Goal: Task Accomplishment & Management: Complete application form

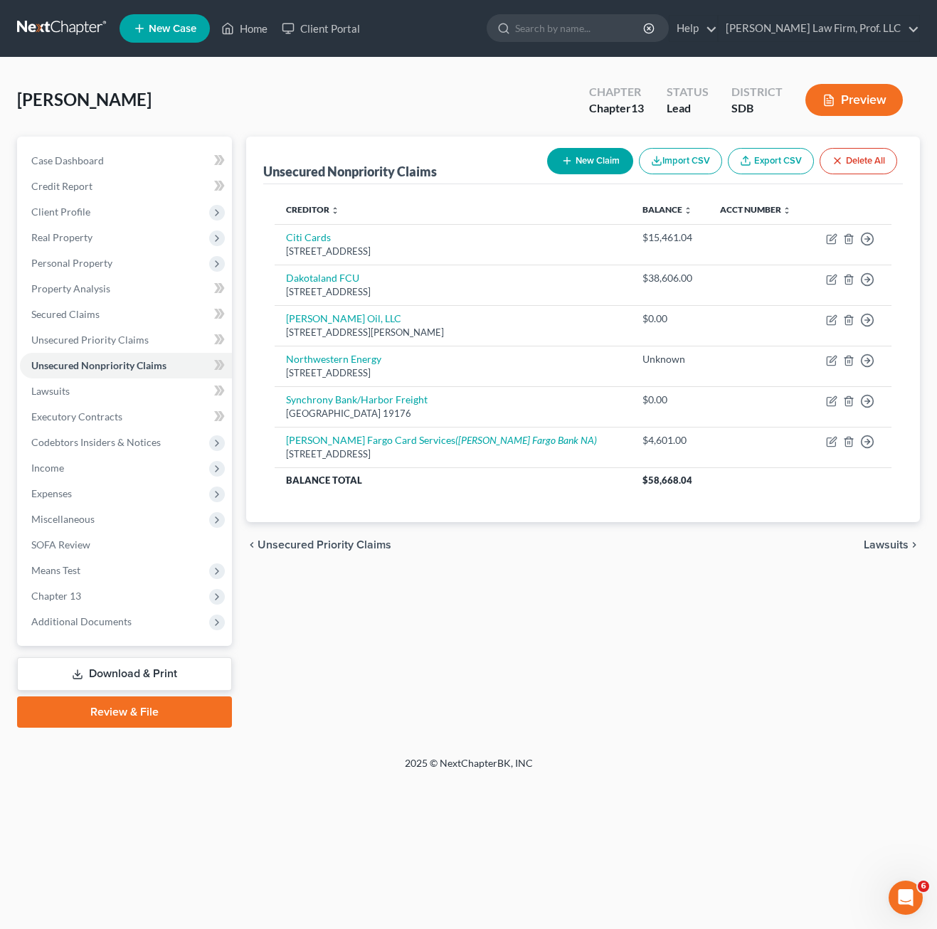
click at [495, 679] on div "Unsecured Nonpriority Claims New Claim Import CSV Export CSV Delete All Credito…" at bounding box center [583, 432] width 688 height 591
drag, startPoint x: 755, startPoint y: 916, endPoint x: 768, endPoint y: 841, distance: 75.8
click at [755, 915] on div "Home New Case Client Portal [PERSON_NAME] Law Firm, Prof. LLC [PERSON_NAME][EMA…" at bounding box center [468, 464] width 937 height 929
drag, startPoint x: 759, startPoint y: 823, endPoint x: 773, endPoint y: 833, distance: 17.4
click at [759, 820] on div "Home New Case Client Portal [PERSON_NAME] Law Firm, Prof. LLC [PERSON_NAME][EMA…" at bounding box center [468, 464] width 937 height 929
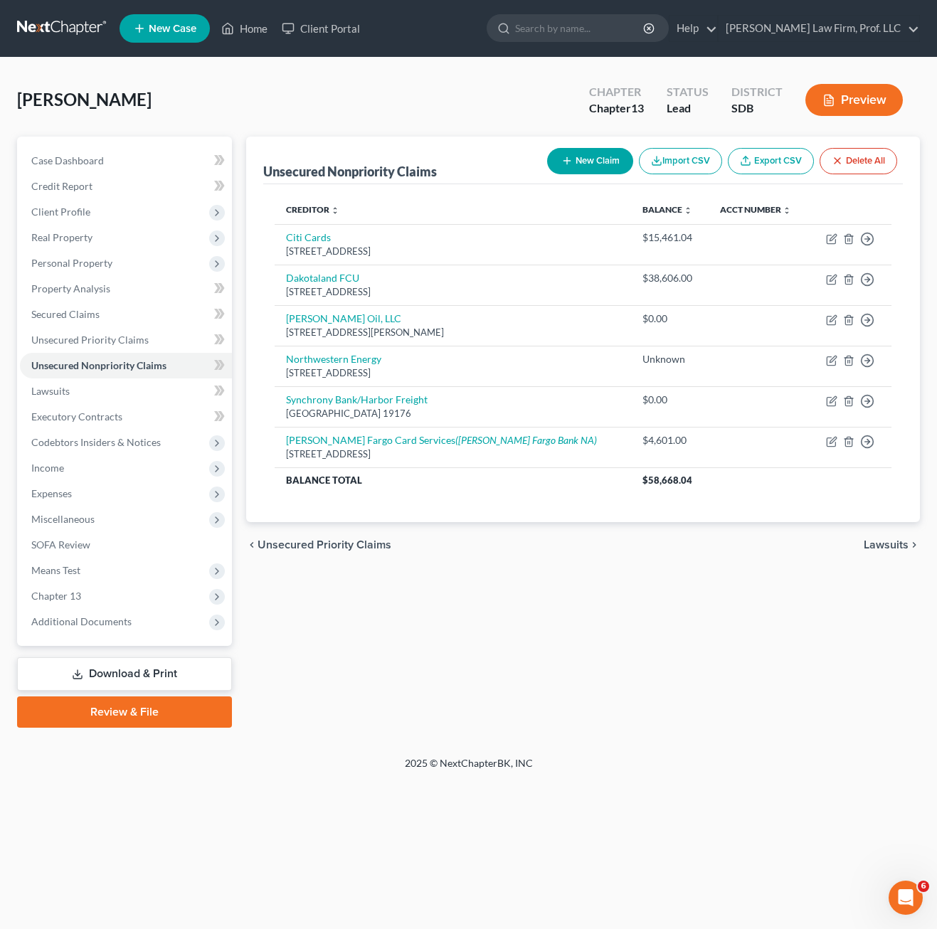
click at [511, 644] on div "Unsecured Nonpriority Claims New Claim Import CSV Export CSV Delete All Credito…" at bounding box center [583, 432] width 688 height 591
click at [74, 391] on link "Lawsuits" at bounding box center [126, 392] width 212 height 26
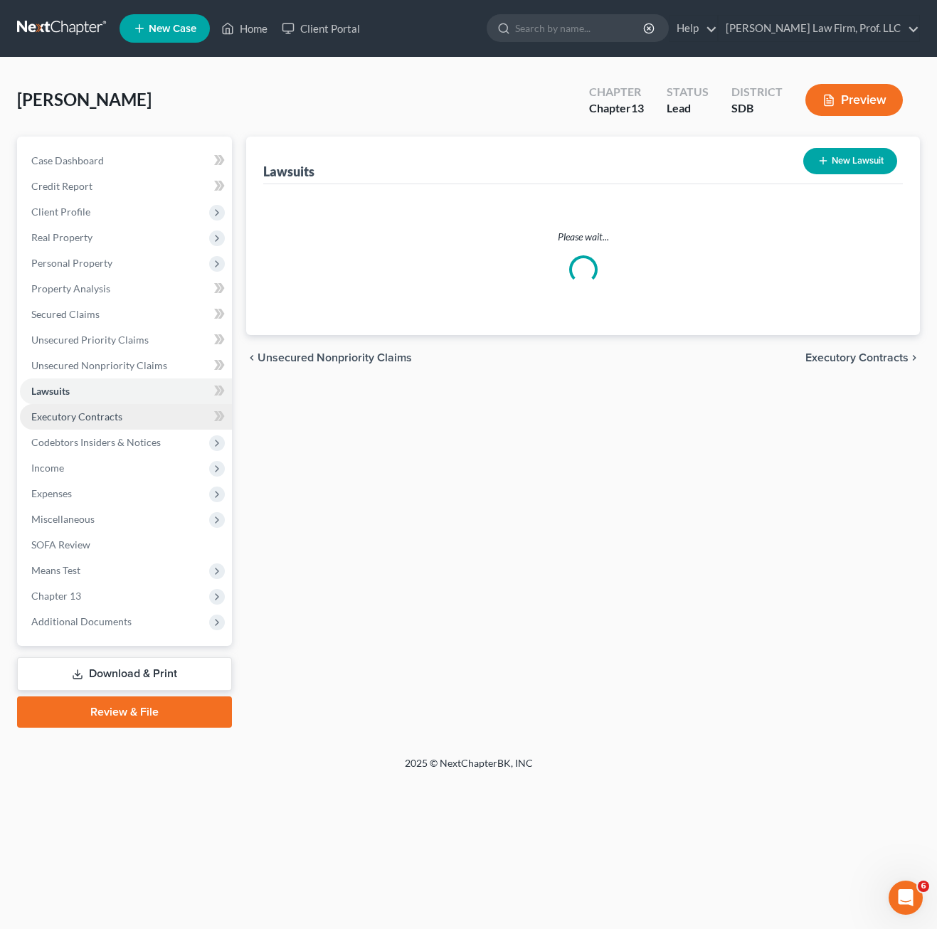
click at [90, 413] on span "Executory Contracts" at bounding box center [76, 417] width 91 height 12
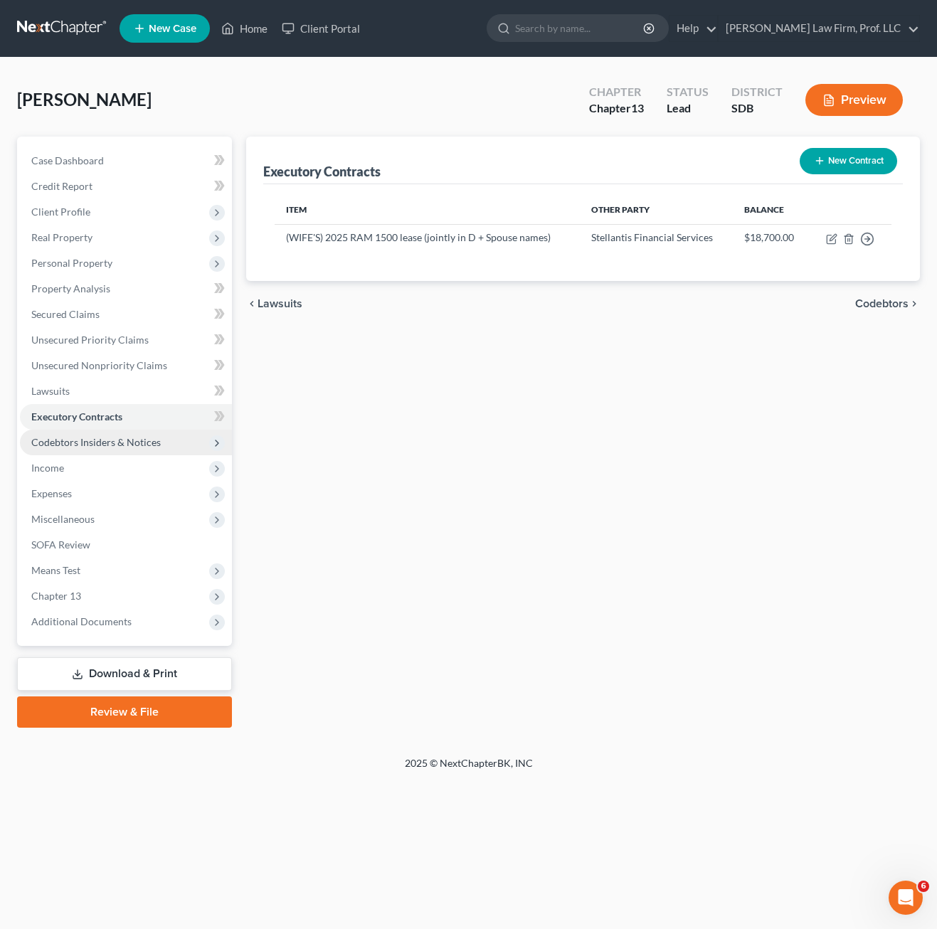
click at [141, 443] on span "Codebtors Insiders & Notices" at bounding box center [96, 442] width 130 height 12
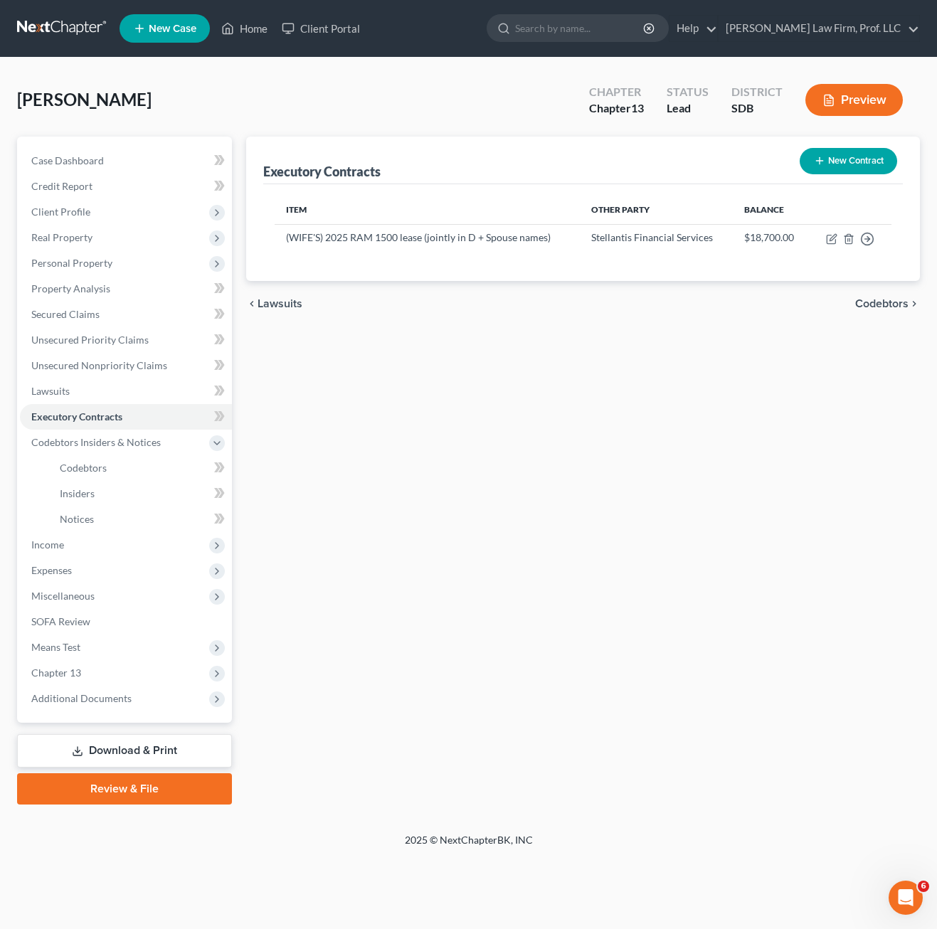
drag, startPoint x: 484, startPoint y: 596, endPoint x: 488, endPoint y: 470, distance: 126.0
click at [484, 586] on div "Executory Contracts New Contract Item Other Party Balance (WIFE'S) 2025 RAM 150…" at bounding box center [583, 471] width 688 height 668
drag, startPoint x: 684, startPoint y: 449, endPoint x: 683, endPoint y: 410, distance: 39.2
click at [689, 445] on div "Executory Contracts New Contract Item Other Party Balance (WIFE'S) 2025 RAM 150…" at bounding box center [583, 471] width 688 height 668
click at [70, 671] on span "Chapter 13" at bounding box center [56, 673] width 50 height 12
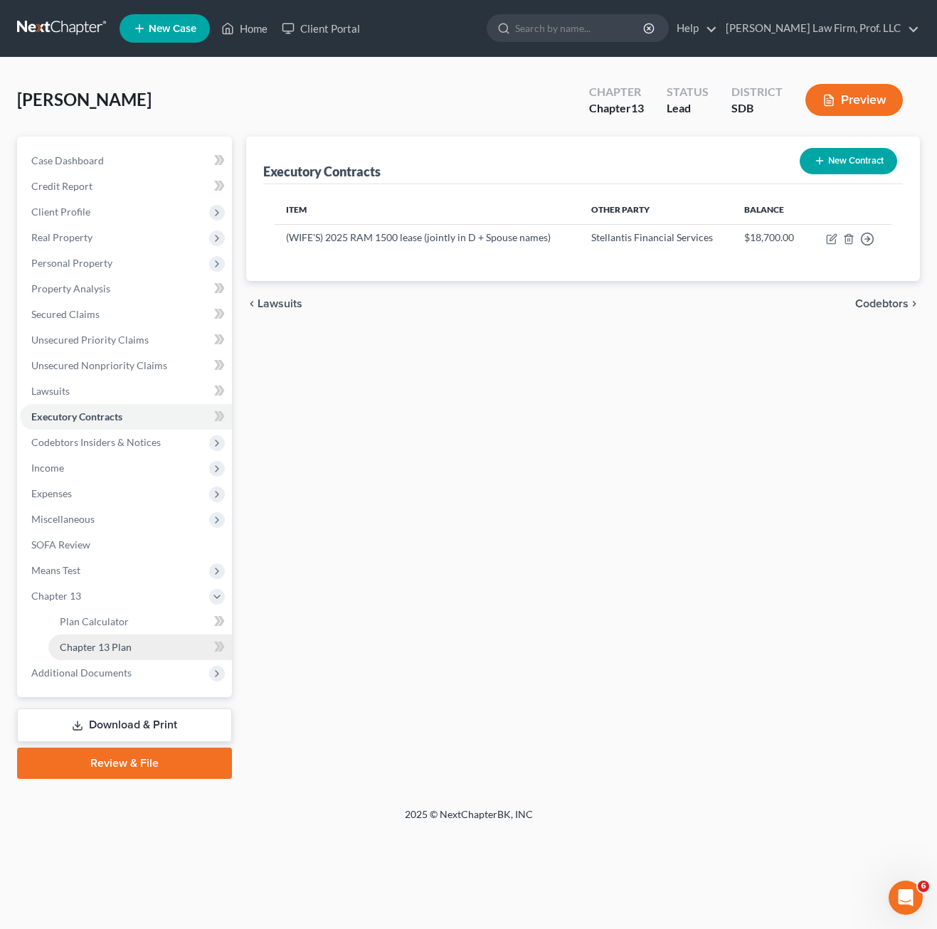
click at [142, 644] on link "Chapter 13 Plan" at bounding box center [140, 648] width 184 height 26
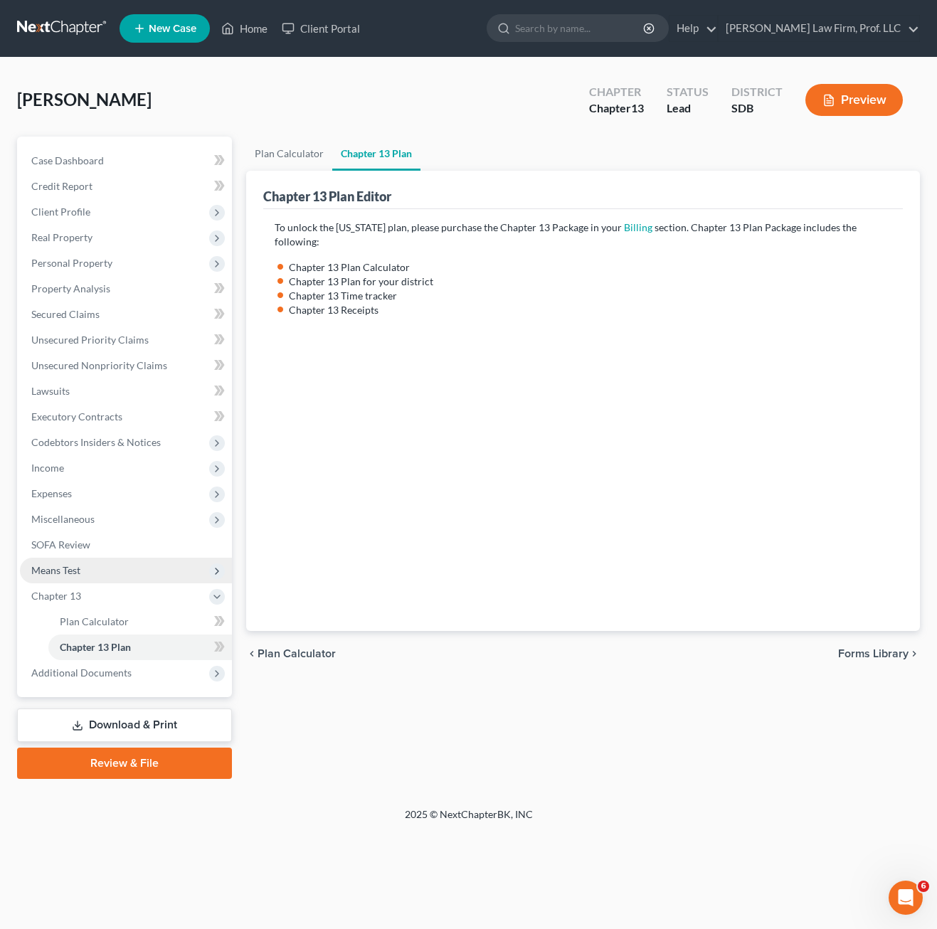
click at [135, 569] on span "Means Test" at bounding box center [126, 571] width 212 height 26
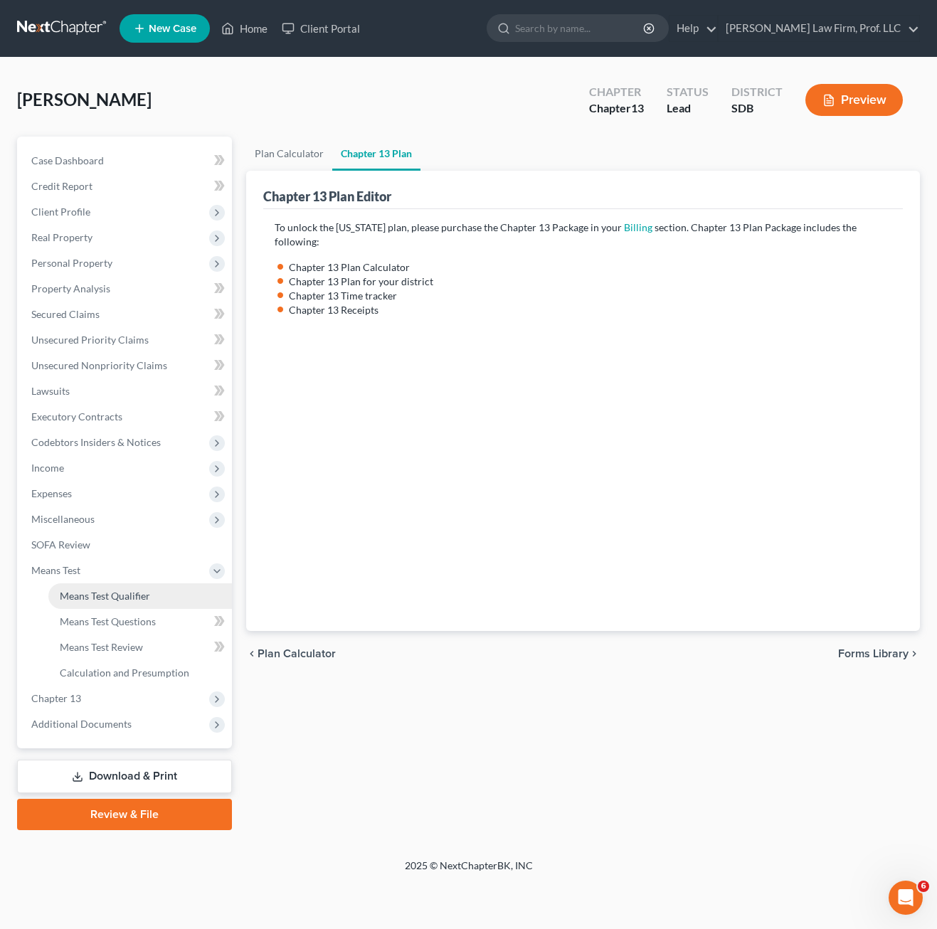
click at [140, 605] on link "Means Test Qualifier" at bounding box center [140, 597] width 184 height 26
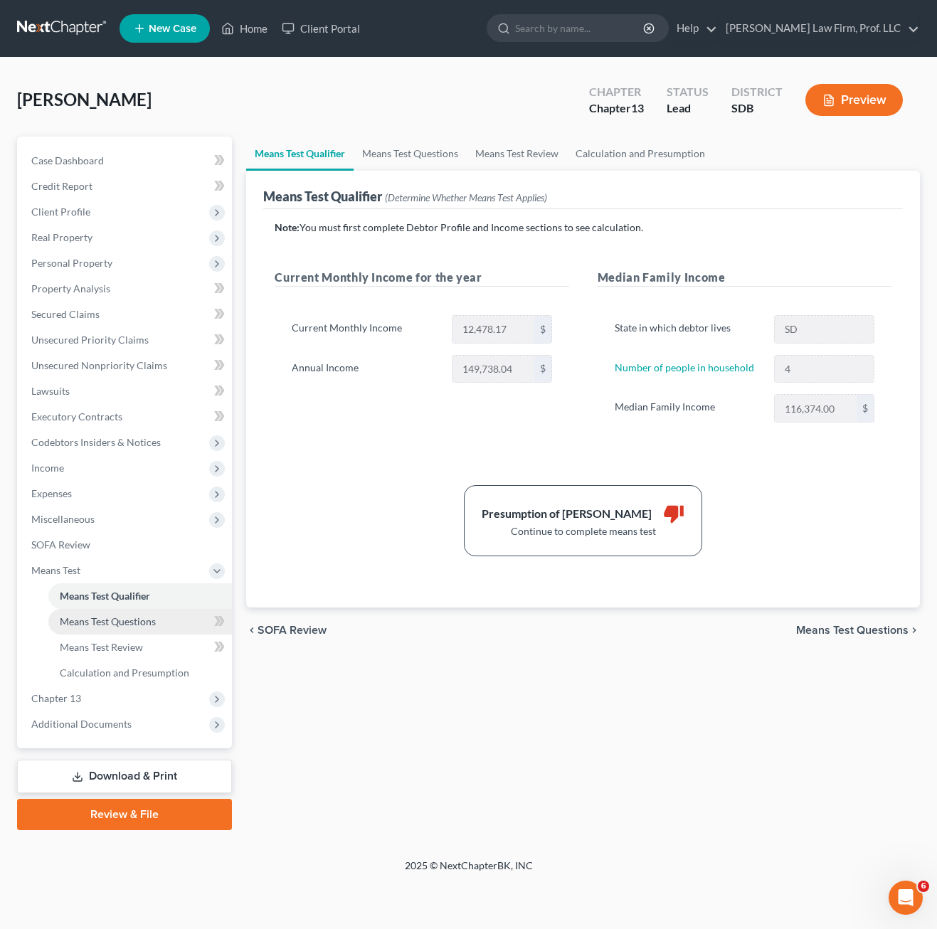
click at [141, 619] on span "Means Test Questions" at bounding box center [108, 622] width 96 height 12
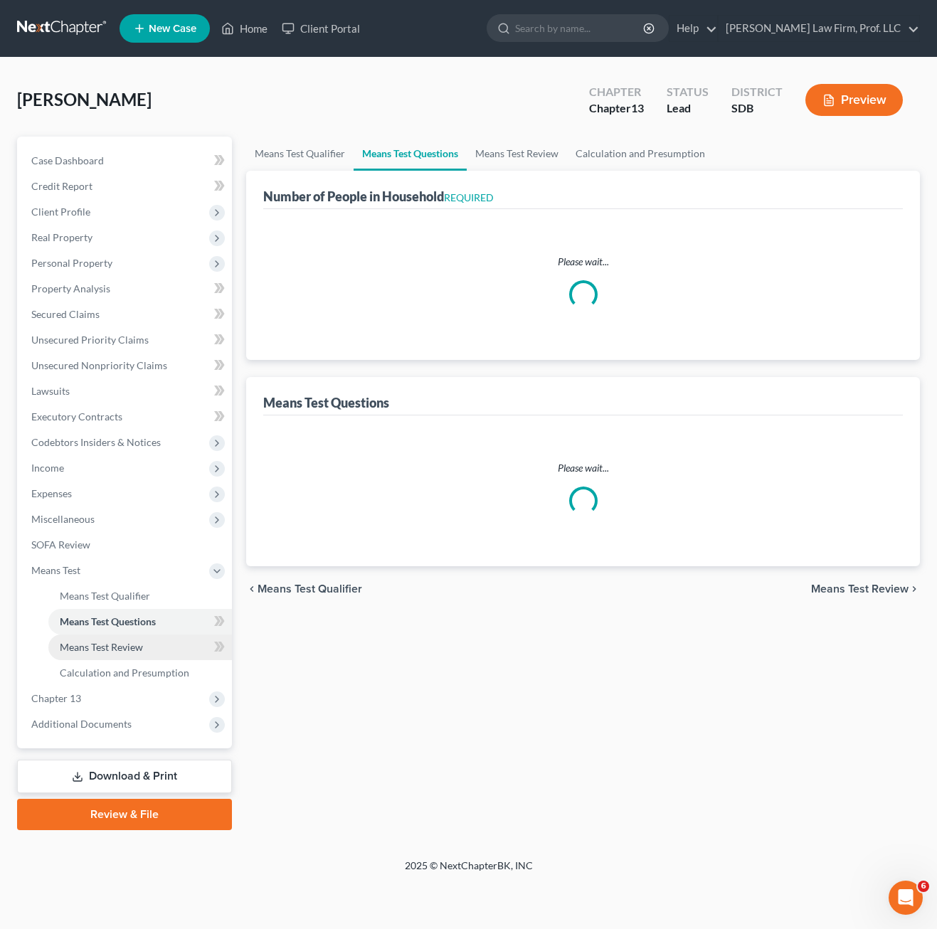
select select "0"
select select "60"
select select "1"
select select "60"
select select "1"
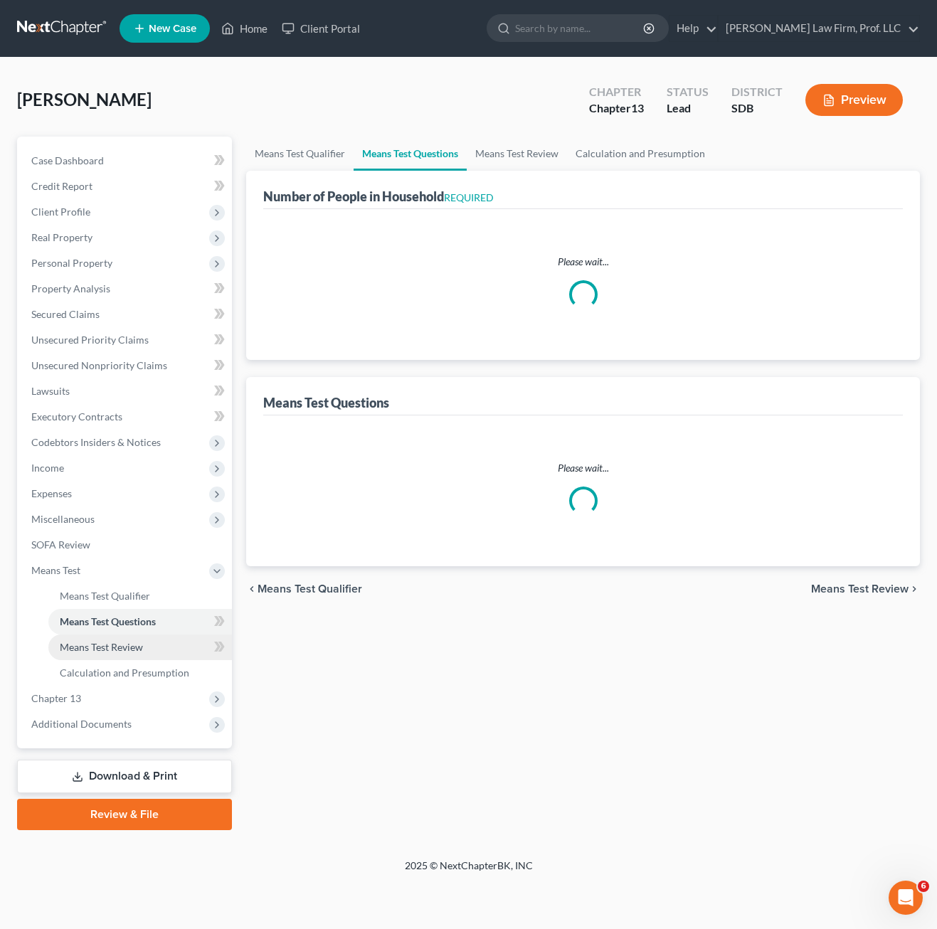
select select "60"
select select "4"
select select "2"
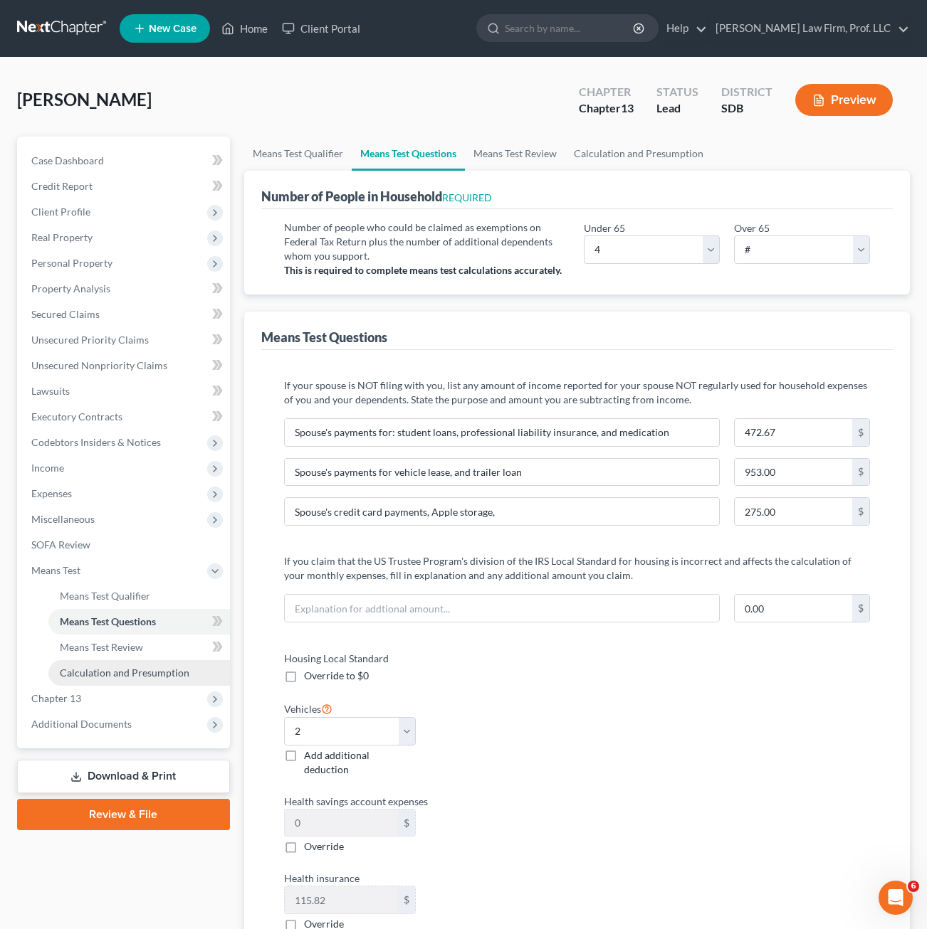
click at [126, 673] on span "Calculation and Presumption" at bounding box center [125, 673] width 130 height 12
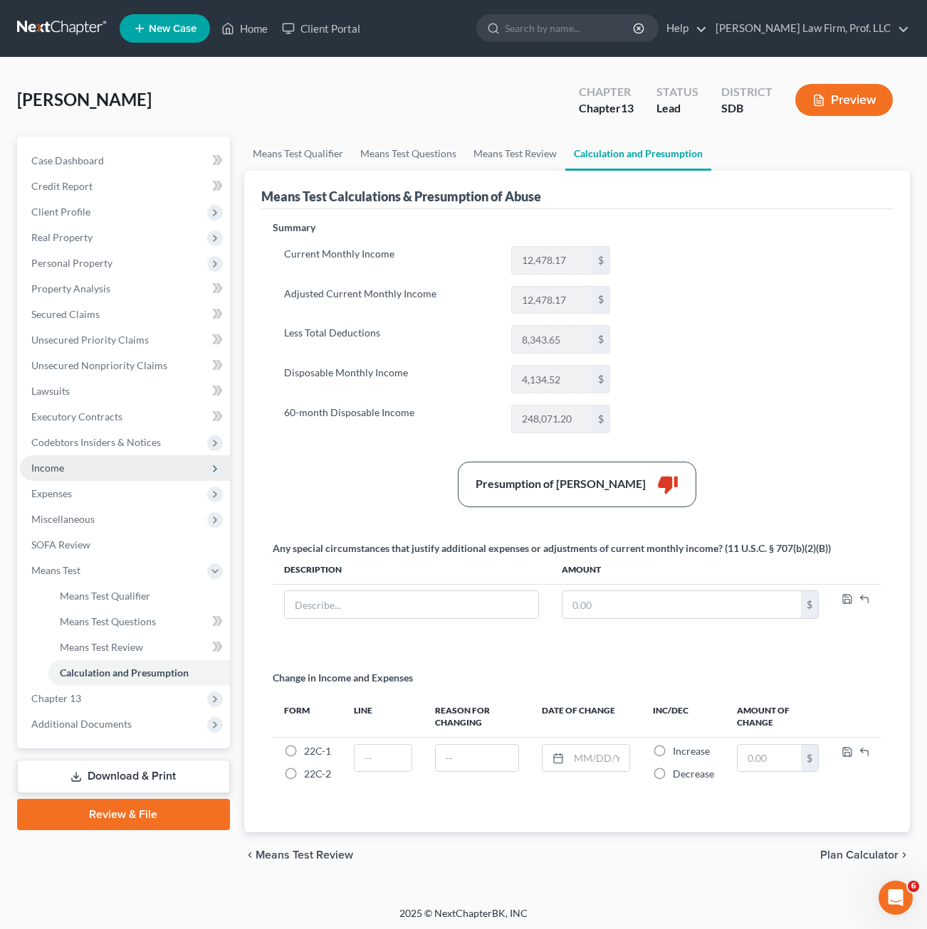
click at [94, 466] on span "Income" at bounding box center [125, 468] width 210 height 26
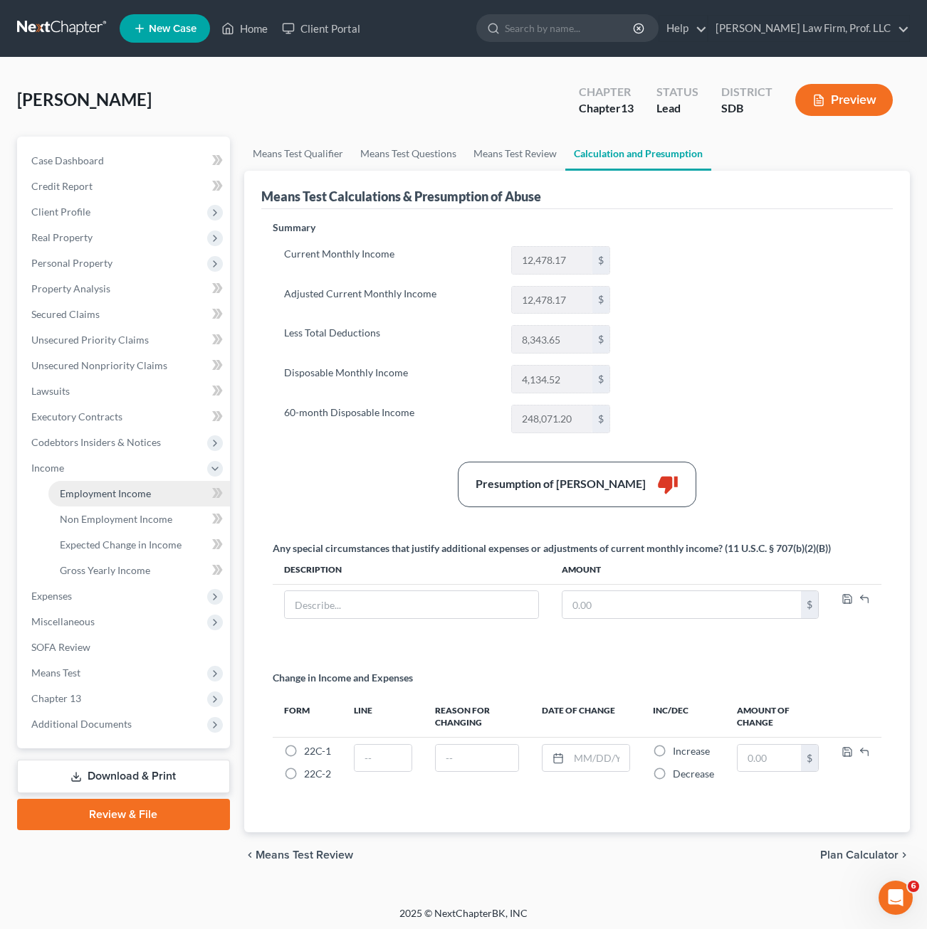
click at [117, 502] on link "Employment Income" at bounding box center [138, 494] width 181 height 26
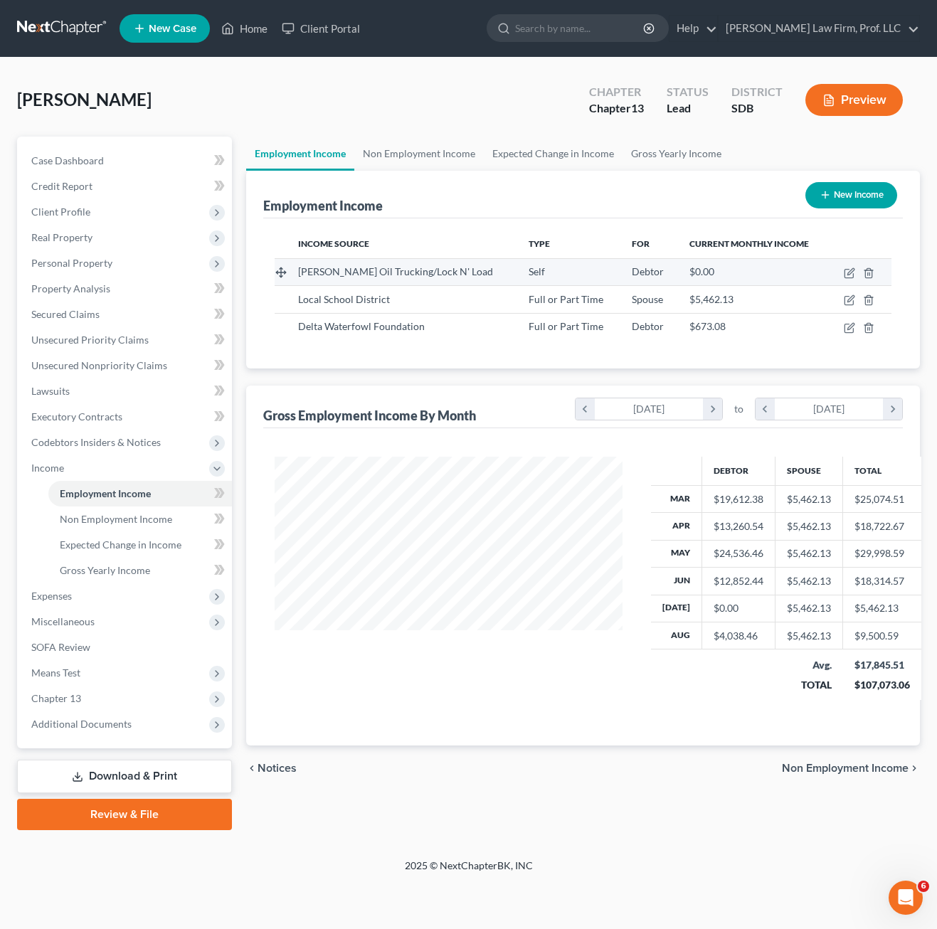
scroll to position [255, 376]
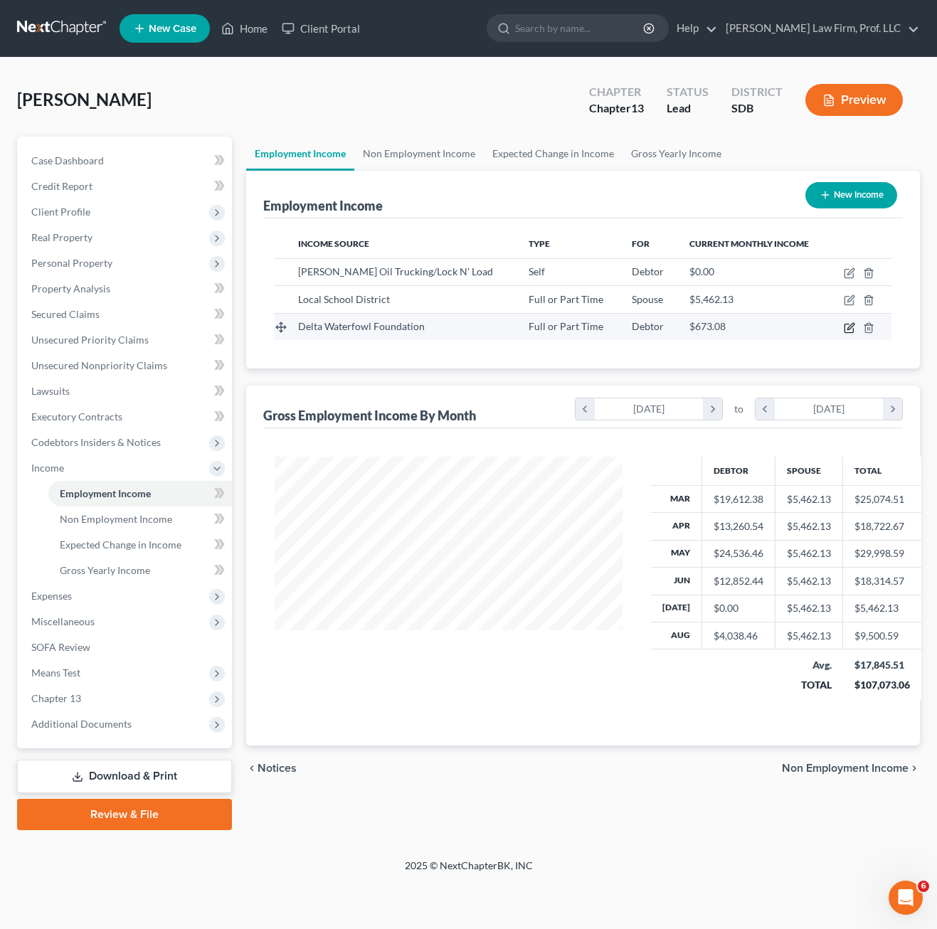
click at [847, 328] on icon "button" at bounding box center [849, 327] width 11 height 11
select select "0"
select select "29"
select select "2"
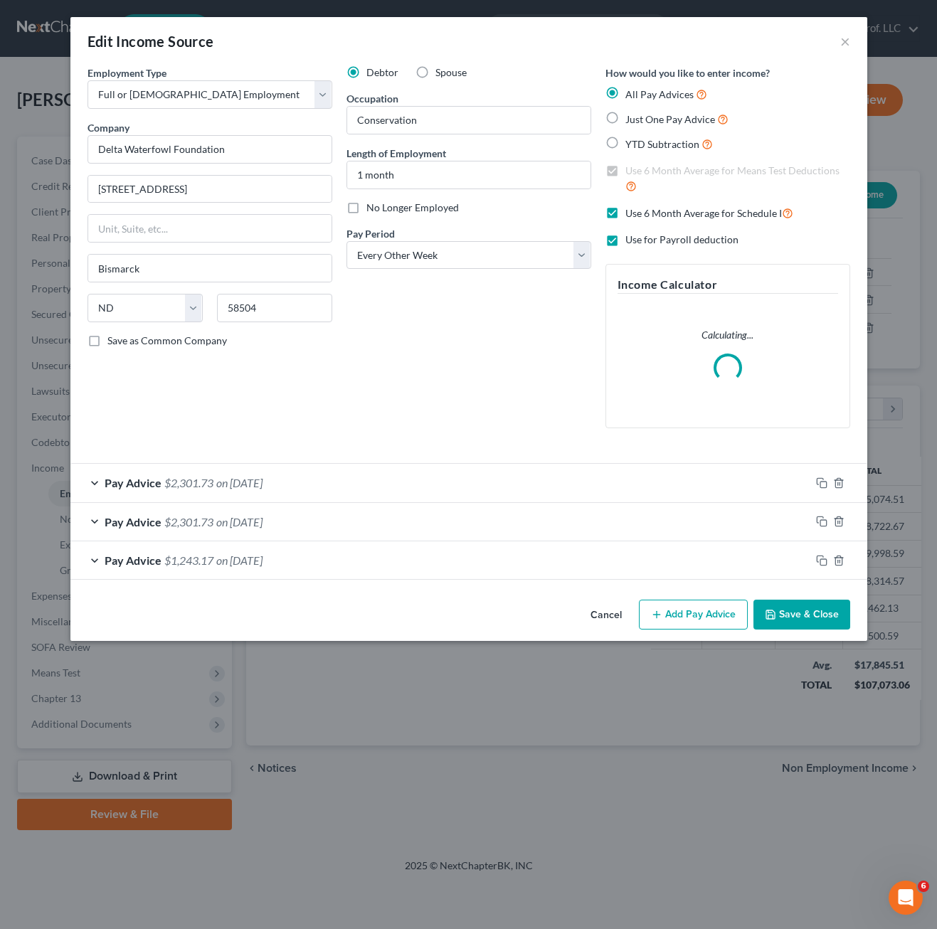
click at [561, 364] on div "Debtor Spouse Occupation Conservation Length of Employment 1 month No Longer Em…" at bounding box center [468, 252] width 259 height 374
click at [535, 334] on div "Debtor Spouse Occupation Conservation Length of Employment 1 month No Longer Em…" at bounding box center [468, 252] width 259 height 374
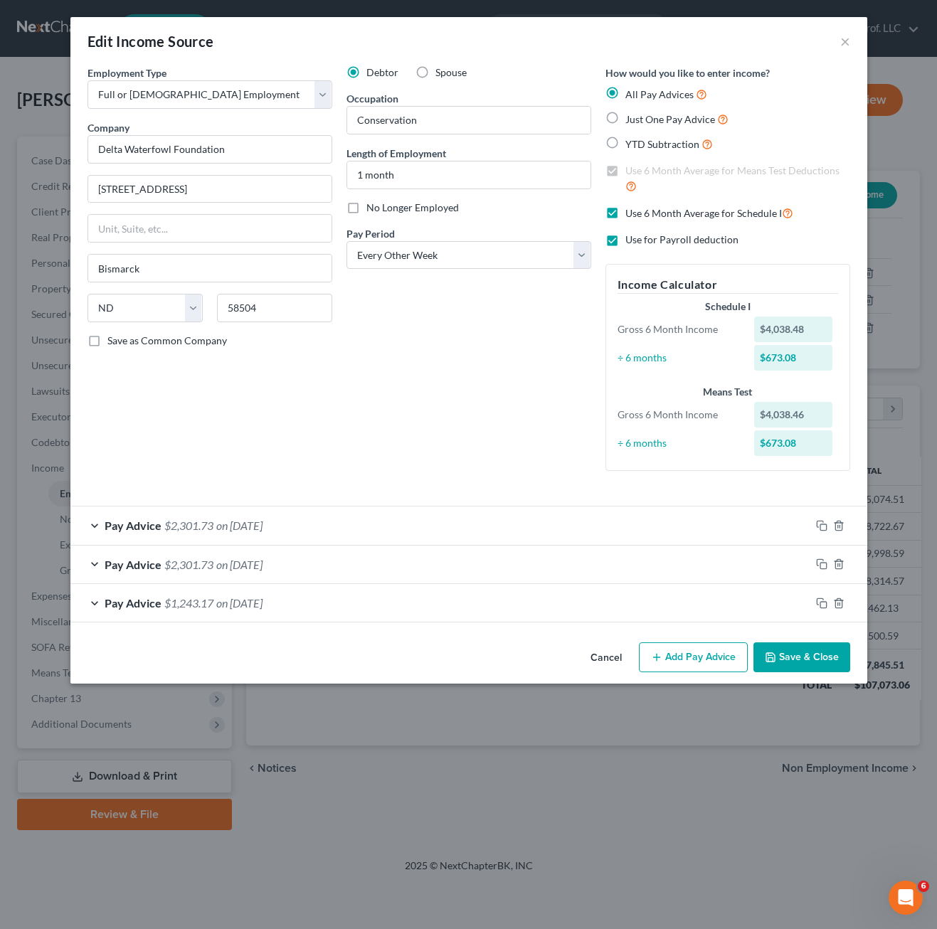
click at [626, 242] on label "Use for Payroll deduction" at bounding box center [682, 240] width 113 height 14
click at [631, 242] on input "Use for Payroll deduction" at bounding box center [635, 237] width 9 height 9
click at [626, 244] on label "Use for Payroll deduction" at bounding box center [682, 240] width 113 height 14
click at [631, 242] on input "Use for Payroll deduction" at bounding box center [635, 237] width 9 height 9
checkbox input "true"
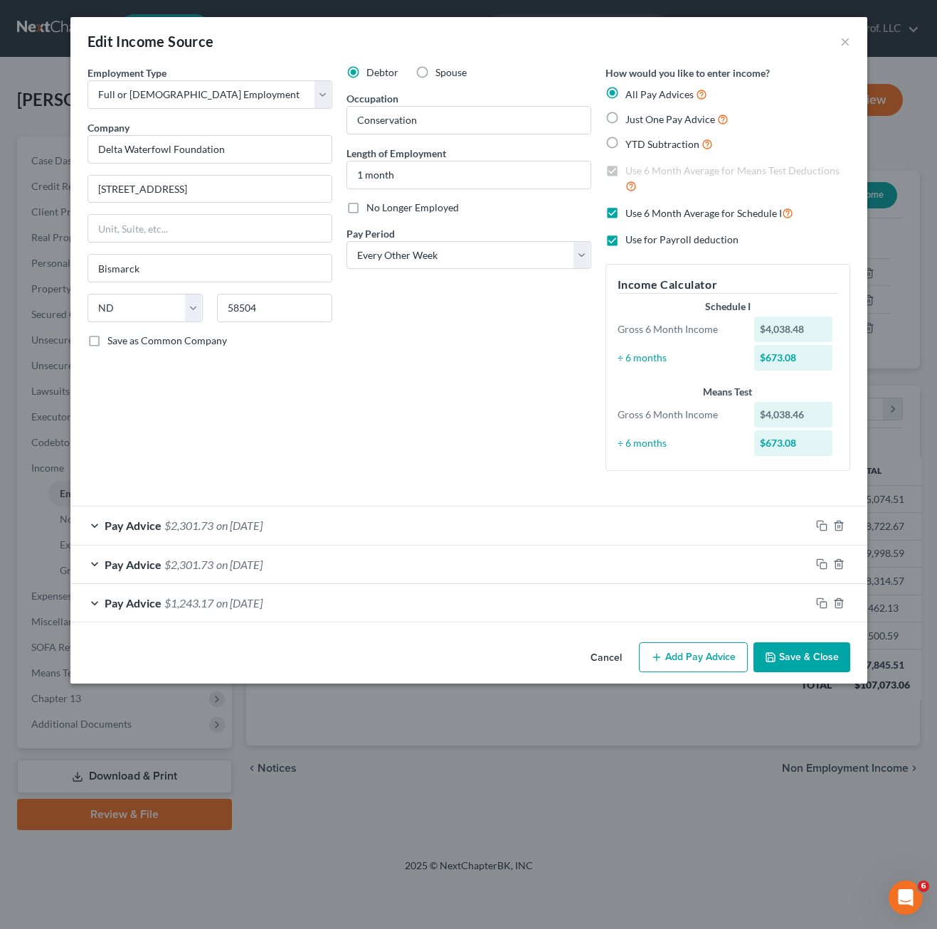
click at [818, 239] on div "Use for Payroll deduction" at bounding box center [728, 240] width 245 height 14
drag, startPoint x: 805, startPoint y: 599, endPoint x: 797, endPoint y: 621, distance: 24.1
click at [801, 608] on div "Pay Advice $1,243.17 on [DATE]" at bounding box center [440, 603] width 740 height 38
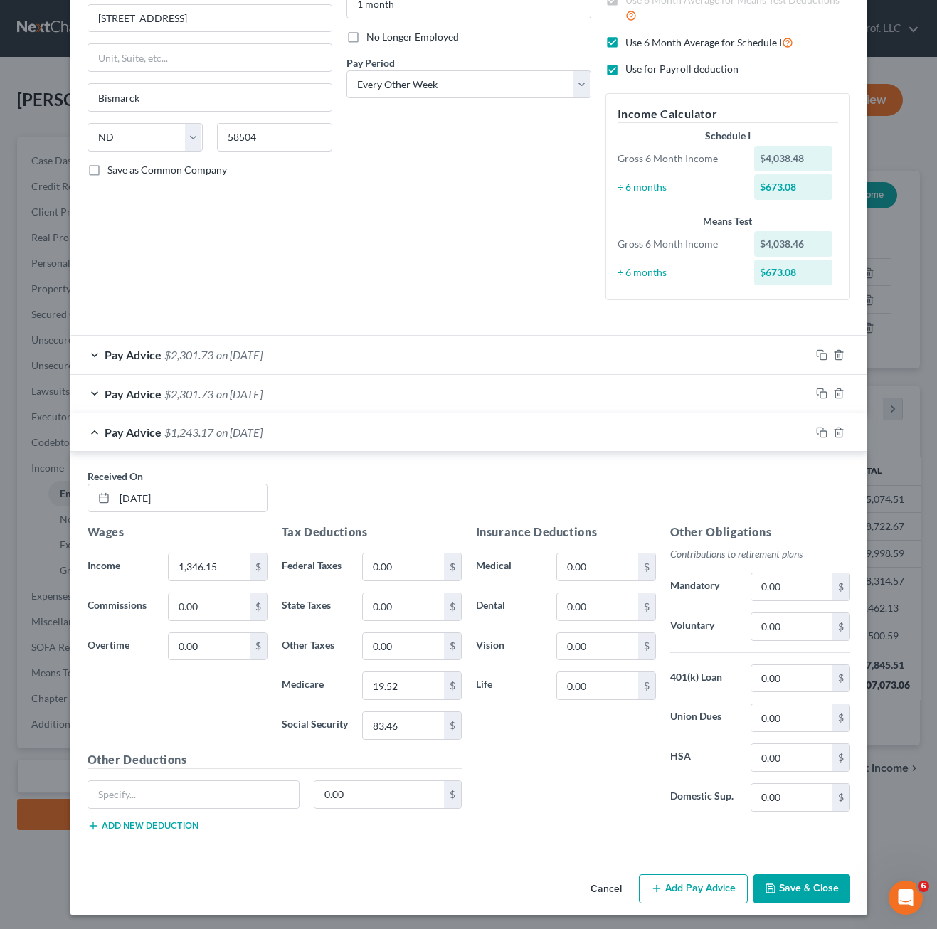
scroll to position [174, 0]
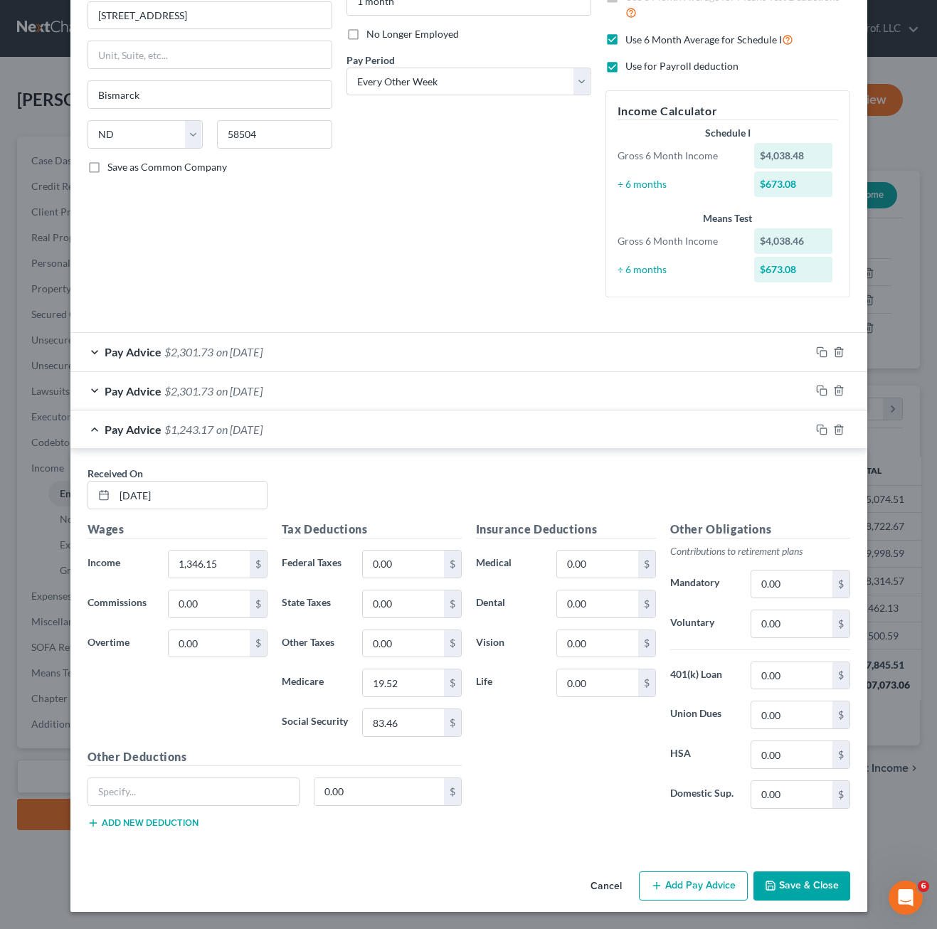
click at [298, 399] on div "Pay Advice $2,301.73 on [DATE]" at bounding box center [440, 391] width 740 height 38
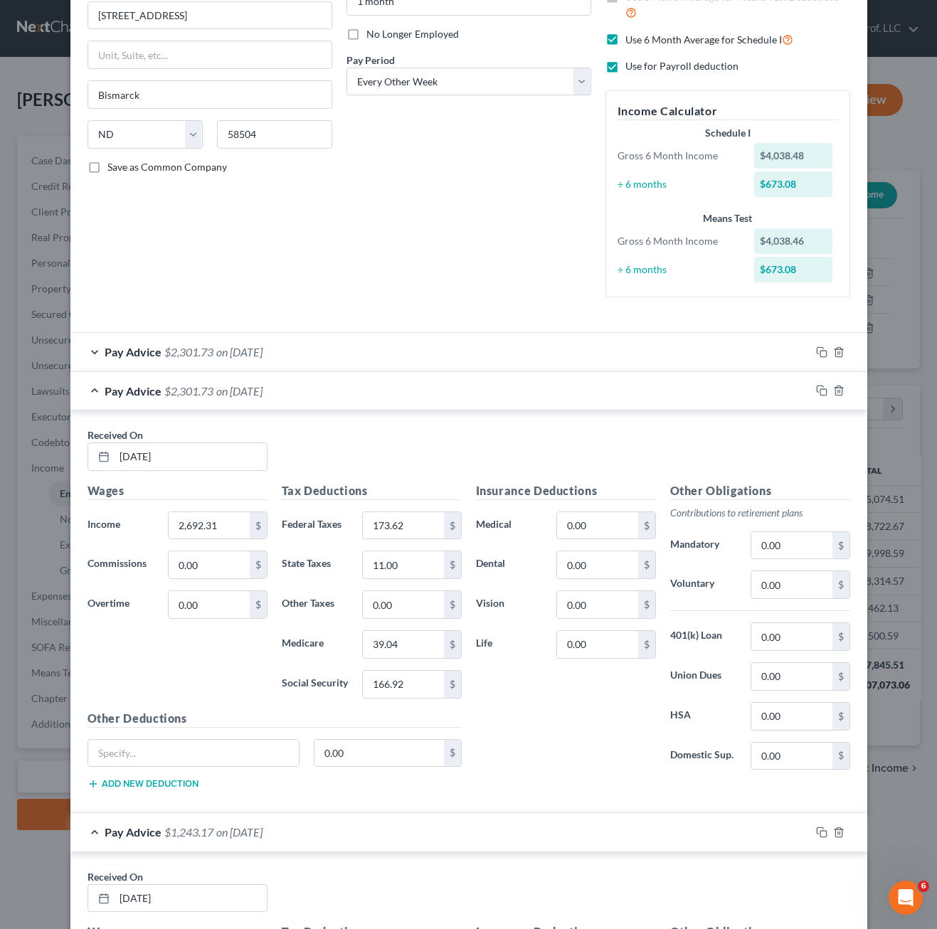
click at [333, 357] on div "Pay Advice $2,301.73 on [DATE]" at bounding box center [440, 352] width 740 height 38
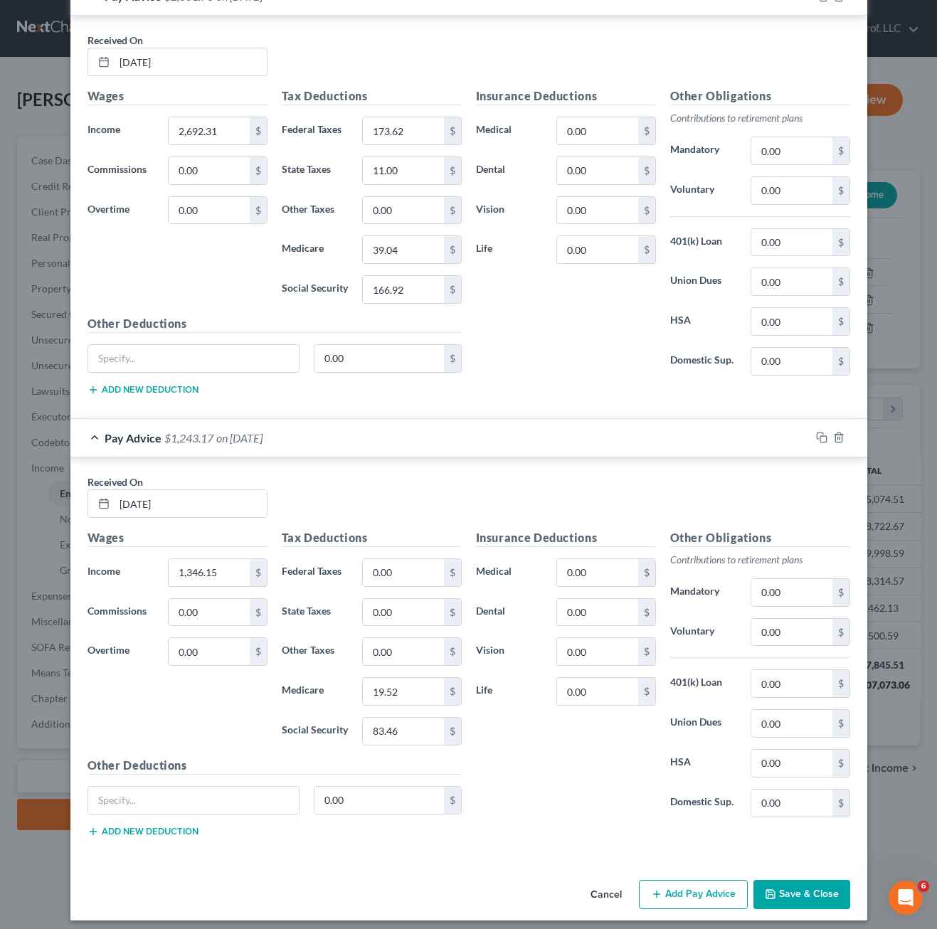
scroll to position [980, 0]
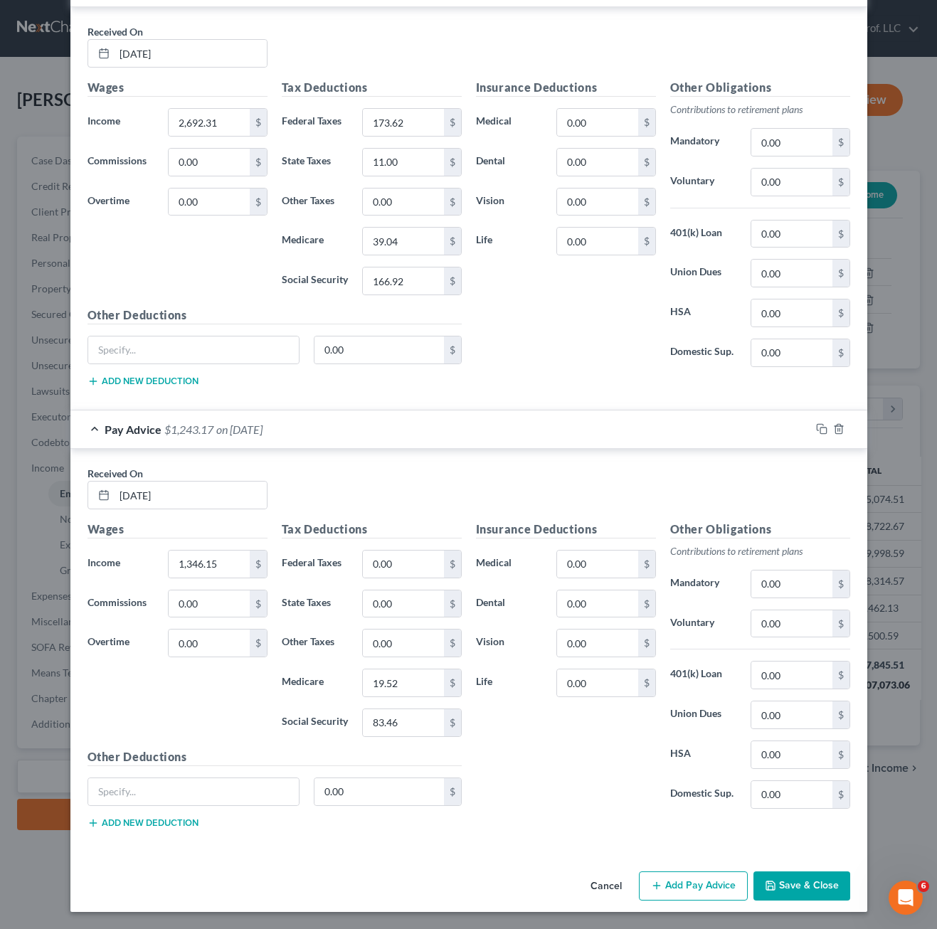
click at [816, 896] on button "Save & Close" at bounding box center [802, 887] width 97 height 30
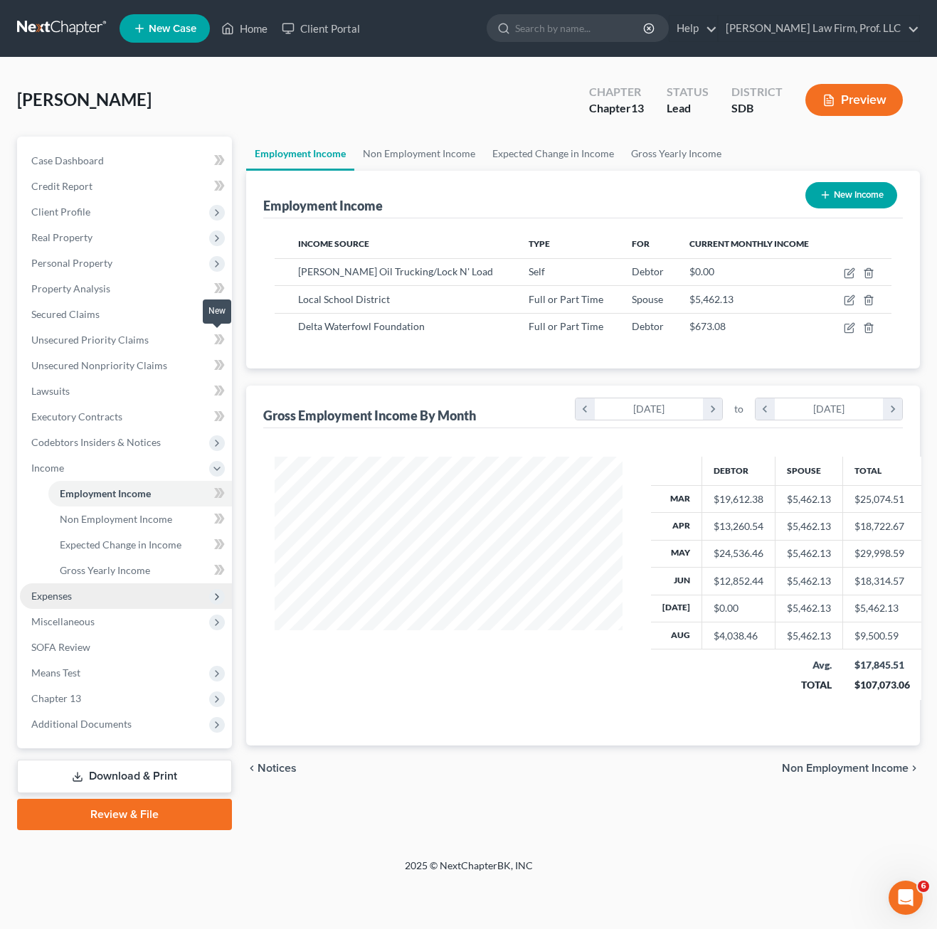
scroll to position [255, 376]
drag, startPoint x: 74, startPoint y: 690, endPoint x: 94, endPoint y: 653, distance: 42.0
click at [74, 690] on span "Chapter 13" at bounding box center [126, 699] width 212 height 26
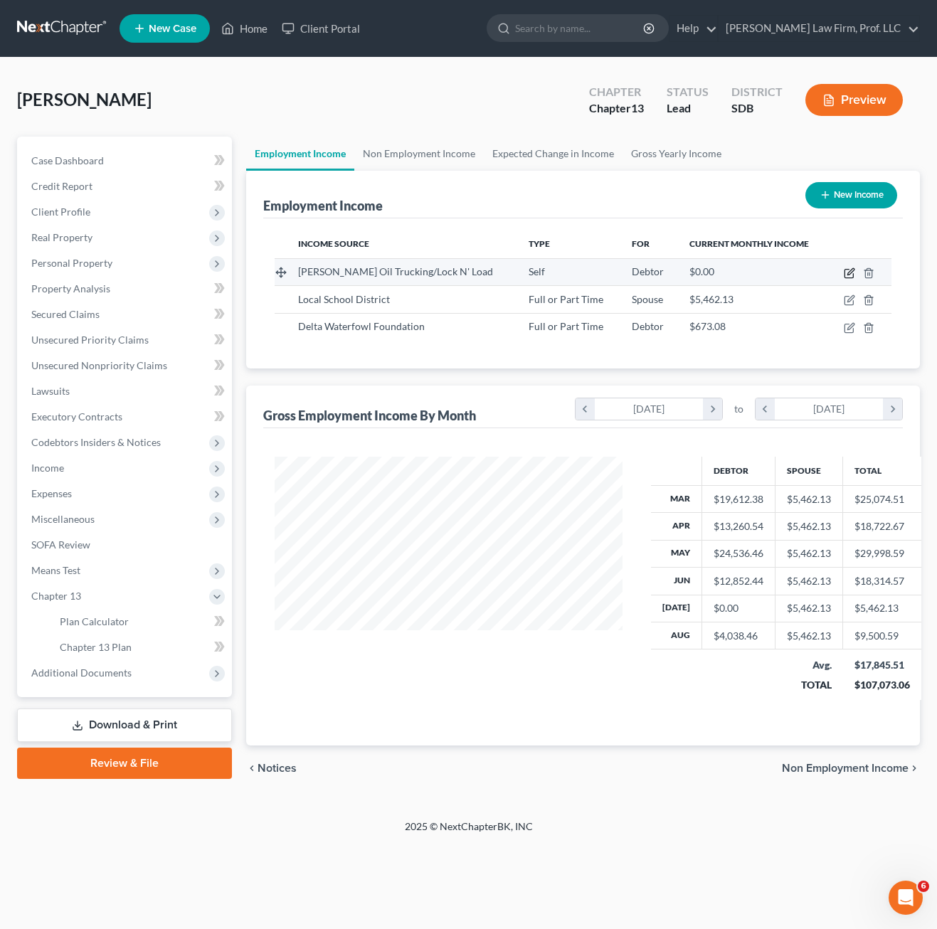
click at [850, 273] on icon "button" at bounding box center [851, 271] width 6 height 6
select select "1"
select select "43"
select select "0"
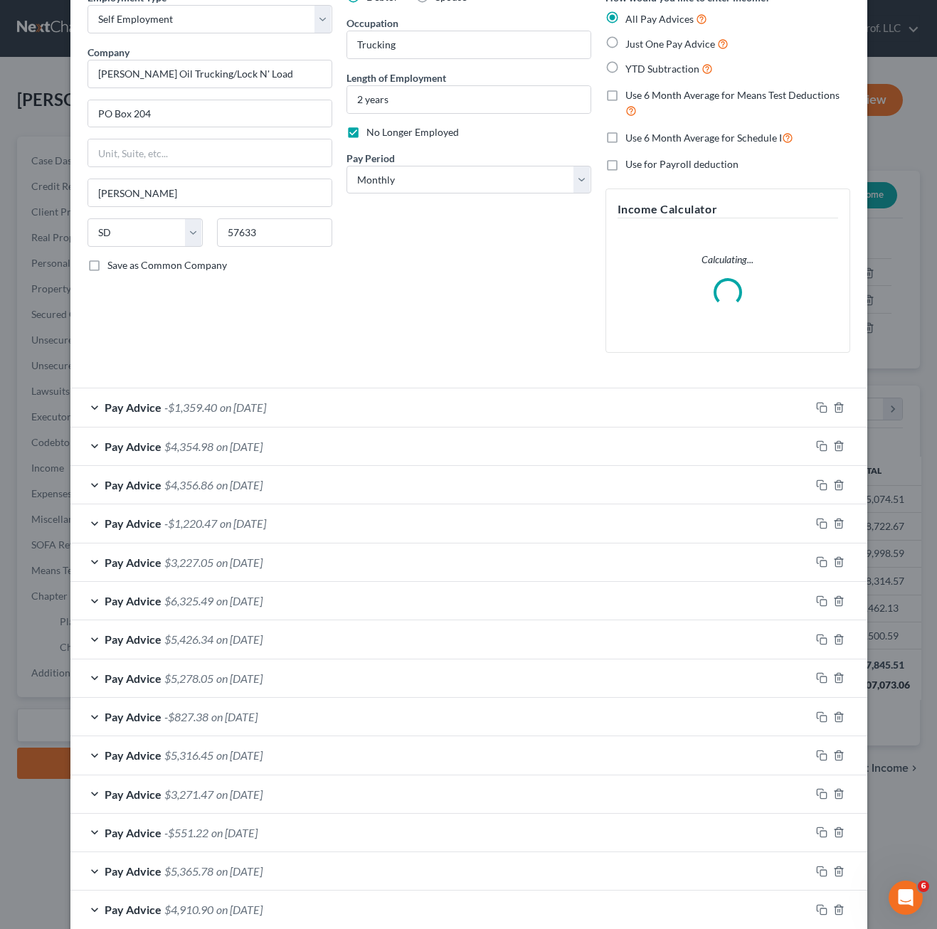
scroll to position [193, 0]
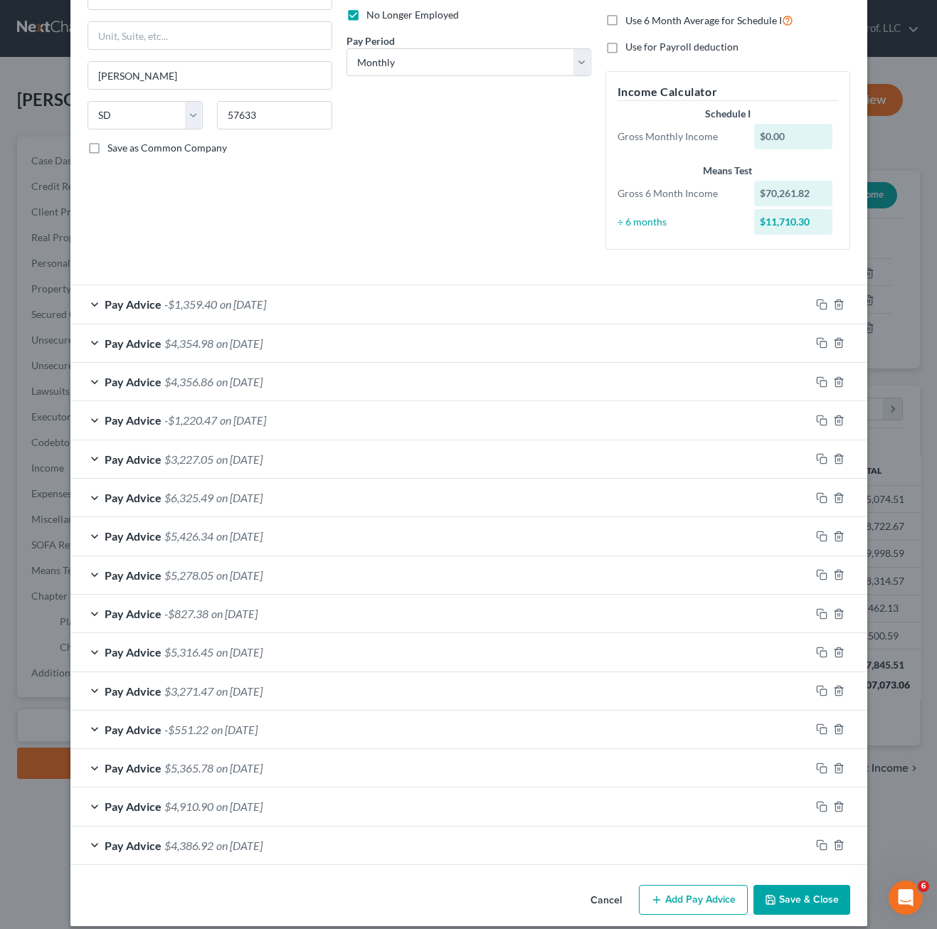
click at [571, 320] on div "Pay Advice -$1,359.40 on [DATE]" at bounding box center [440, 304] width 740 height 38
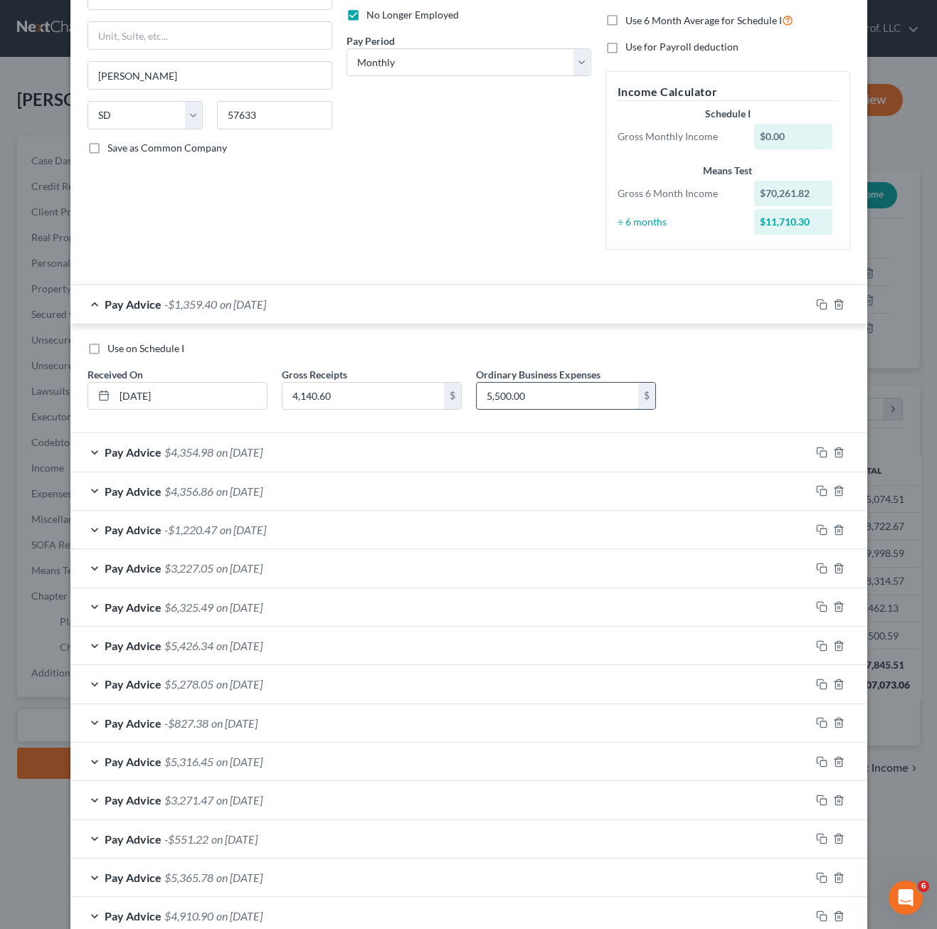
click at [533, 405] on input "5,500.00" at bounding box center [558, 396] width 162 height 27
click at [433, 529] on div "Pay Advice -$1,220.47 on [DATE]" at bounding box center [440, 530] width 740 height 38
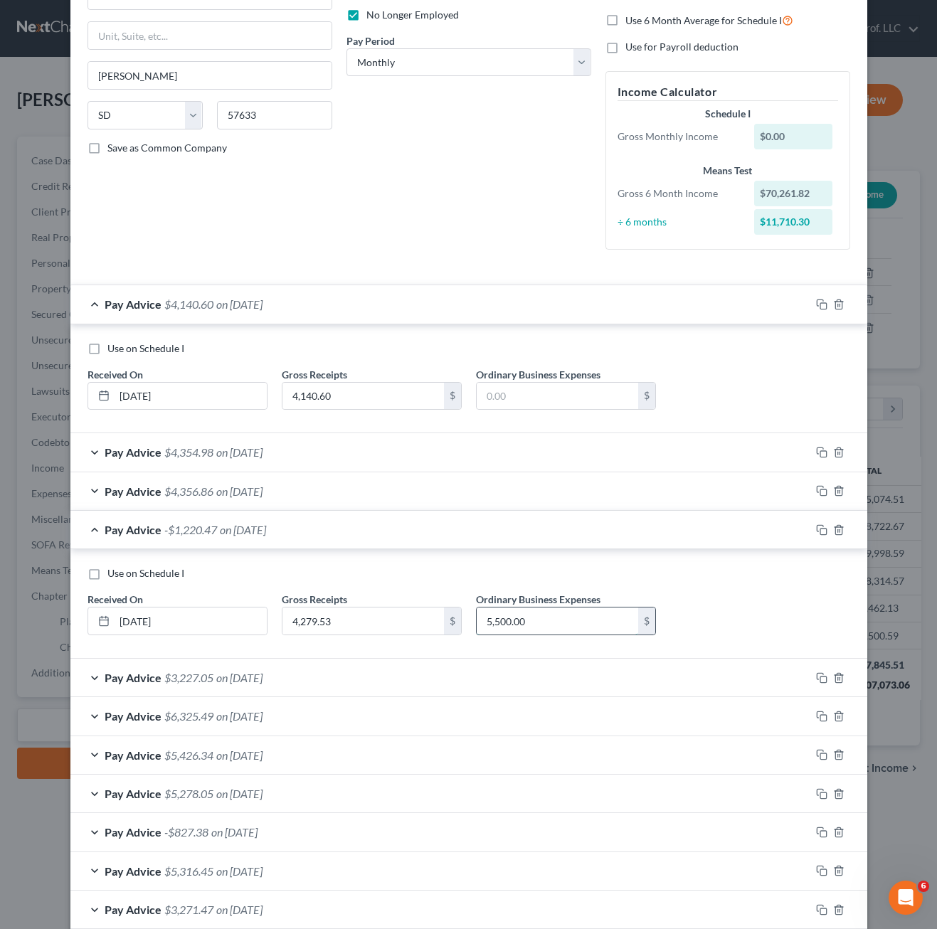
click at [579, 626] on input "5,500.00" at bounding box center [558, 621] width 162 height 27
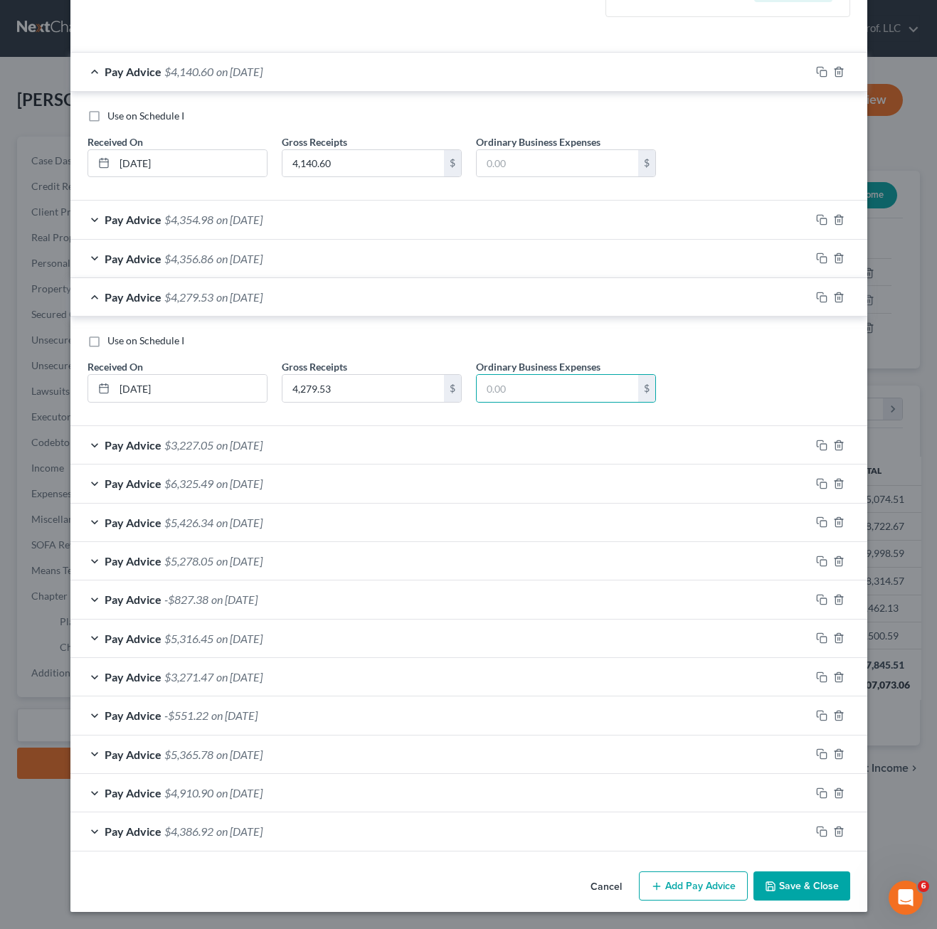
click at [546, 616] on div "Pay Advice -$827.38 on [DATE]" at bounding box center [440, 600] width 740 height 38
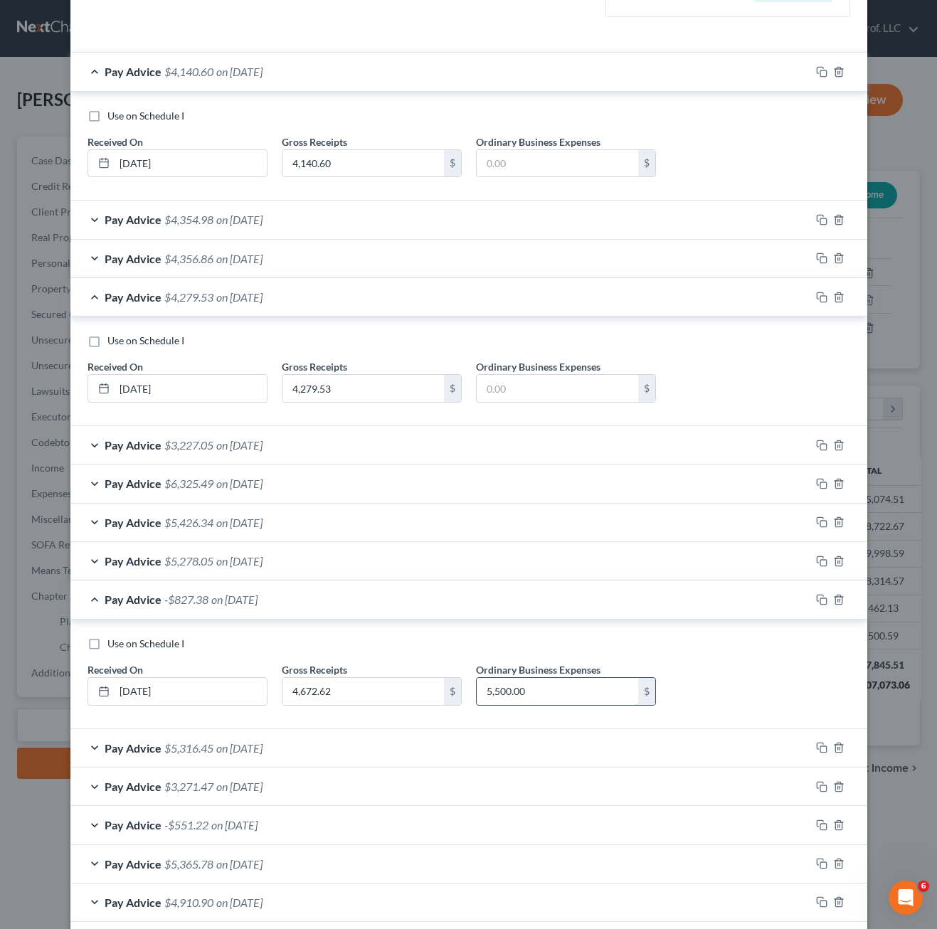
click at [592, 691] on input "5,500.00" at bounding box center [558, 691] width 162 height 27
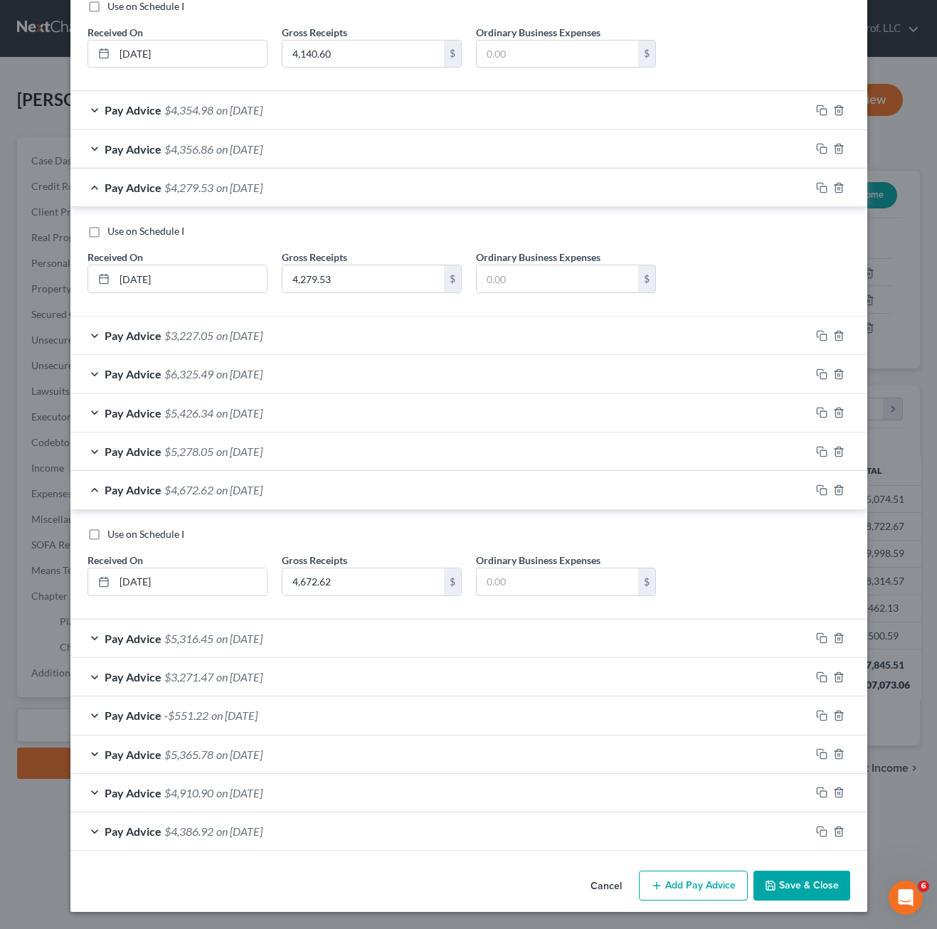
click at [540, 729] on div "Pay Advice -$551.22 on [DATE]" at bounding box center [440, 716] width 740 height 38
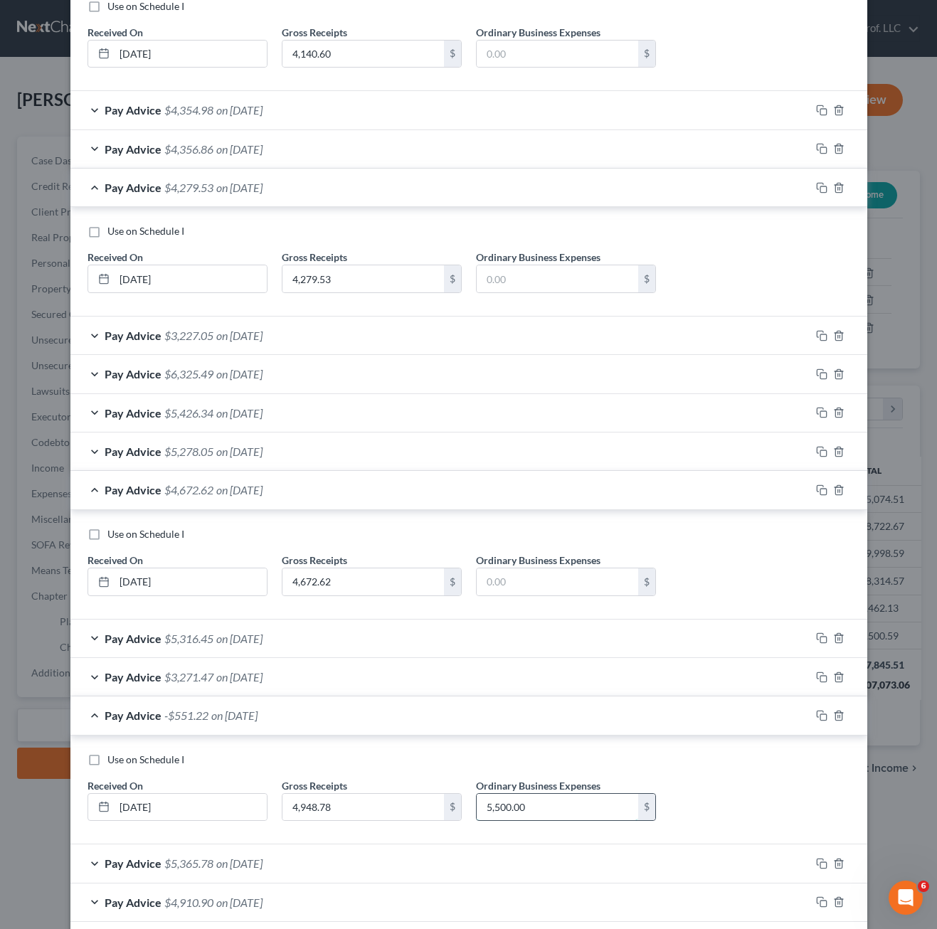
click at [594, 813] on input "5,500.00" at bounding box center [558, 807] width 162 height 27
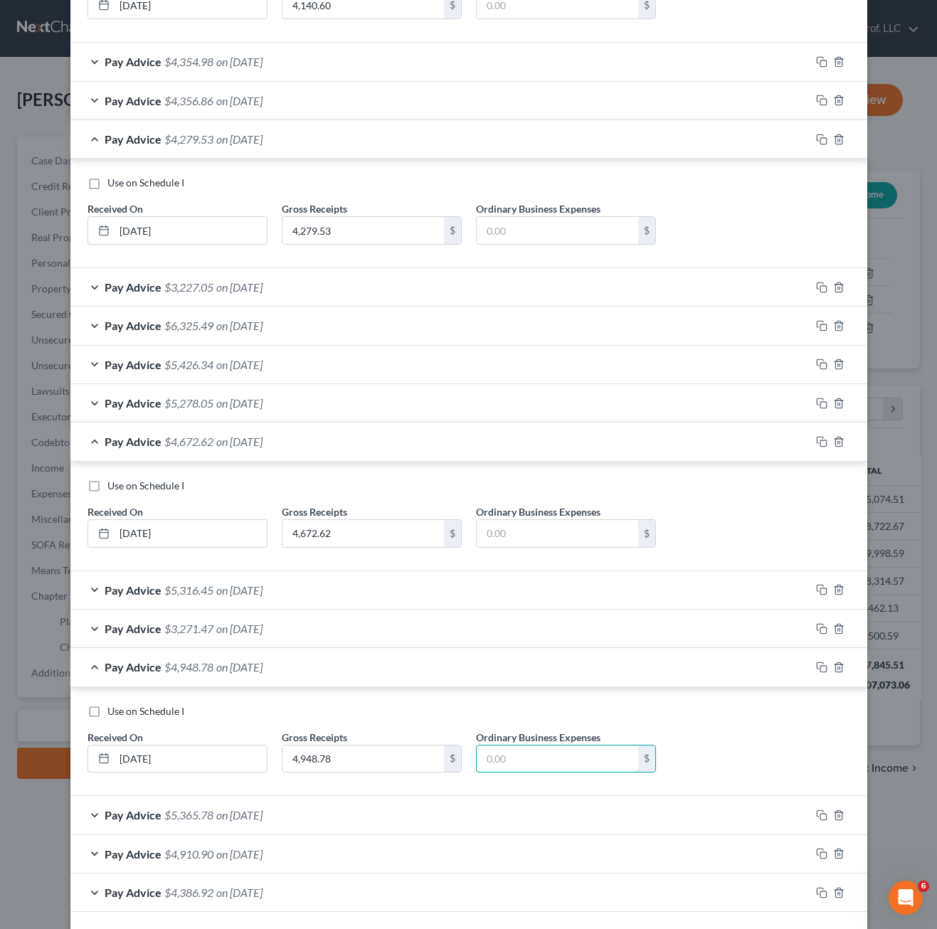
scroll to position [645, 0]
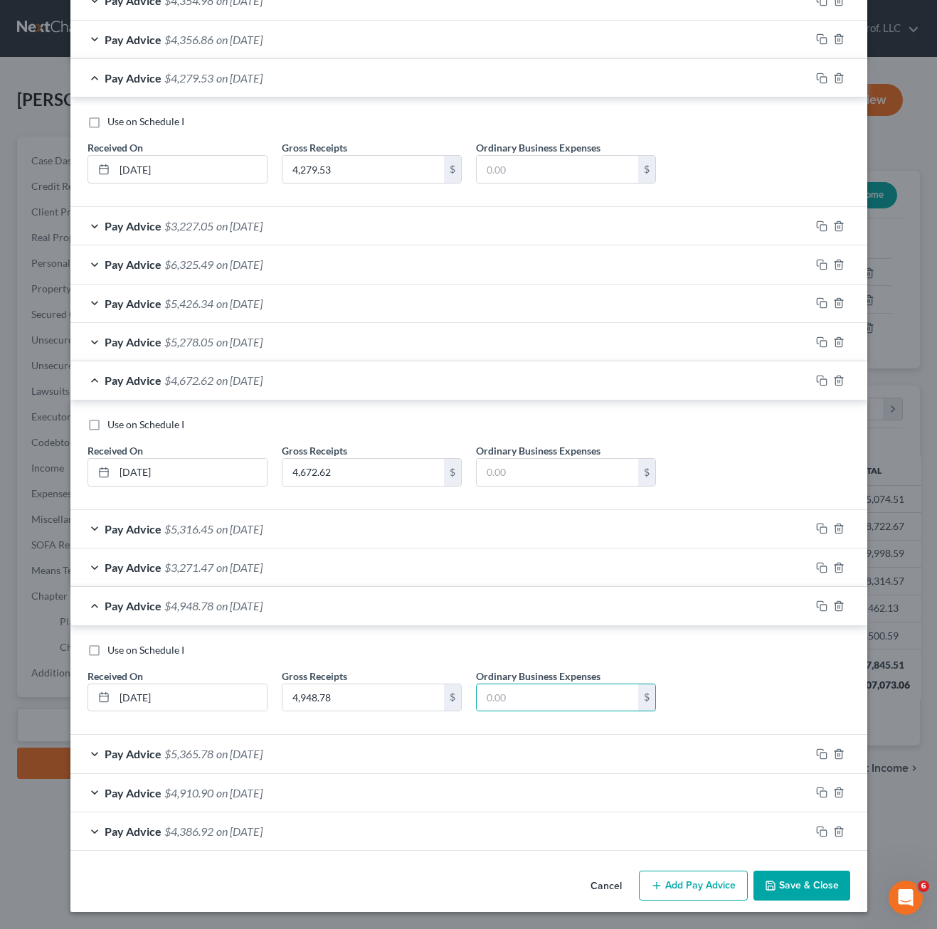
click at [451, 875] on div "Cancel Add Pay Advice Save & Close" at bounding box center [468, 888] width 797 height 47
click at [453, 874] on div "Cancel Add Pay Advice Save & Close" at bounding box center [468, 888] width 797 height 47
click at [801, 885] on button "Save & Close" at bounding box center [802, 886] width 97 height 30
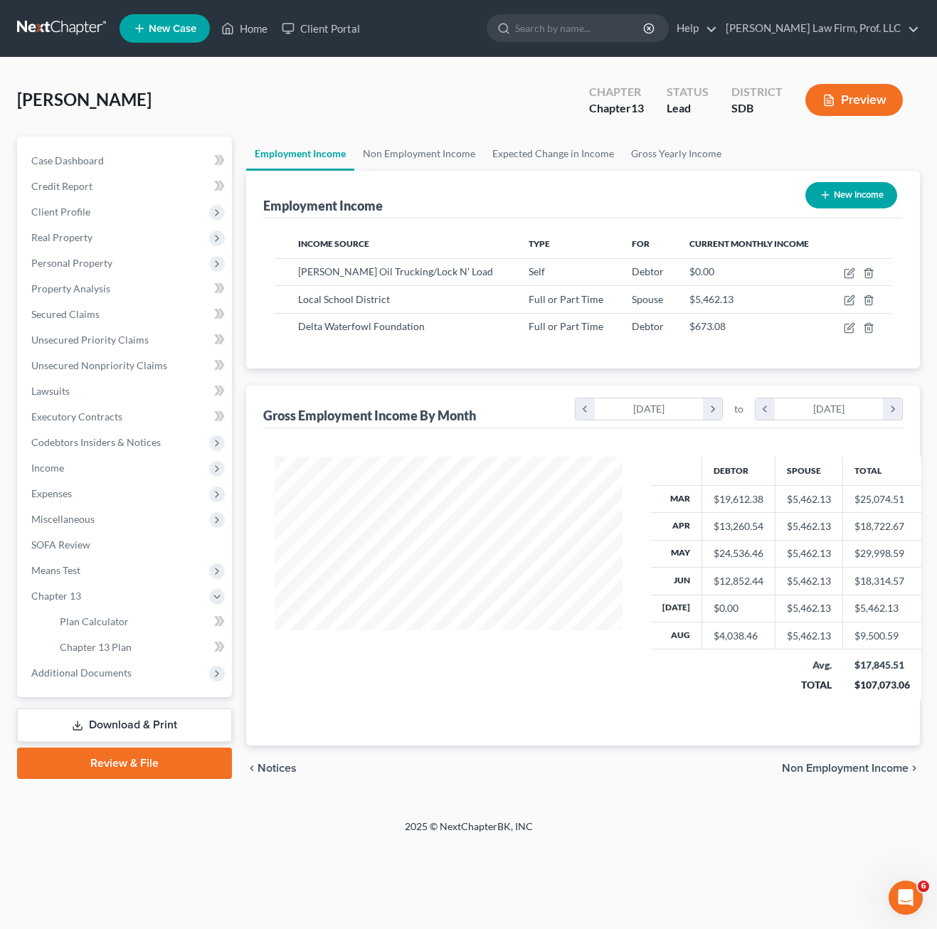
drag, startPoint x: 672, startPoint y: 791, endPoint x: 684, endPoint y: 774, distance: 20.4
click at [671, 790] on div "chevron_left Notices Non Employment Income chevron_right" at bounding box center [583, 769] width 674 height 46
click at [421, 724] on div "Debtor Spouse Total Mar $19,612.38 $5,462.13 $25,074.51 Apr $13,260.54 $5,462.1…" at bounding box center [583, 586] width 640 height 317
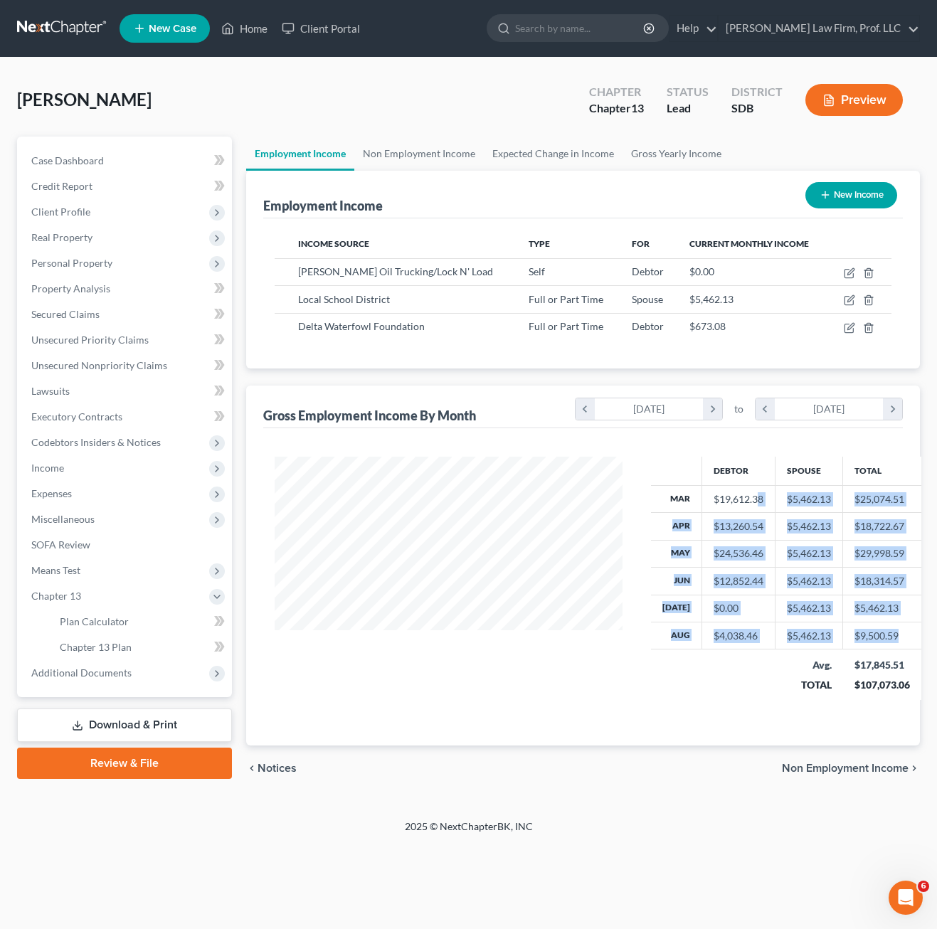
drag, startPoint x: 751, startPoint y: 503, endPoint x: 739, endPoint y: 561, distance: 58.8
click at [766, 670] on table "Debtor Spouse Total Mar $19,612.38 $5,462.13 $25,074.51 Apr $13,260.54 $5,462.1…" at bounding box center [786, 578] width 270 height 243
click at [660, 720] on div "Debtor Spouse Total Mar $19,612.38 $5,462.13 $25,074.51 Apr $13,260.54 $5,462.1…" at bounding box center [583, 586] width 640 height 317
click at [848, 273] on icon "button" at bounding box center [851, 271] width 6 height 6
select select "1"
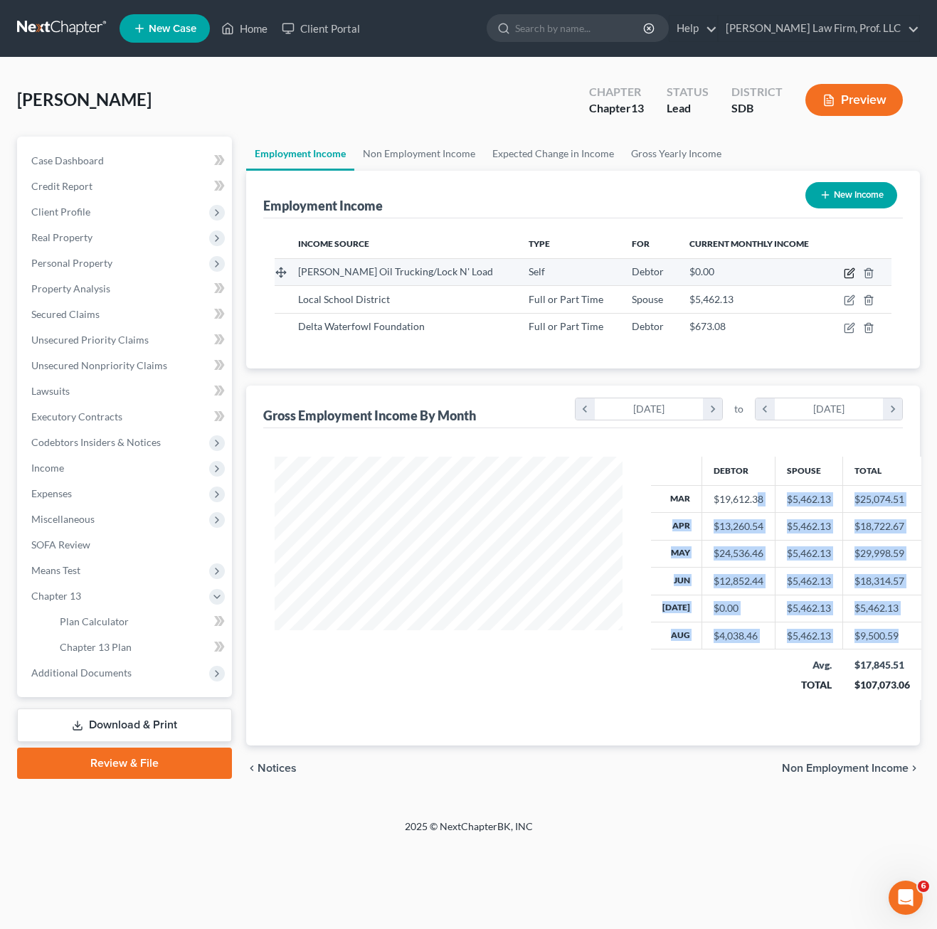
select select "43"
select select "0"
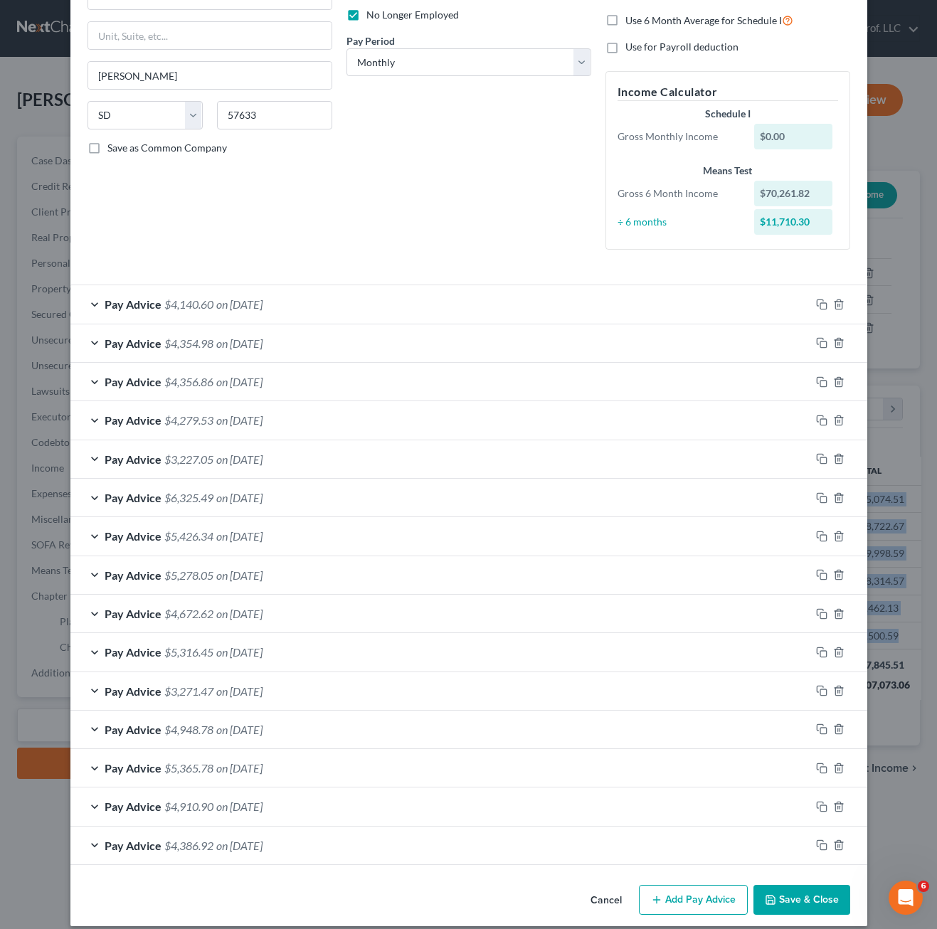
scroll to position [0, 0]
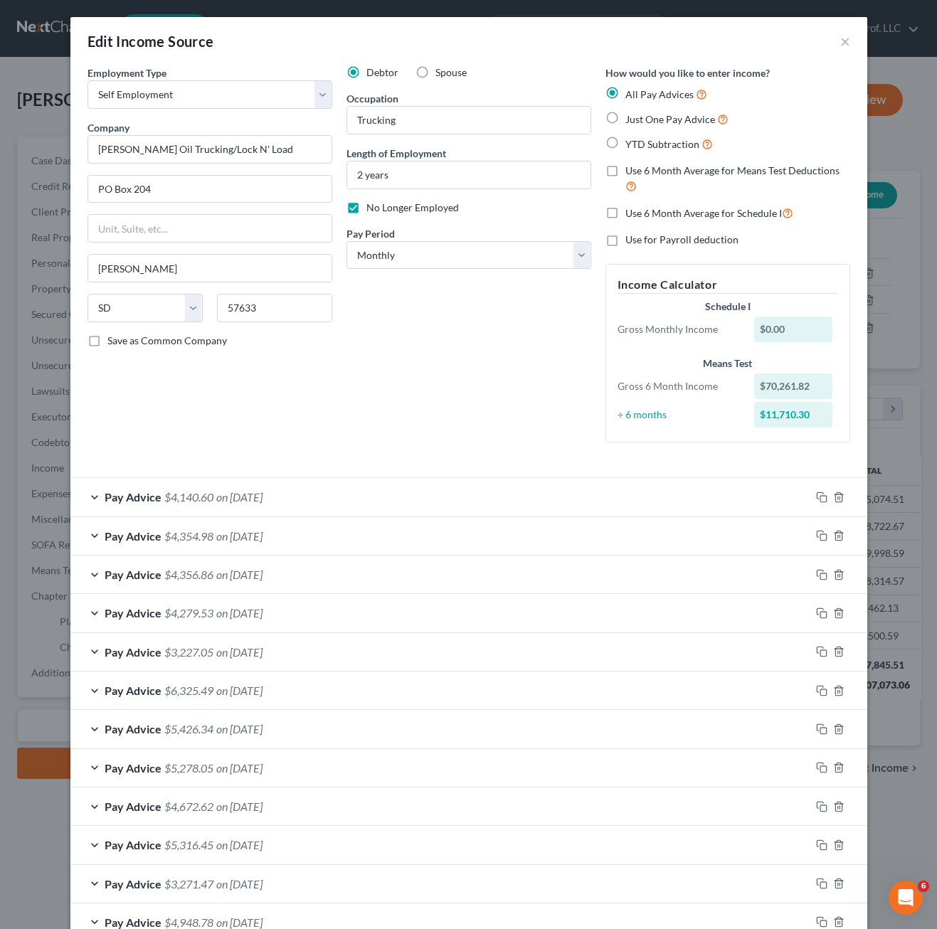
click at [484, 377] on div "Debtor Spouse Occupation Trucking Length of Employment 2 years No Longer Employ…" at bounding box center [468, 259] width 259 height 389
click at [344, 503] on div "Pay Advice $4,140.60 on [DATE]" at bounding box center [440, 497] width 740 height 38
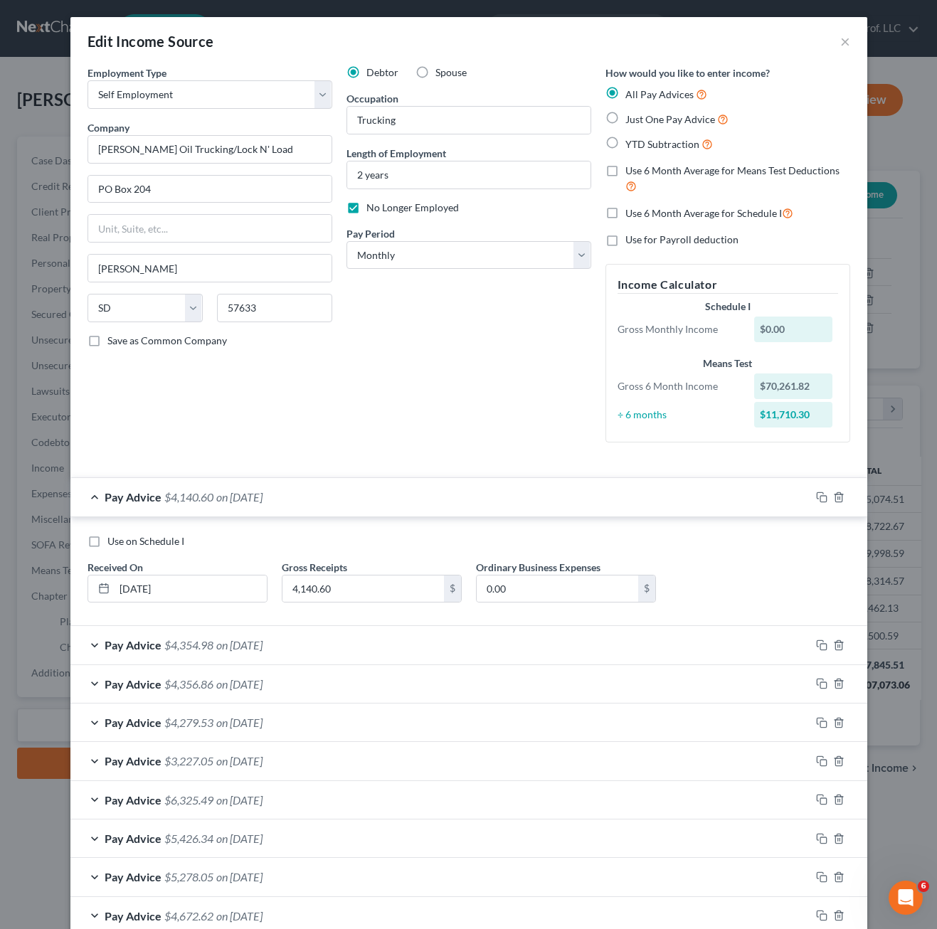
click at [350, 496] on div "Pay Advice $4,140.60 on [DATE]" at bounding box center [440, 497] width 740 height 38
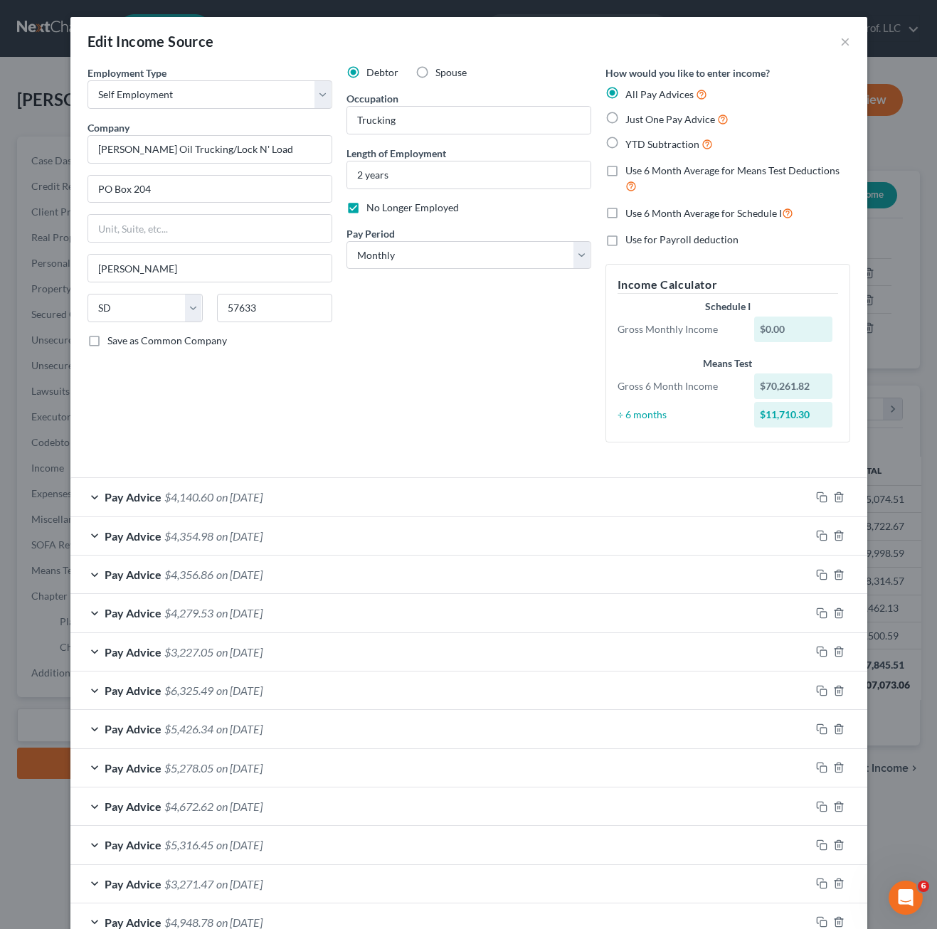
click at [833, 46] on div "Edit Income Source ×" at bounding box center [468, 41] width 797 height 48
click at [845, 41] on div "Edit Income Source ×" at bounding box center [468, 41] width 797 height 48
click at [841, 44] on button "×" at bounding box center [846, 41] width 10 height 17
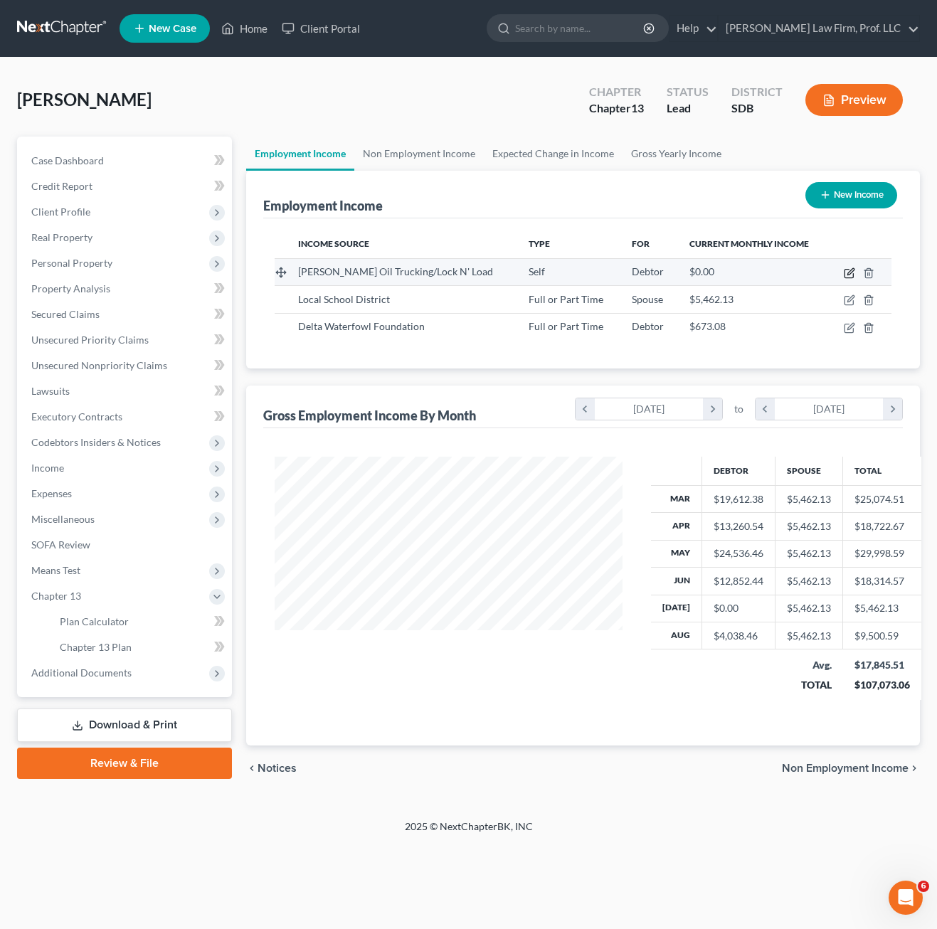
click at [849, 275] on icon "button" at bounding box center [851, 271] width 6 height 6
select select "1"
select select "43"
select select "0"
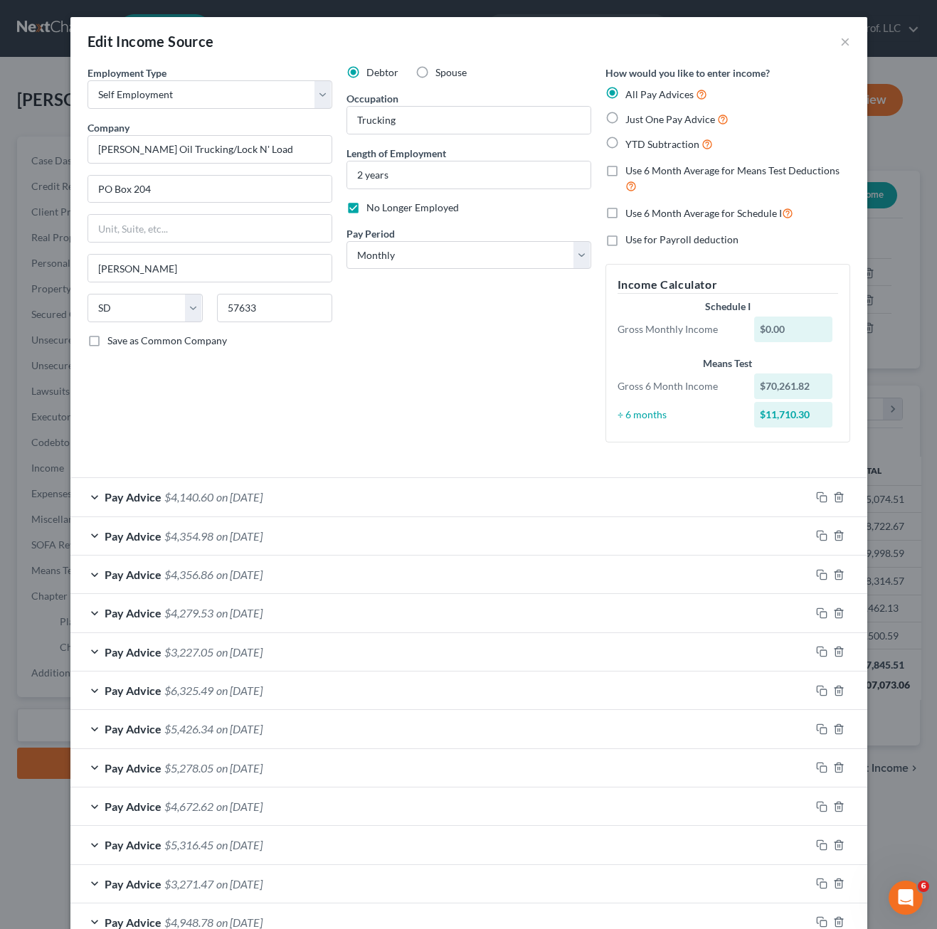
click at [426, 310] on div "Debtor Spouse Occupation Trucking Length of Employment 2 years No Longer Employ…" at bounding box center [468, 259] width 259 height 389
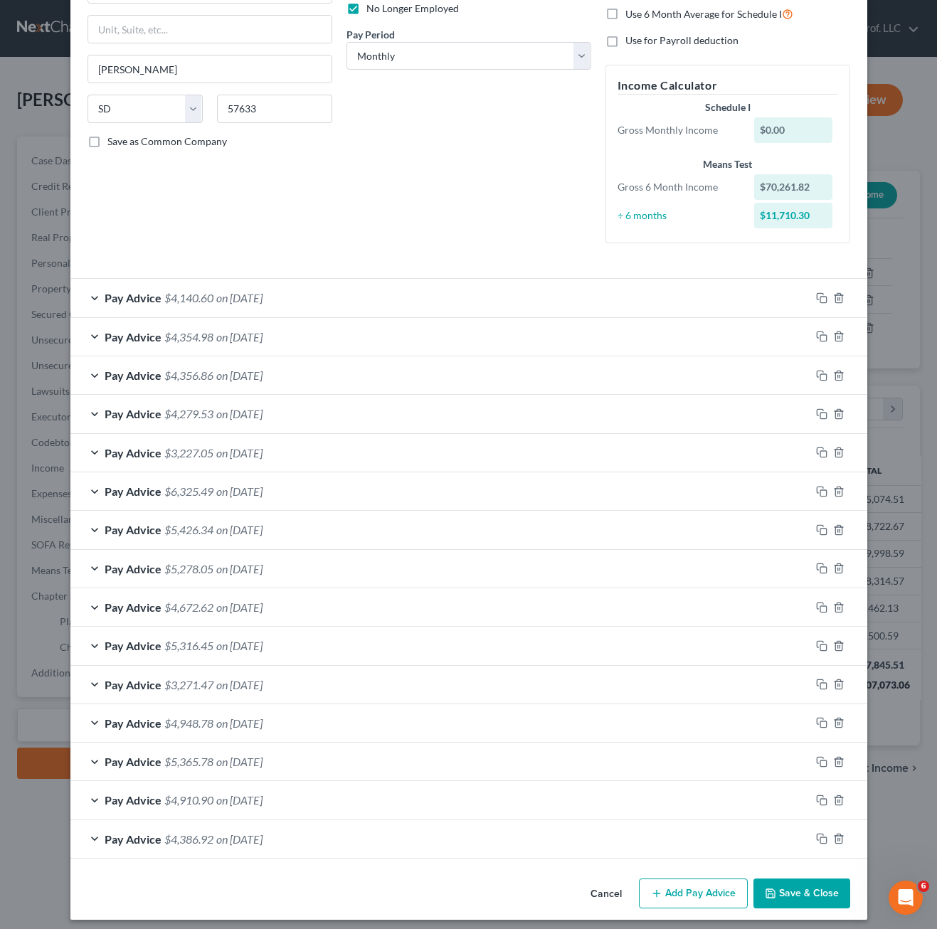
scroll to position [207, 0]
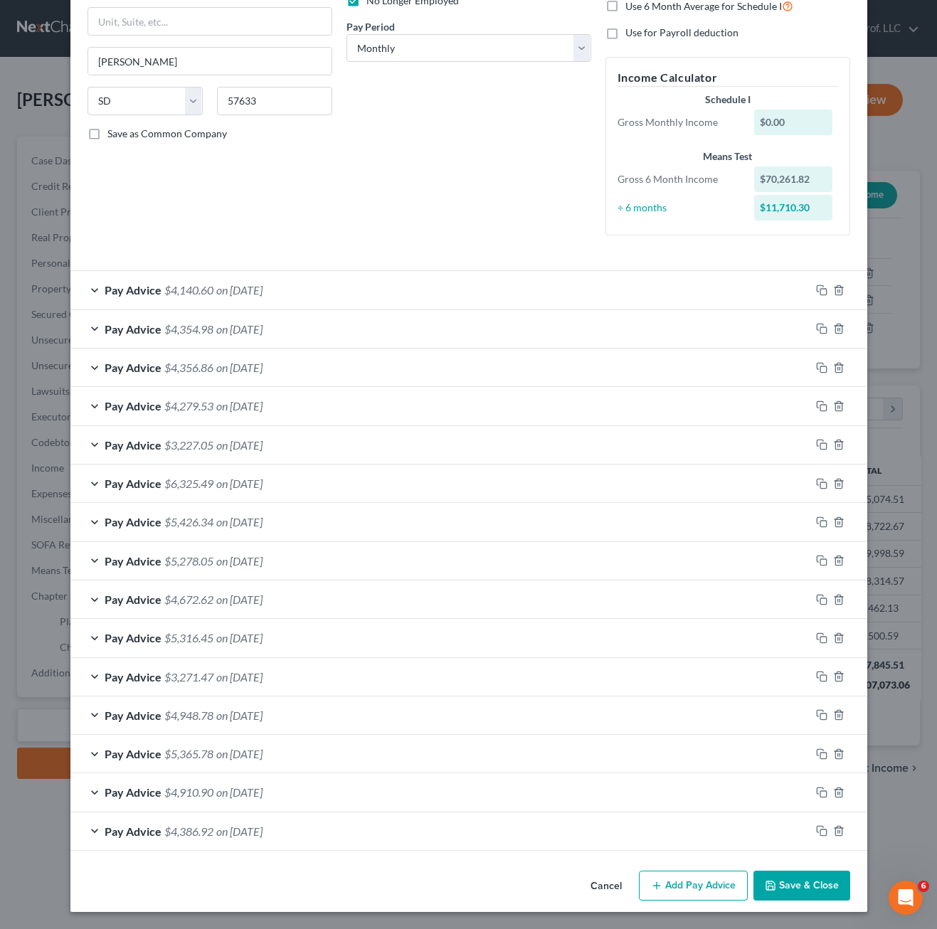
click at [313, 151] on div "Employment Type * Select Full or [DEMOGRAPHIC_DATA] Employment Self Employment …" at bounding box center [209, 52] width 259 height 389
drag, startPoint x: 287, startPoint y: 168, endPoint x: 45, endPoint y: 115, distance: 247.6
click at [285, 168] on div "Employment Type * Select Full or [DEMOGRAPHIC_DATA] Employment Self Employment …" at bounding box center [209, 52] width 259 height 389
drag, startPoint x: 324, startPoint y: 171, endPoint x: 6, endPoint y: 113, distance: 323.3
click at [324, 171] on div "Employment Type * Select Full or [DEMOGRAPHIC_DATA] Employment Self Employment …" at bounding box center [209, 52] width 259 height 389
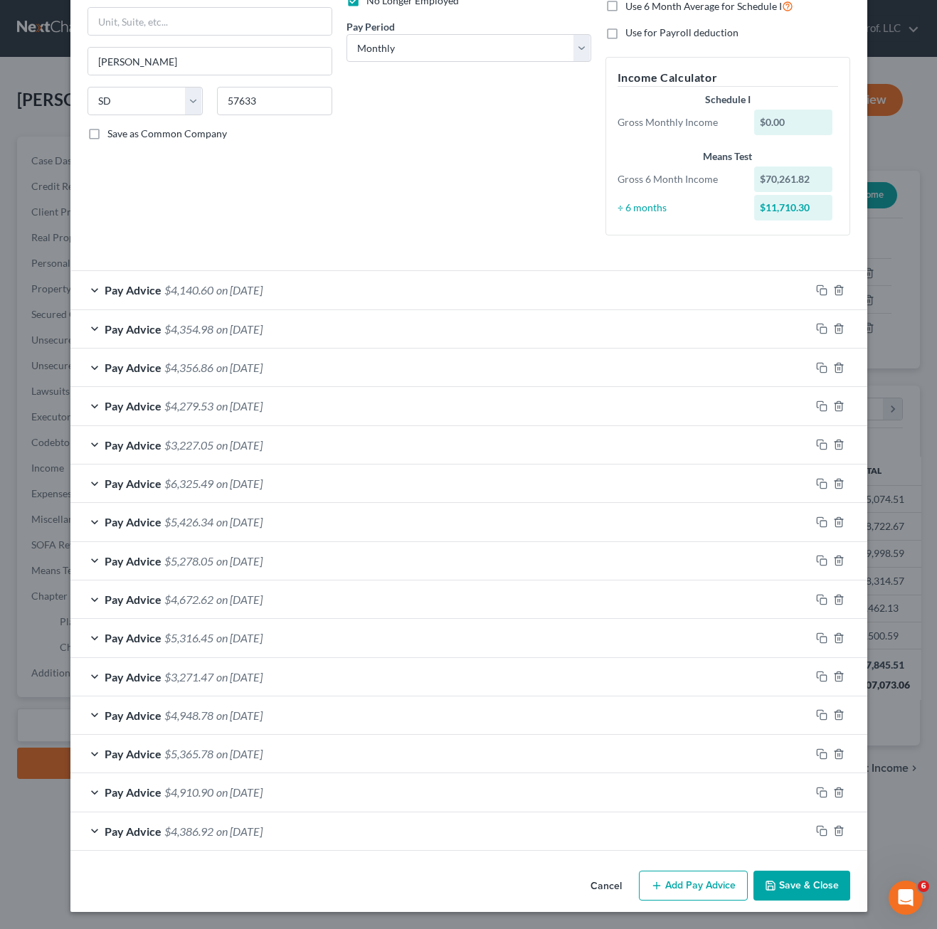
drag, startPoint x: 384, startPoint y: 209, endPoint x: 756, endPoint y: 459, distance: 448.3
click at [384, 209] on div "Debtor Spouse Occupation Trucking Length of Employment 2 years No Longer Employ…" at bounding box center [468, 52] width 259 height 389
drag, startPoint x: 413, startPoint y: 131, endPoint x: 531, endPoint y: 285, distance: 193.9
click at [413, 131] on div "Debtor Spouse Occupation Trucking Length of Employment 2 years No Longer Employ…" at bounding box center [468, 52] width 259 height 389
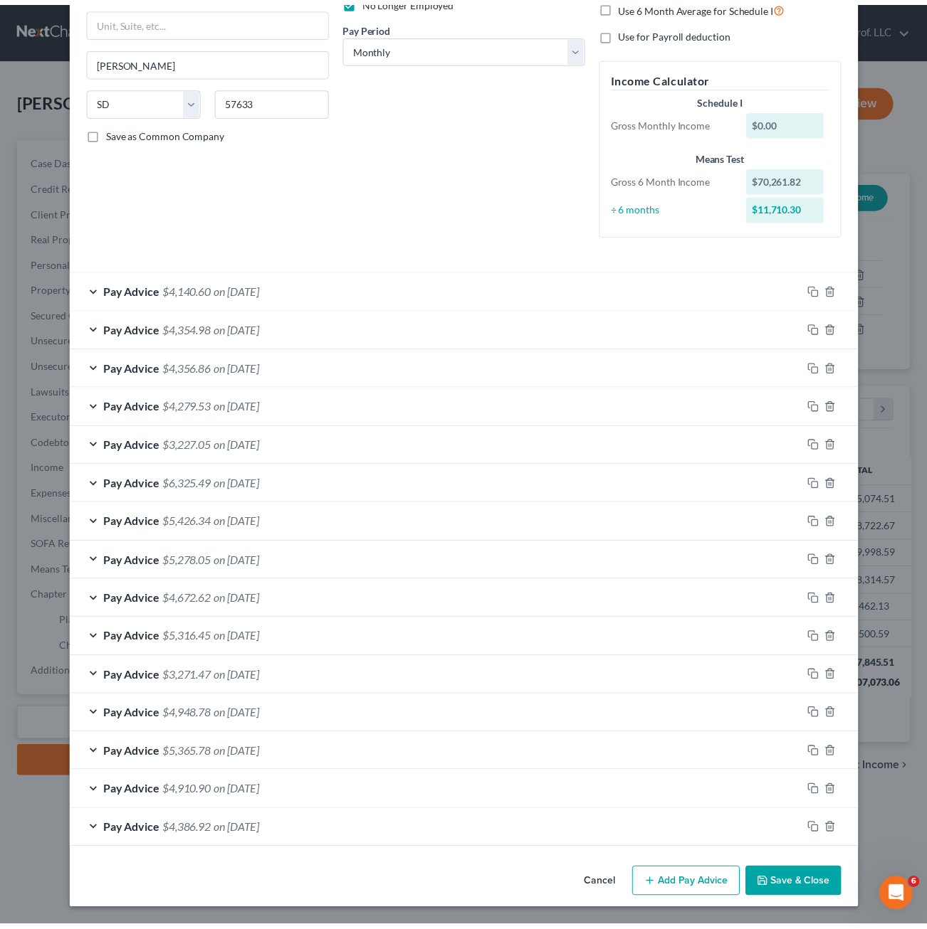
scroll to position [0, 0]
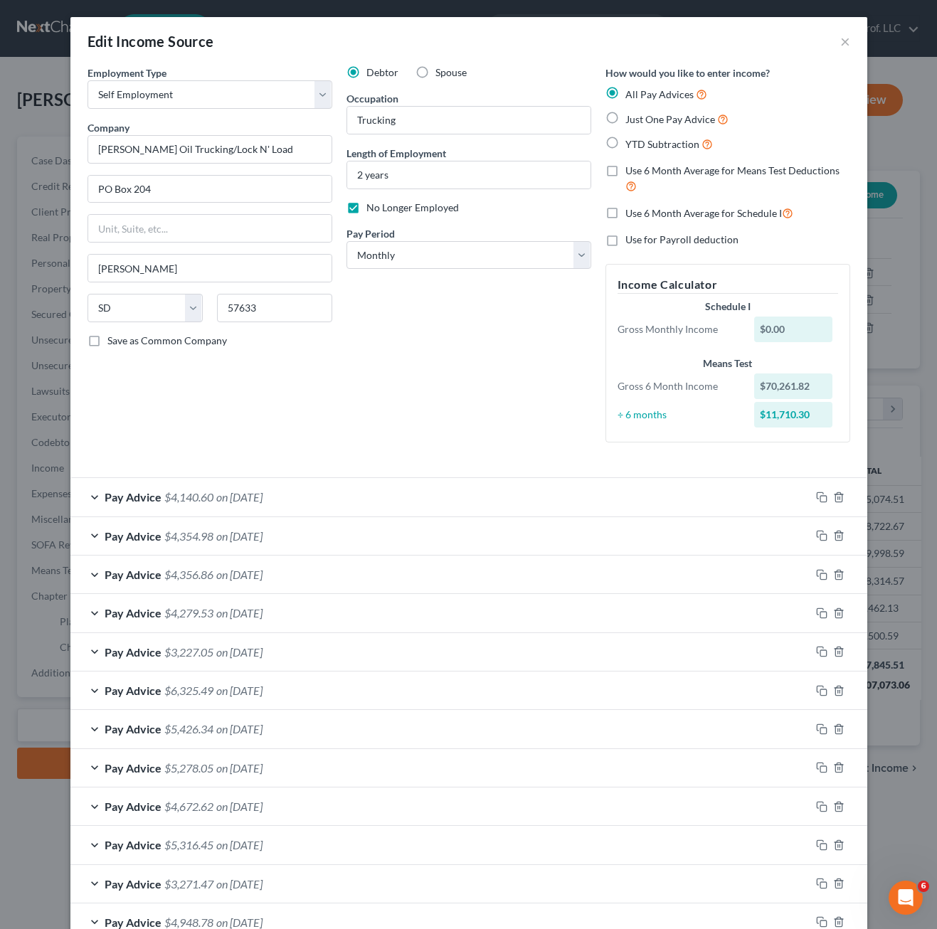
click at [471, 355] on div "Debtor Spouse Occupation Trucking Length of Employment 2 years No Longer Employ…" at bounding box center [468, 259] width 259 height 389
click at [472, 330] on div "Debtor Spouse Occupation Trucking Length of Employment 2 years No Longer Employ…" at bounding box center [468, 259] width 259 height 389
click at [845, 45] on div "Edit Income Source ×" at bounding box center [468, 41] width 797 height 48
click at [843, 46] on button "×" at bounding box center [846, 41] width 10 height 17
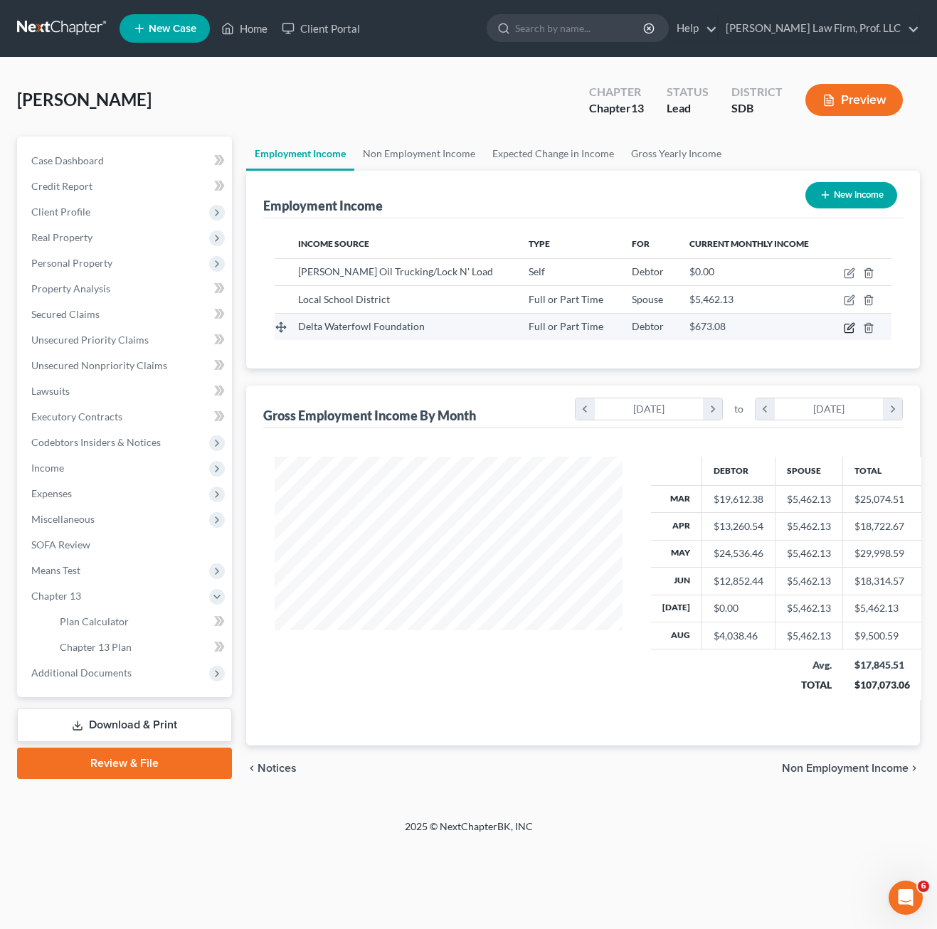
click at [853, 332] on icon "button" at bounding box center [849, 328] width 9 height 9
select select "0"
select select "29"
select select "2"
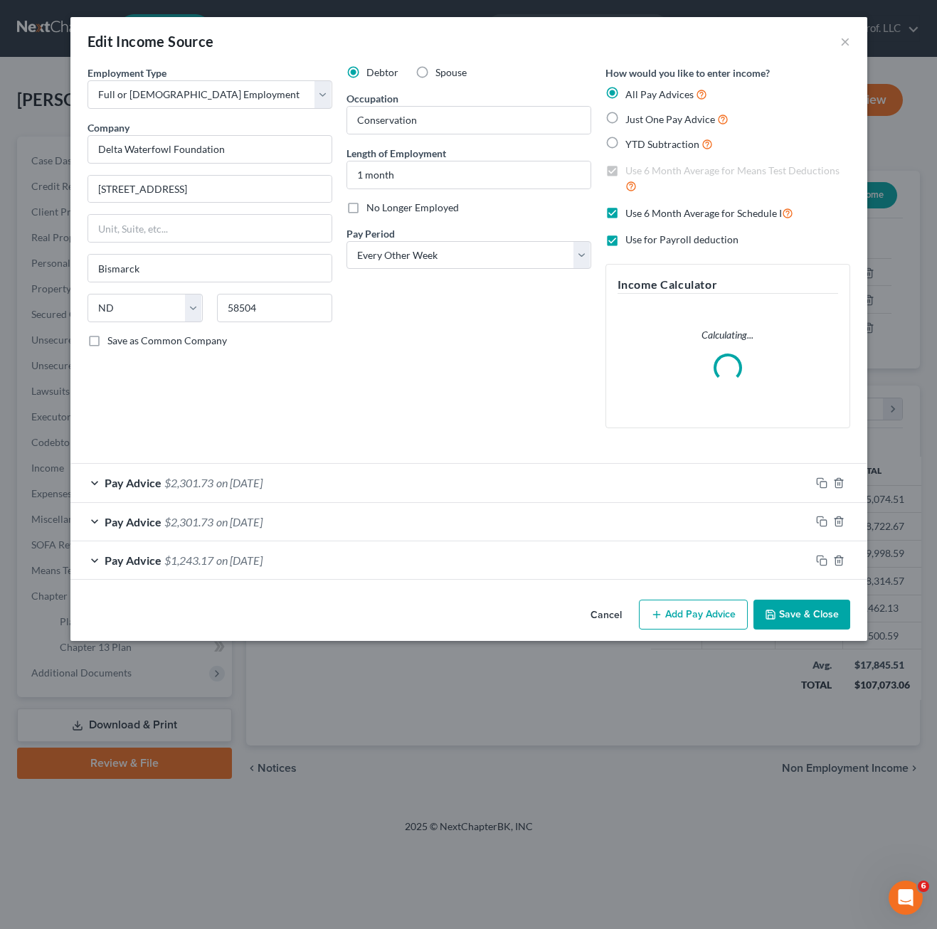
drag, startPoint x: 532, startPoint y: 344, endPoint x: 621, endPoint y: 228, distance: 146.1
click at [533, 344] on div "Debtor Spouse Occupation Conservation Length of Employment 1 month No Longer Em…" at bounding box center [468, 252] width 259 height 374
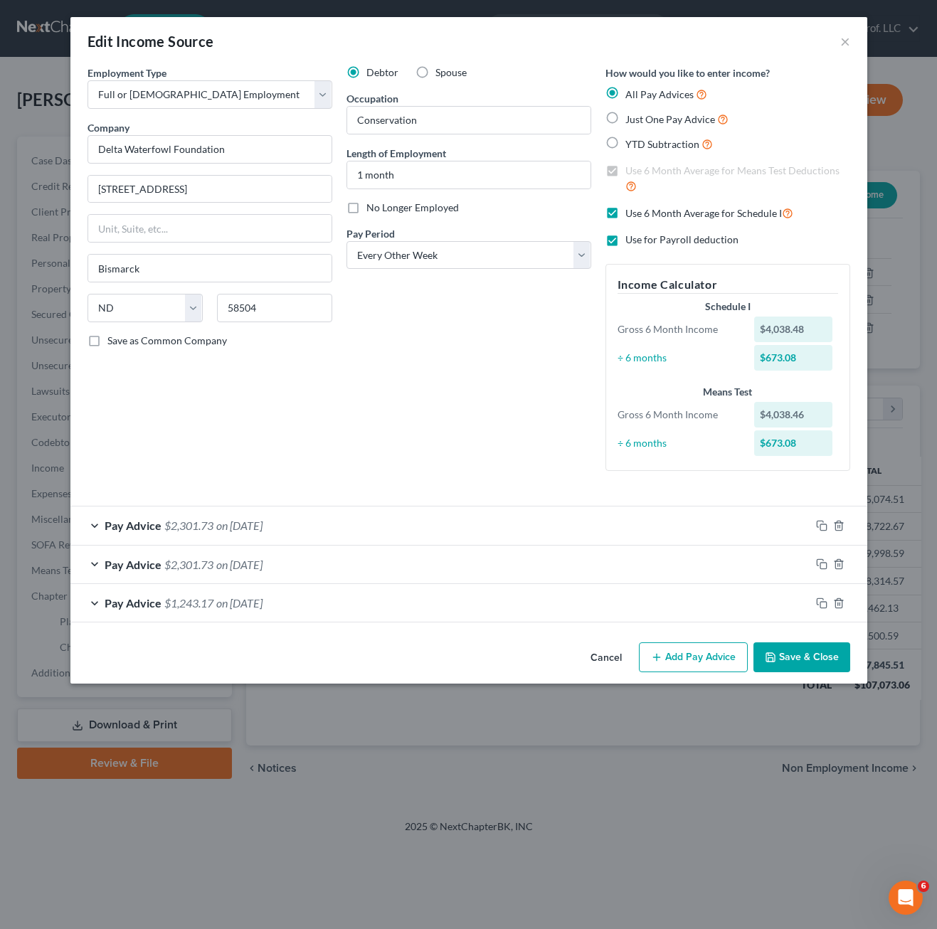
click at [626, 212] on label "Use 6 Month Average for Schedule I" at bounding box center [710, 213] width 168 height 16
click at [631, 212] on input "Use 6 Month Average for Schedule I" at bounding box center [635, 209] width 9 height 9
checkbox input "false"
click at [509, 372] on div "Debtor Spouse Occupation Conservation Length of Employment 1 month No Longer Em…" at bounding box center [468, 273] width 259 height 417
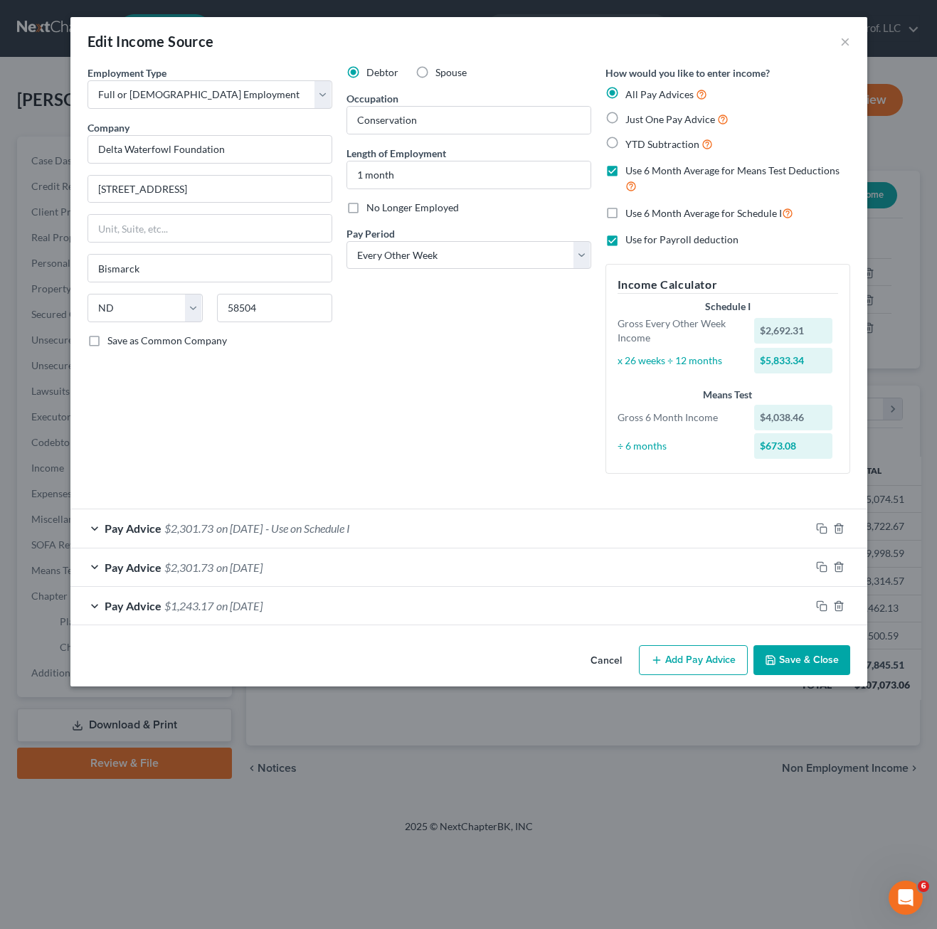
click at [787, 659] on button "Save & Close" at bounding box center [802, 661] width 97 height 30
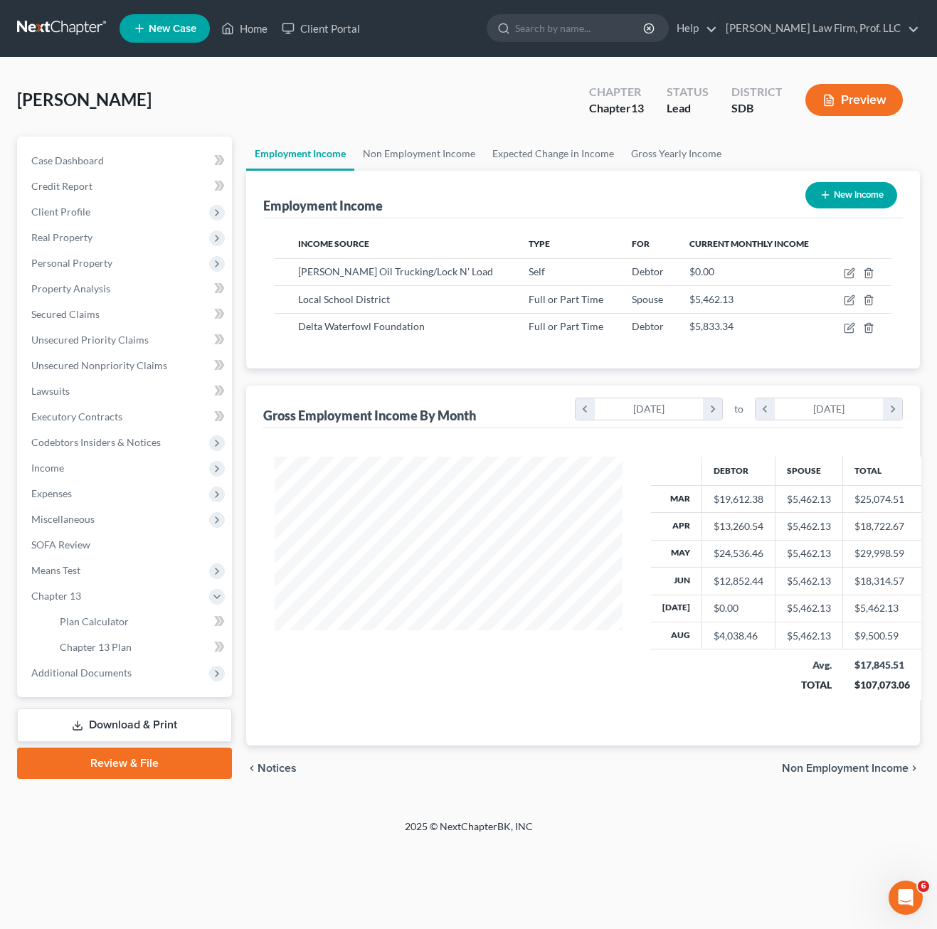
click at [236, 842] on div "2025 © NextChapterBK, INC" at bounding box center [468, 833] width 811 height 26
click at [92, 470] on span "Income" at bounding box center [126, 468] width 212 height 26
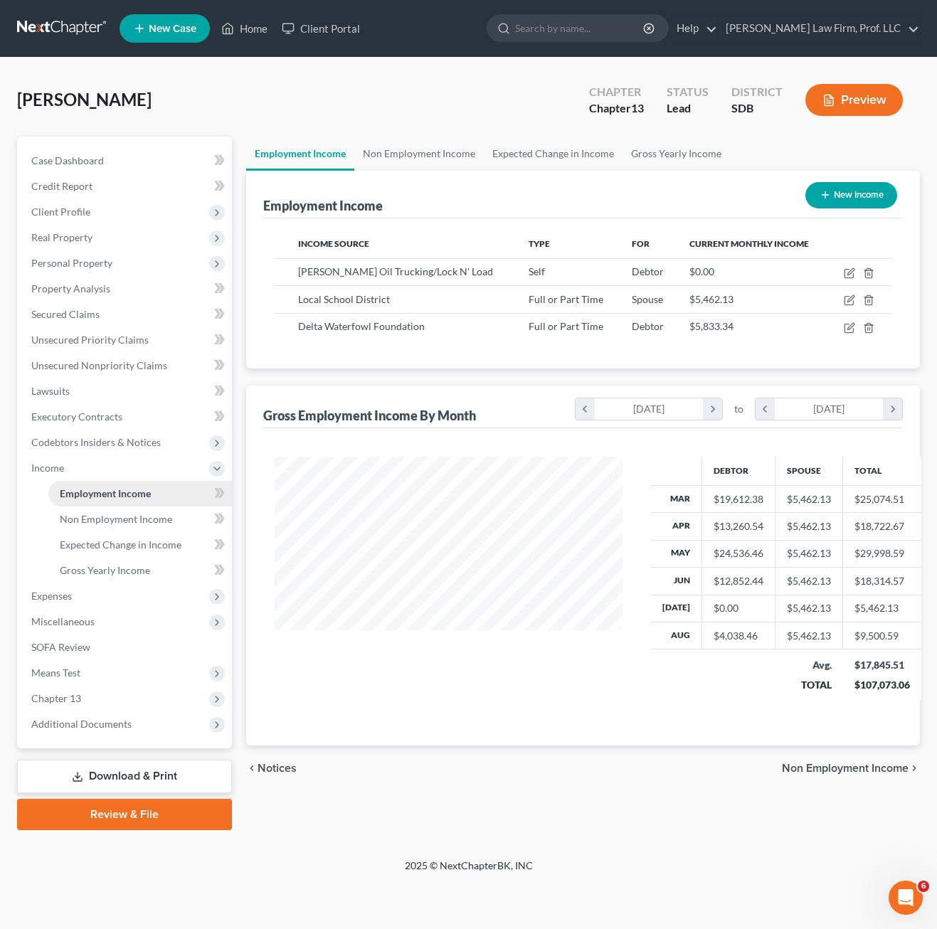
click at [85, 492] on span "Employment Income" at bounding box center [105, 494] width 91 height 12
click at [83, 678] on span "Means Test" at bounding box center [126, 673] width 212 height 26
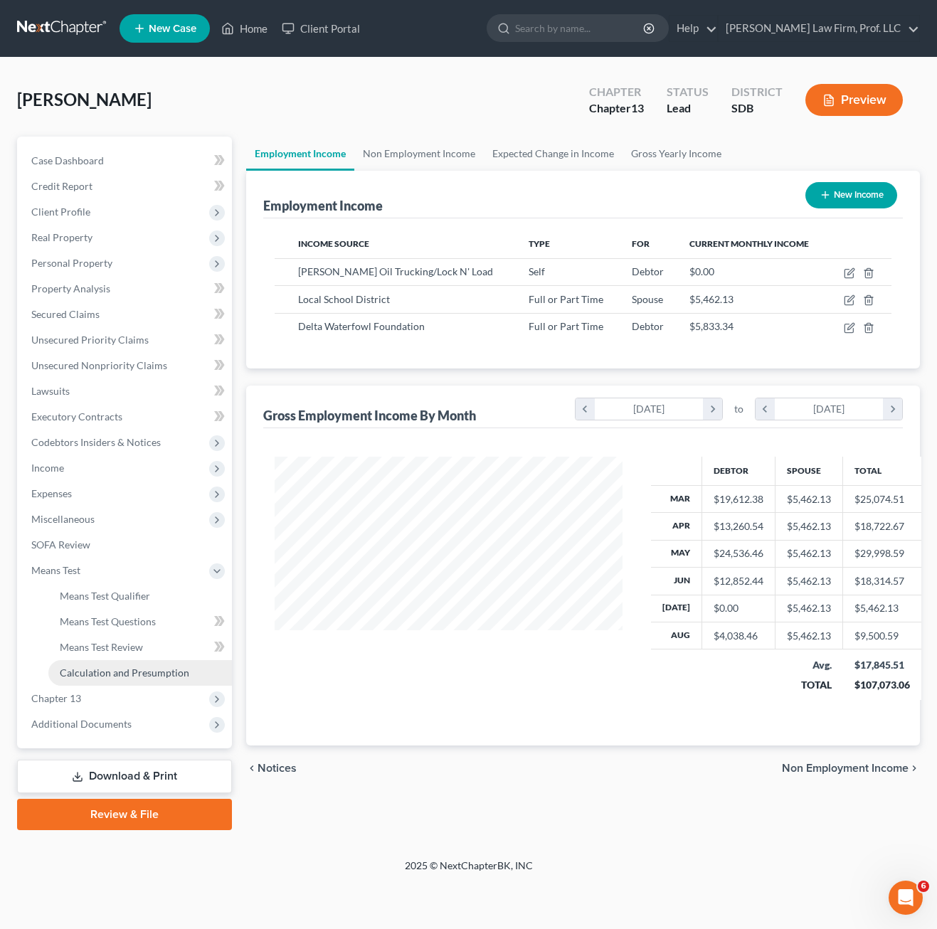
click at [147, 672] on span "Calculation and Presumption" at bounding box center [125, 673] width 130 height 12
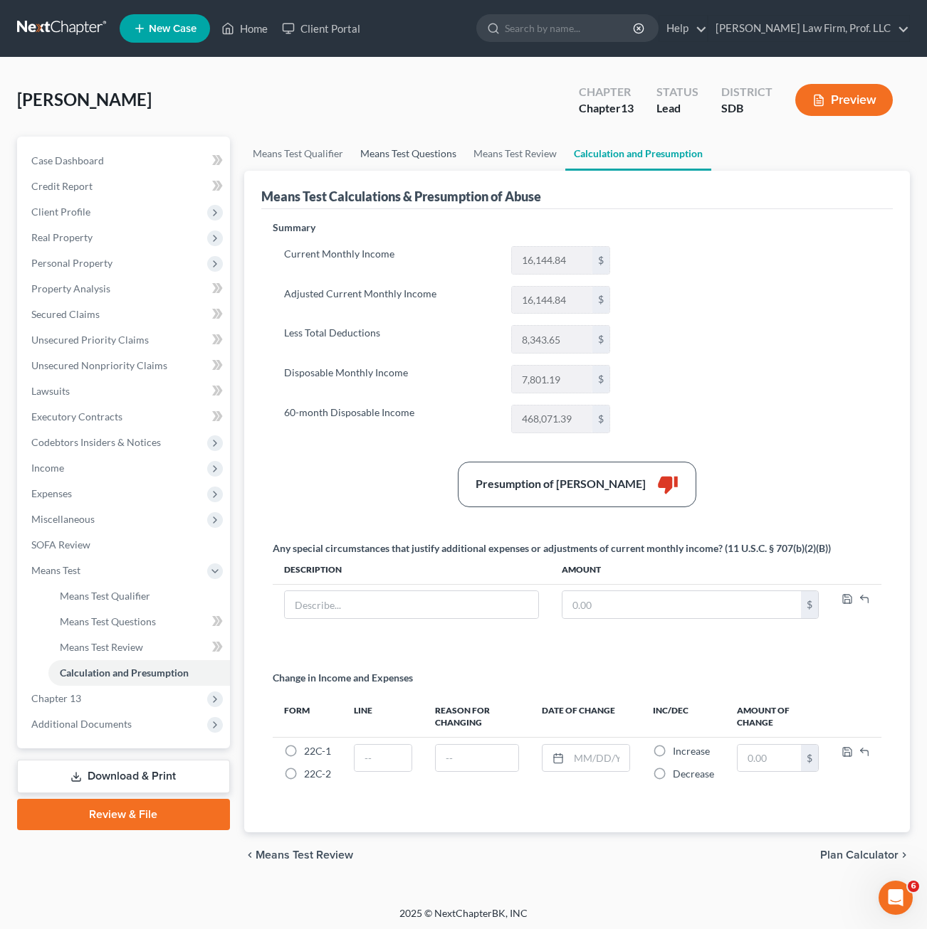
click at [417, 146] on link "Means Test Questions" at bounding box center [408, 154] width 113 height 34
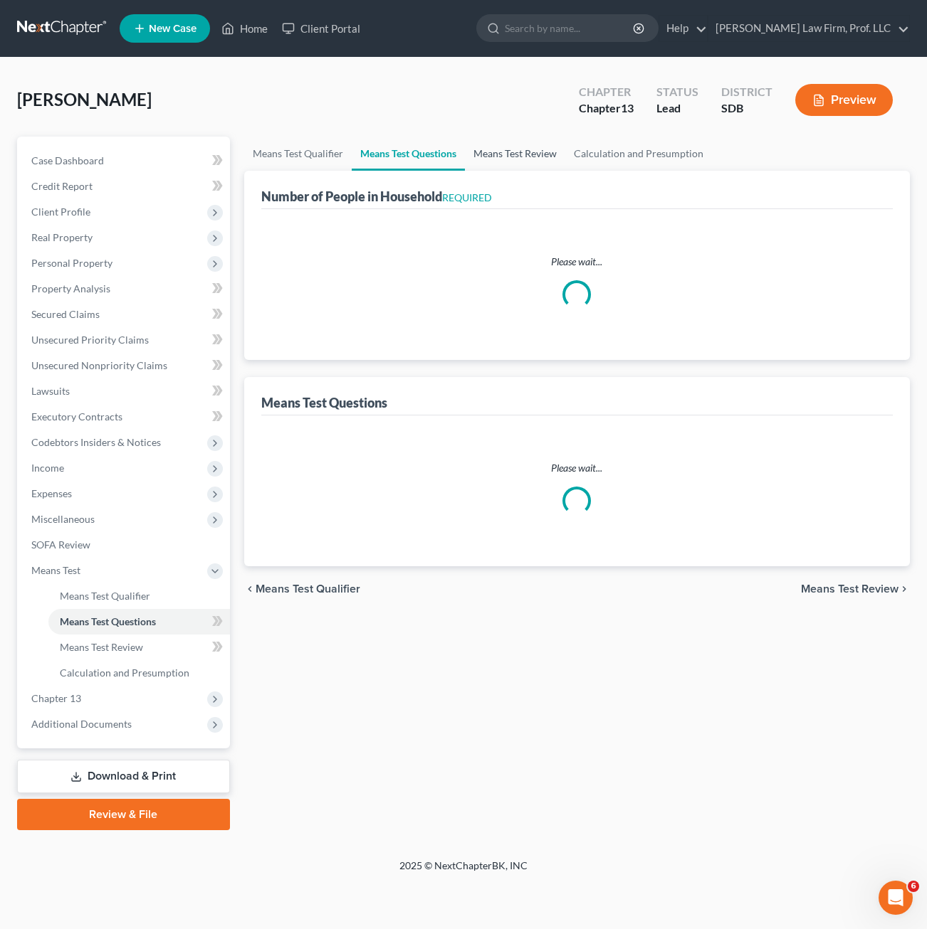
select select "0"
select select "60"
select select "1"
select select "60"
select select "1"
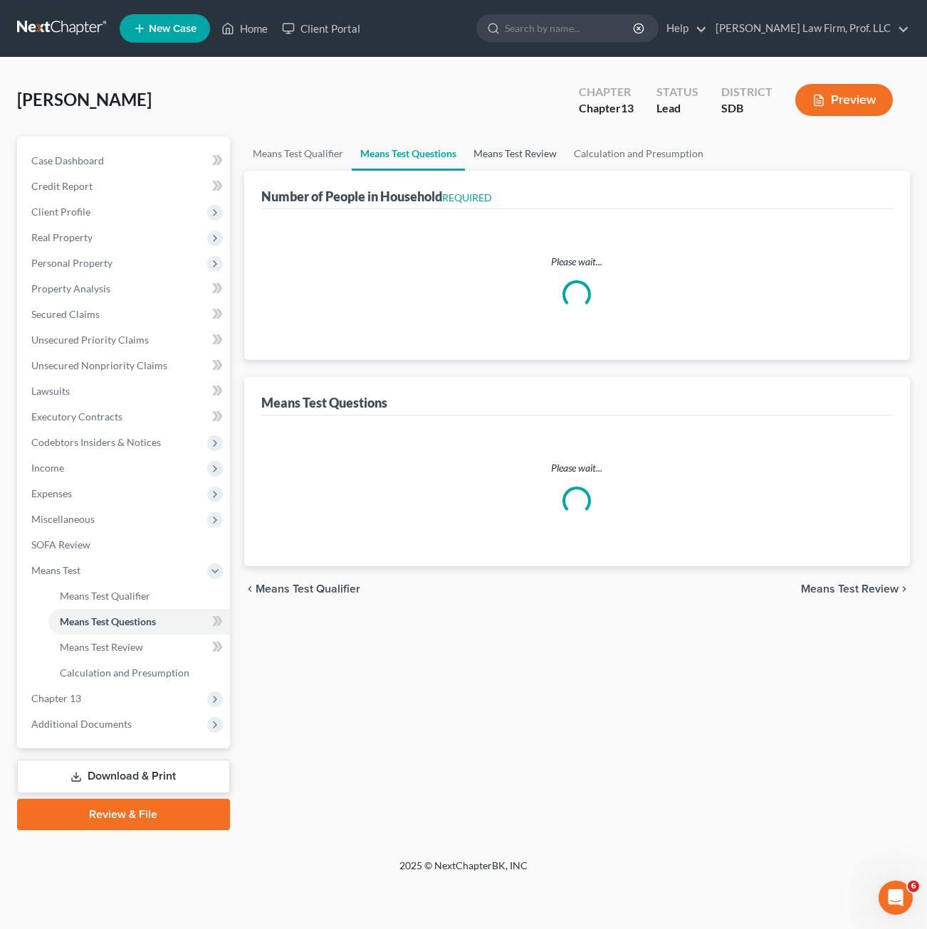
select select "60"
select select "4"
select select "2"
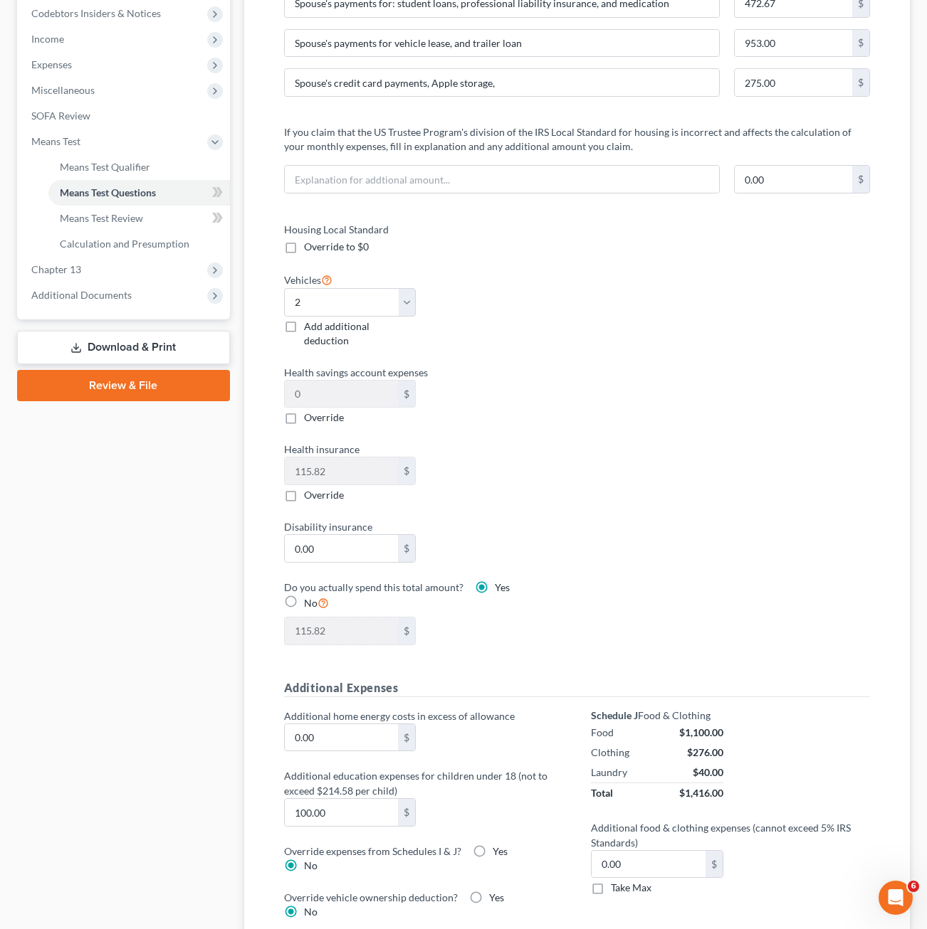
scroll to position [201, 0]
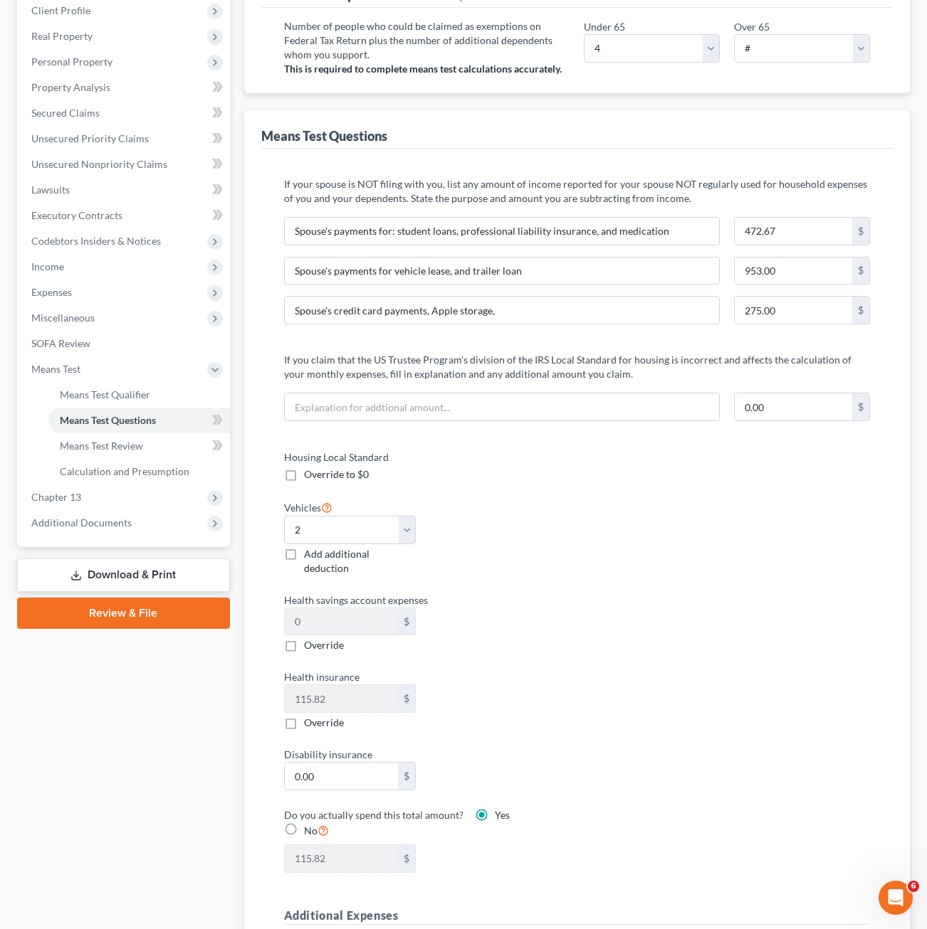
click at [651, 691] on div "Housing Local Standard Override to $0 Vehicles Select 0 1 2 3 4 5 Add additiona…" at bounding box center [577, 670] width 615 height 441
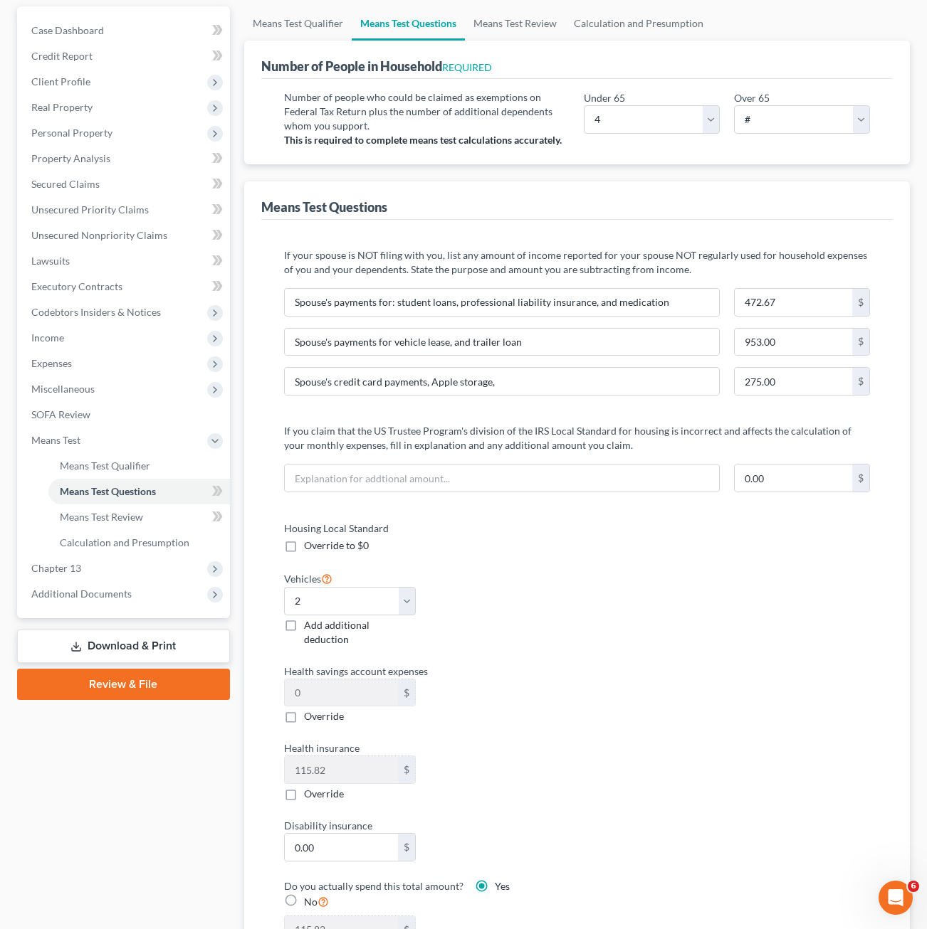
scroll to position [0, 0]
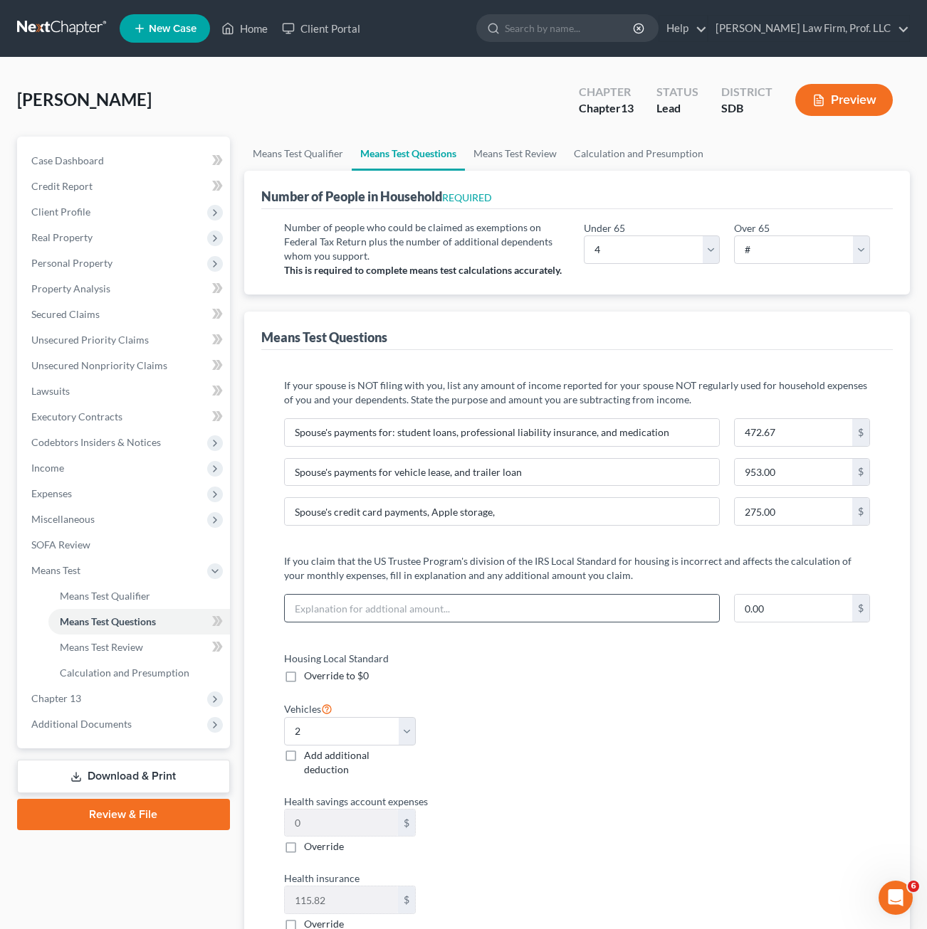
drag, startPoint x: 690, startPoint y: 742, endPoint x: 482, endPoint y: 599, distance: 252.5
click at [690, 739] on div "Housing Local Standard Override to $0 Vehicles Select 0 1 2 3 4 5 Add additiona…" at bounding box center [577, 871] width 615 height 441
click at [110, 255] on span "Personal Property" at bounding box center [125, 264] width 210 height 26
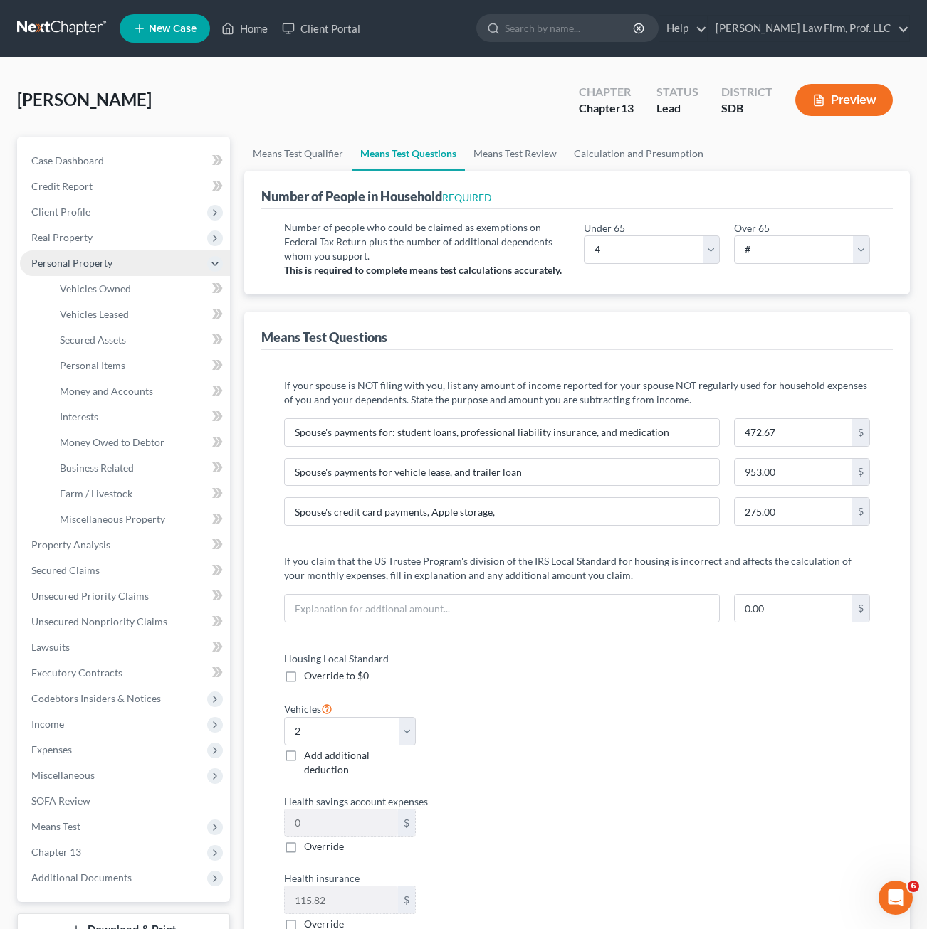
click at [100, 272] on span "Personal Property" at bounding box center [125, 264] width 210 height 26
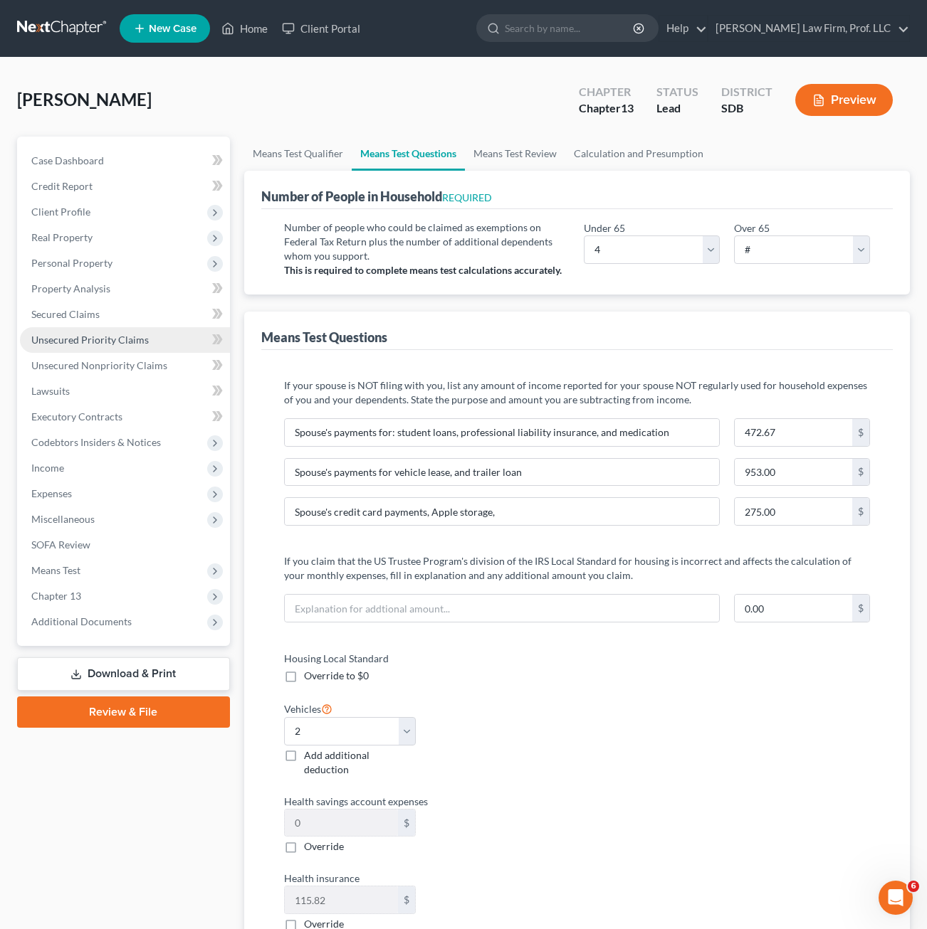
drag, startPoint x: 100, startPoint y: 280, endPoint x: 156, endPoint y: 336, distance: 79.0
click at [100, 280] on ul "Case Dashboard Payments Invoices Payments Payments Credit Report Client Profile" at bounding box center [125, 391] width 210 height 487
click at [105, 296] on link "Property Analysis" at bounding box center [125, 289] width 210 height 26
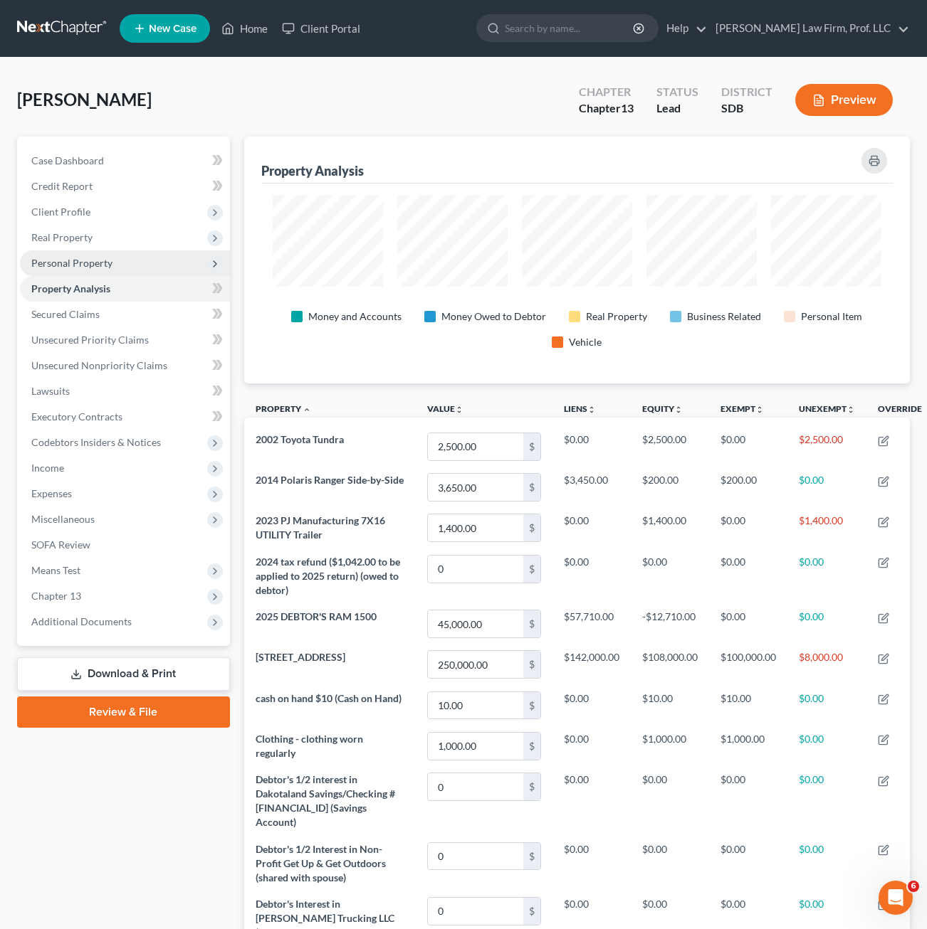
click at [99, 265] on span "Personal Property" at bounding box center [71, 263] width 81 height 12
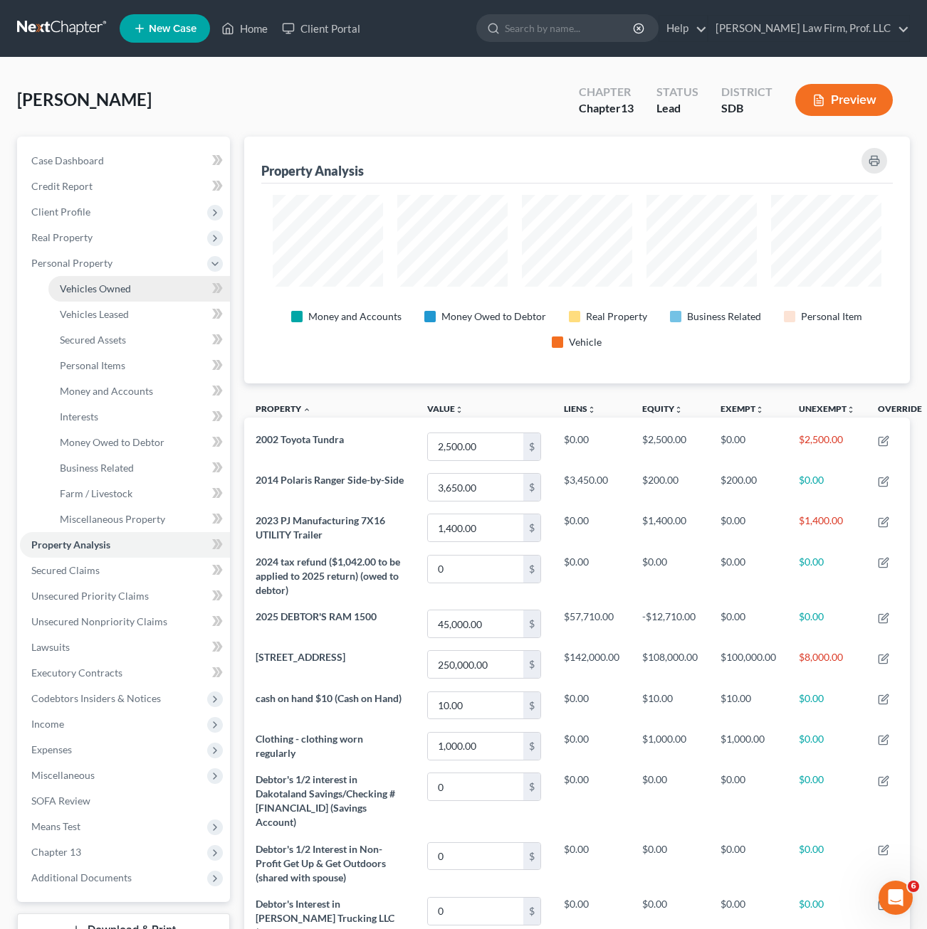
click at [116, 287] on span "Vehicles Owned" at bounding box center [95, 289] width 71 height 12
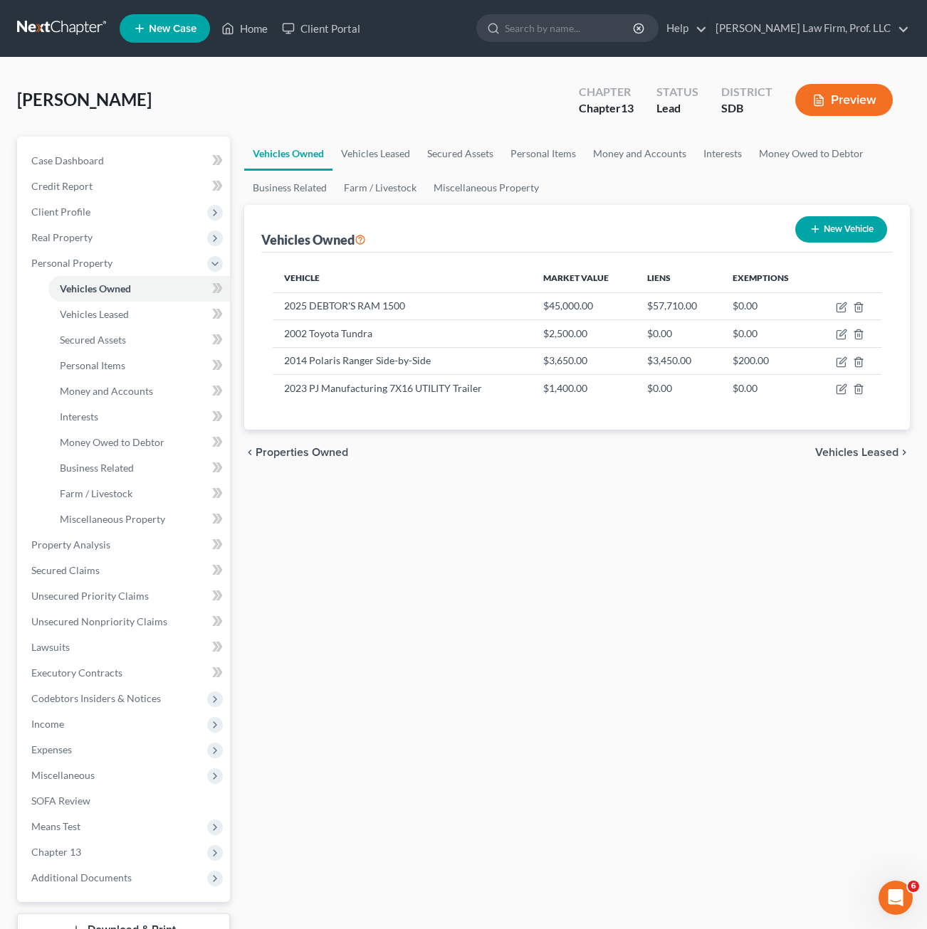
click at [533, 544] on div "Vehicles Owned Vehicles Leased Secured Assets Personal Items Money and Accounts…" at bounding box center [577, 561] width 680 height 848
click at [503, 576] on div "Vehicles Owned Vehicles Leased Secured Assets Personal Items Money and Accounts…" at bounding box center [577, 561] width 680 height 848
drag, startPoint x: 133, startPoint y: 366, endPoint x: 399, endPoint y: 426, distance: 273.0
click at [133, 366] on link "Personal Items" at bounding box center [138, 366] width 181 height 26
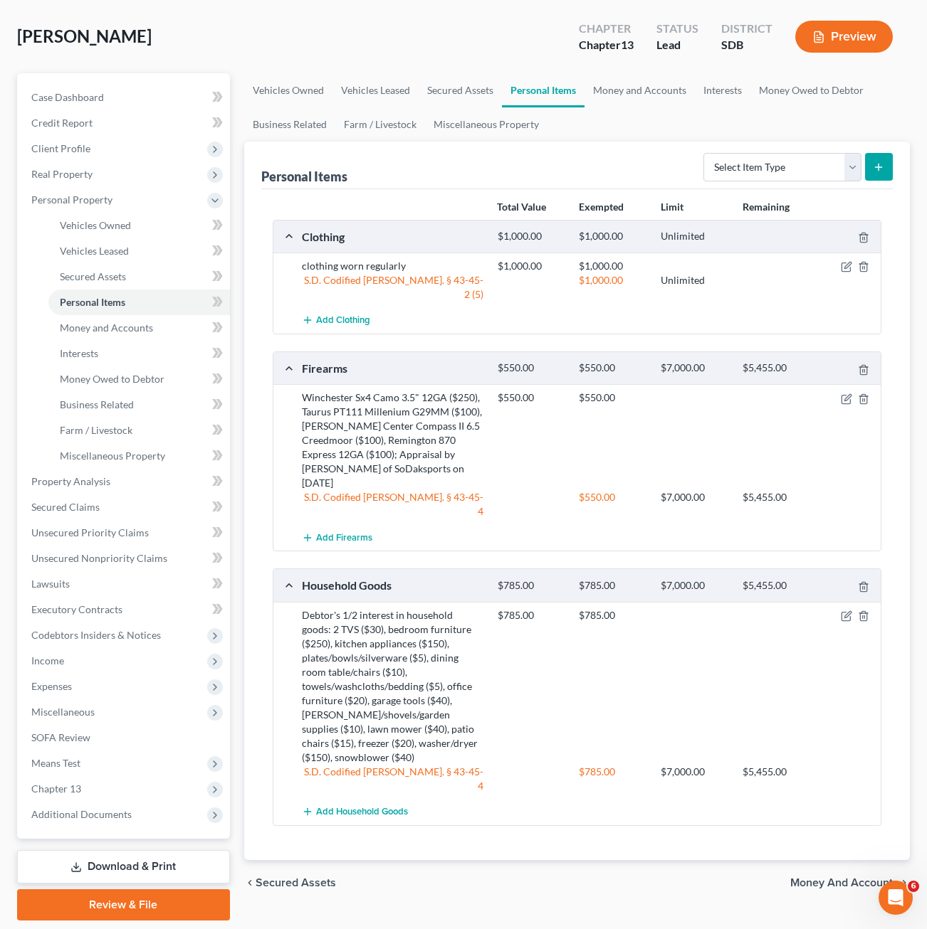
scroll to position [109, 0]
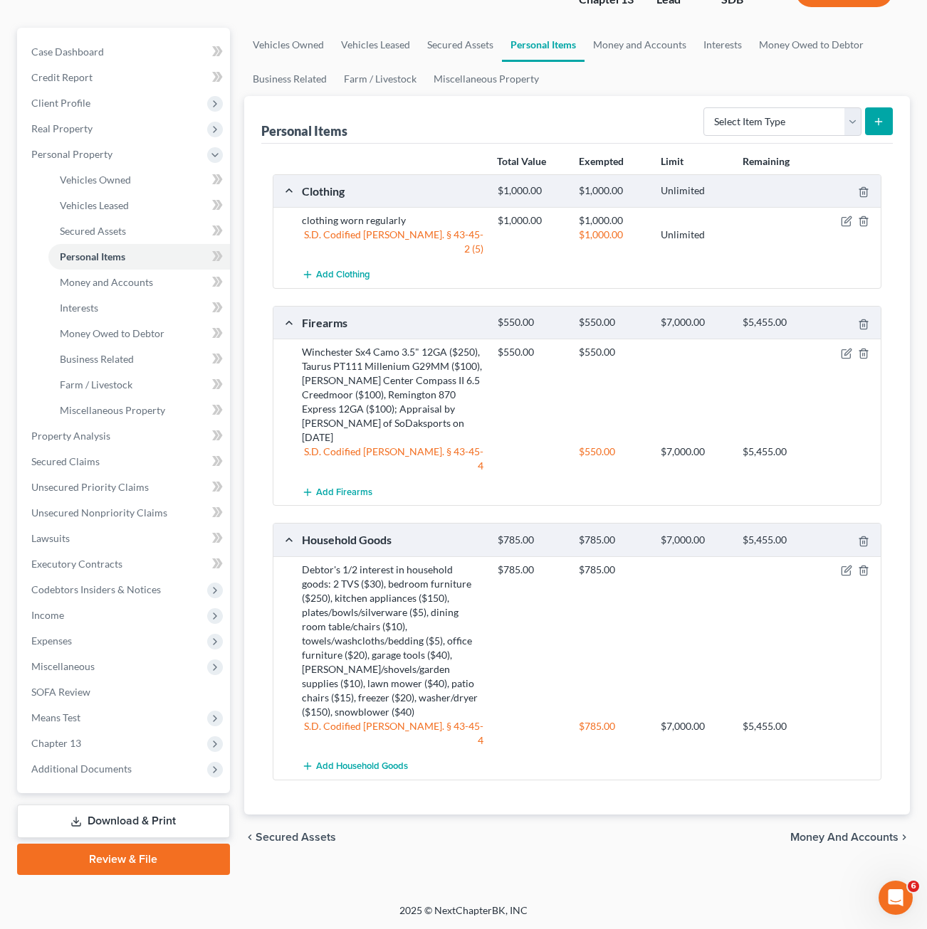
drag, startPoint x: 621, startPoint y: 847, endPoint x: 363, endPoint y: 442, distance: 480.3
click at [619, 843] on div "Vehicles Owned Vehicles Leased Secured Assets Personal Items Money and Accounts…" at bounding box center [577, 452] width 680 height 848
click at [125, 293] on link "Money and Accounts" at bounding box center [138, 283] width 181 height 26
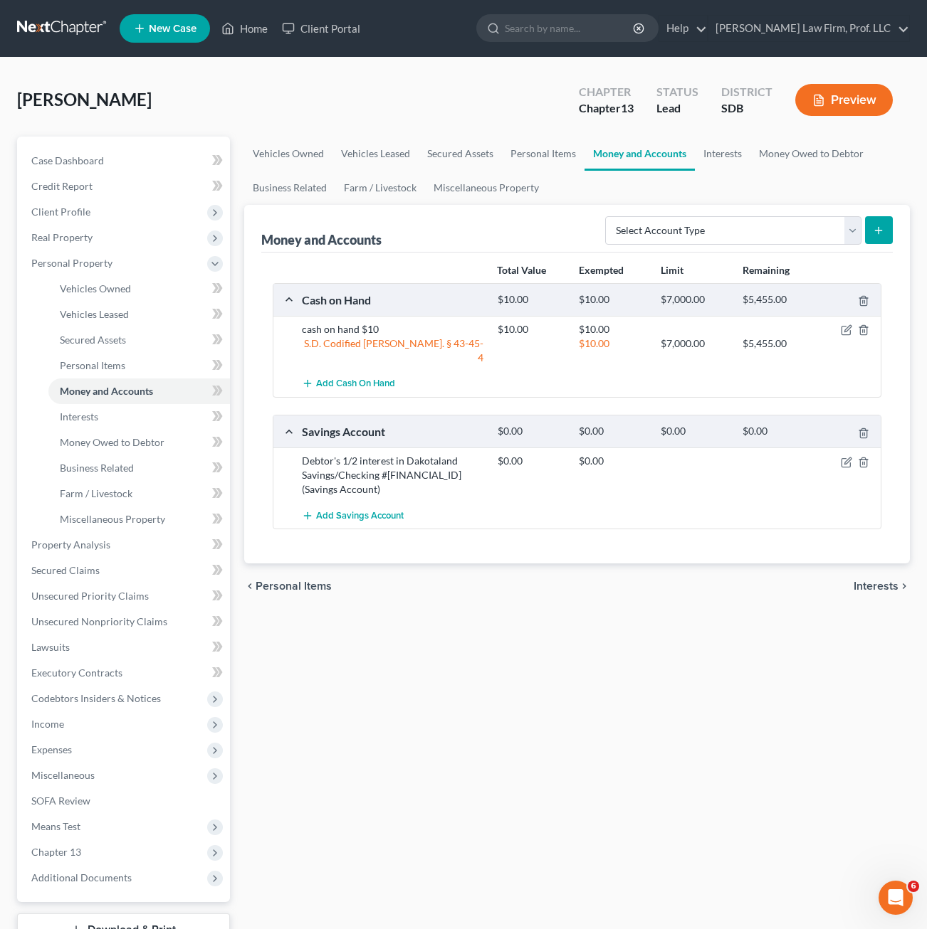
click at [428, 691] on div "Vehicles Owned Vehicles Leased Secured Assets Personal Items Money and Accounts…" at bounding box center [577, 561] width 680 height 848
click at [476, 564] on div "chevron_left Personal Items Interests chevron_right" at bounding box center [577, 587] width 666 height 46
click at [105, 426] on link "Interests" at bounding box center [138, 417] width 181 height 26
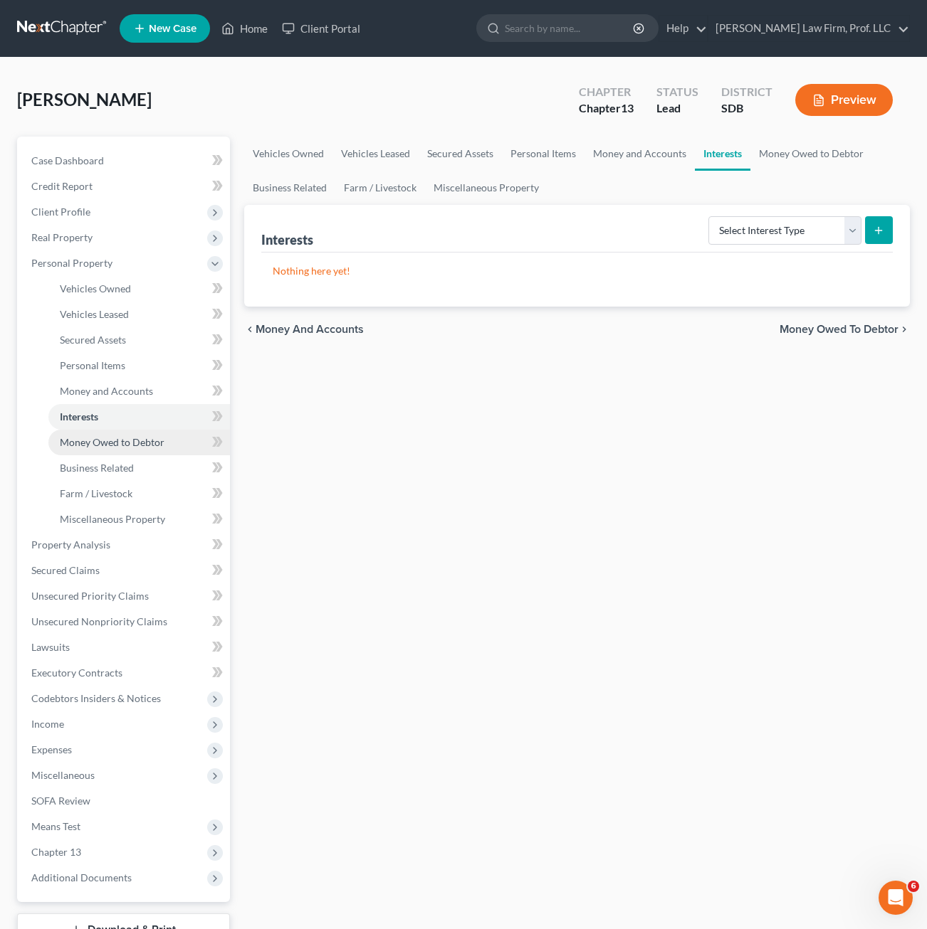
click at [148, 448] on span "Money Owed to Debtor" at bounding box center [112, 442] width 105 height 12
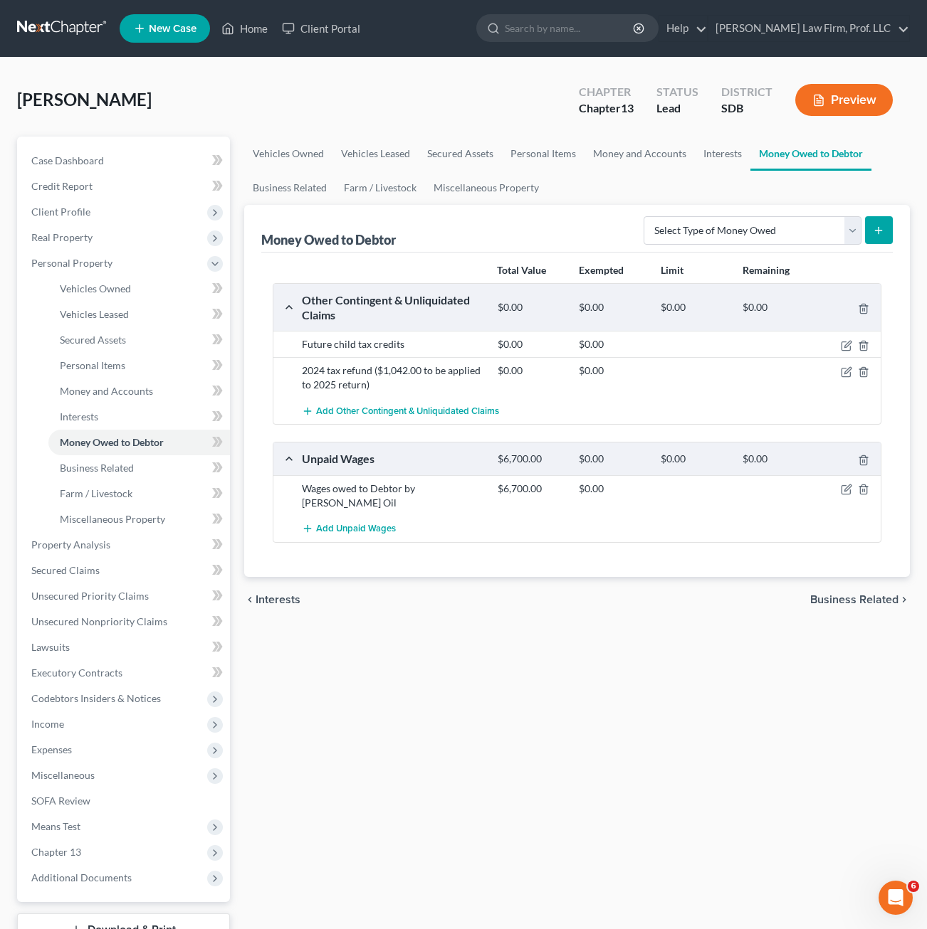
drag, startPoint x: 547, startPoint y: 590, endPoint x: 627, endPoint y: 450, distance: 161.6
click at [550, 589] on div "chevron_left Interests Business Related chevron_right" at bounding box center [577, 600] width 666 height 46
click at [602, 559] on div "Total Value Exempted Limit Remaining Other Contingent & Unliquidated Claims $0.…" at bounding box center [577, 415] width 632 height 325
click at [137, 520] on span "Miscellaneous Property" at bounding box center [112, 519] width 105 height 12
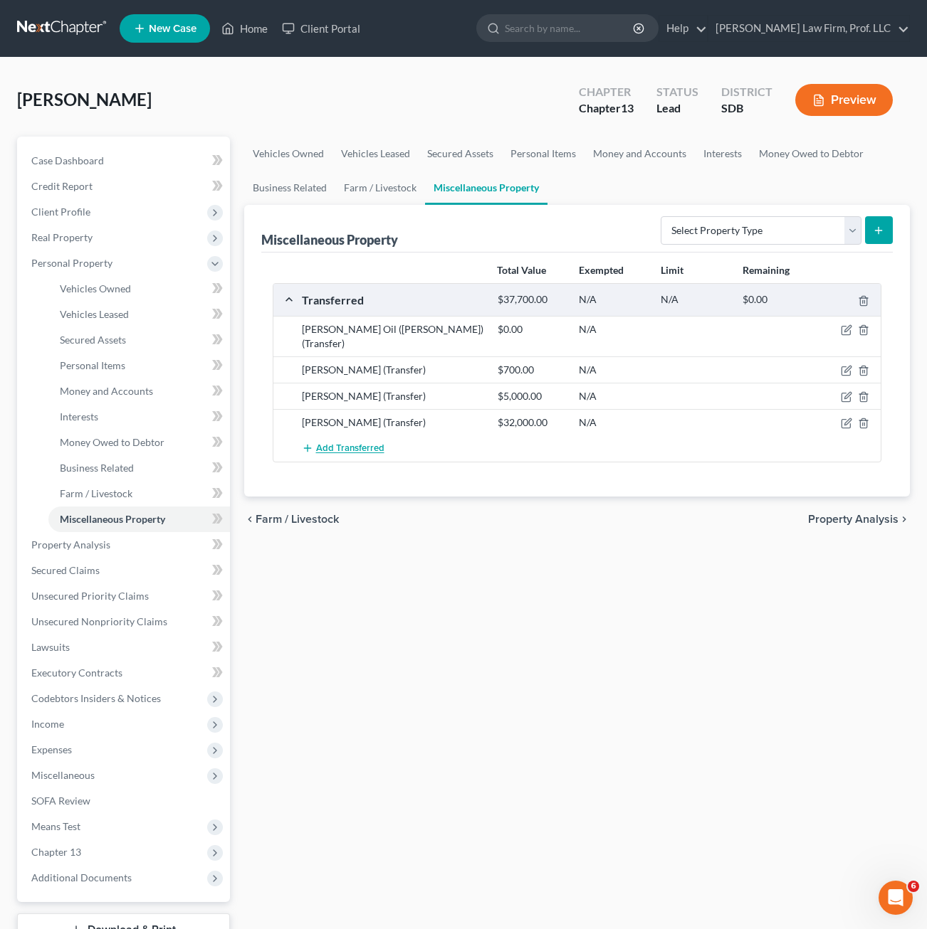
drag, startPoint x: 537, startPoint y: 495, endPoint x: 369, endPoint y: 429, distance: 180.3
click at [537, 497] on div "chevron_left Farm / Livestock Property Analysis chevron_right" at bounding box center [577, 520] width 666 height 46
click at [119, 483] on link "Farm / Livestock" at bounding box center [138, 494] width 181 height 26
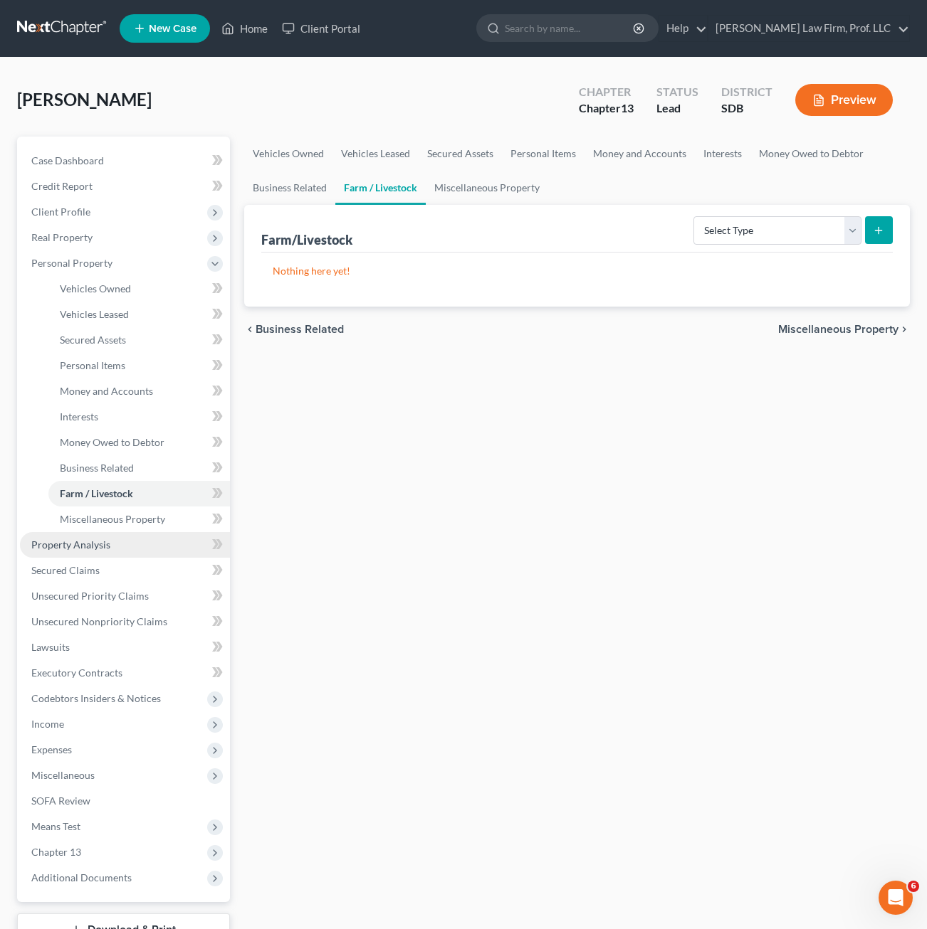
click at [116, 548] on link "Property Analysis" at bounding box center [125, 545] width 210 height 26
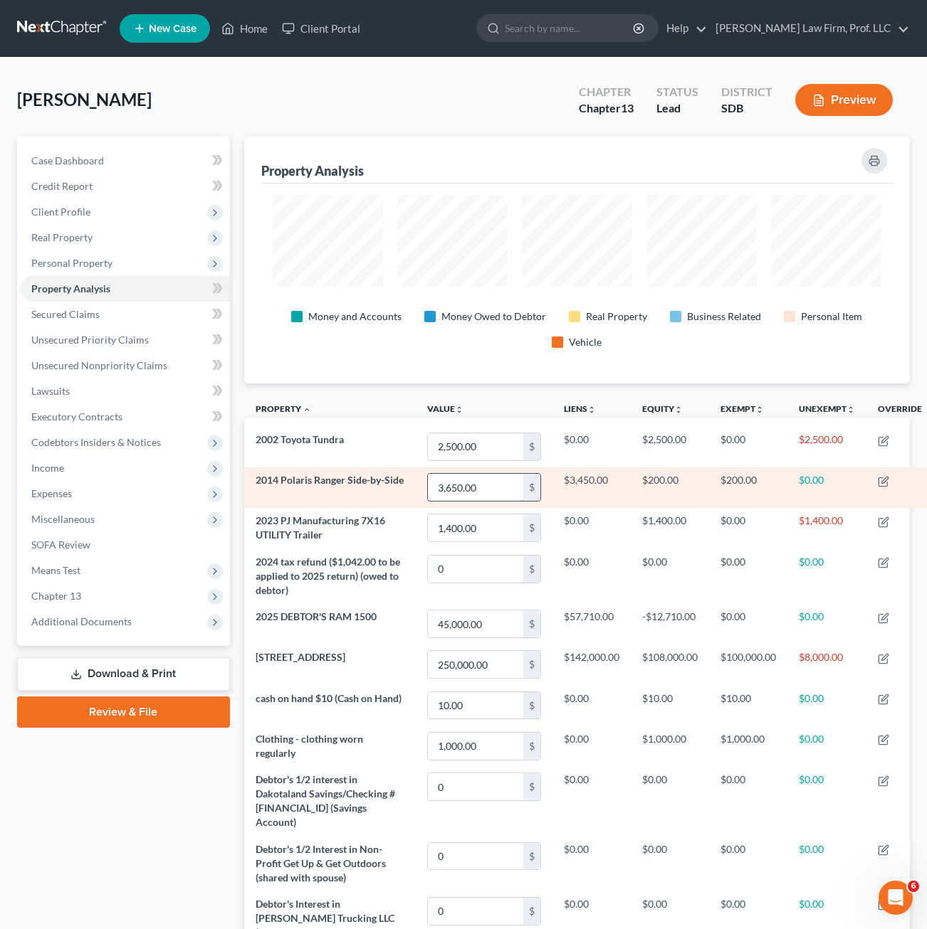
scroll to position [247, 665]
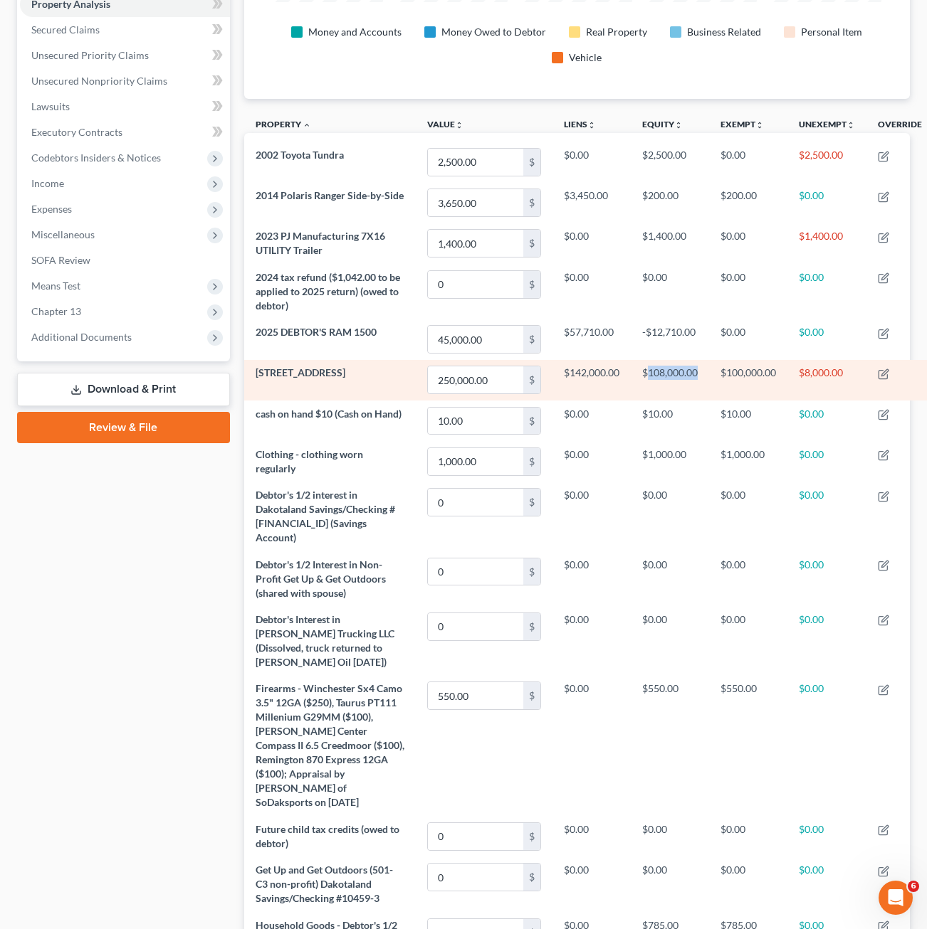
drag, startPoint x: 623, startPoint y: 374, endPoint x: 680, endPoint y: 374, distance: 56.2
click at [680, 374] on td "$108,000.00" at bounding box center [670, 380] width 78 height 41
drag, startPoint x: 627, startPoint y: 386, endPoint x: 495, endPoint y: 394, distance: 132.6
click at [631, 386] on td "$108,000.00" at bounding box center [670, 380] width 78 height 41
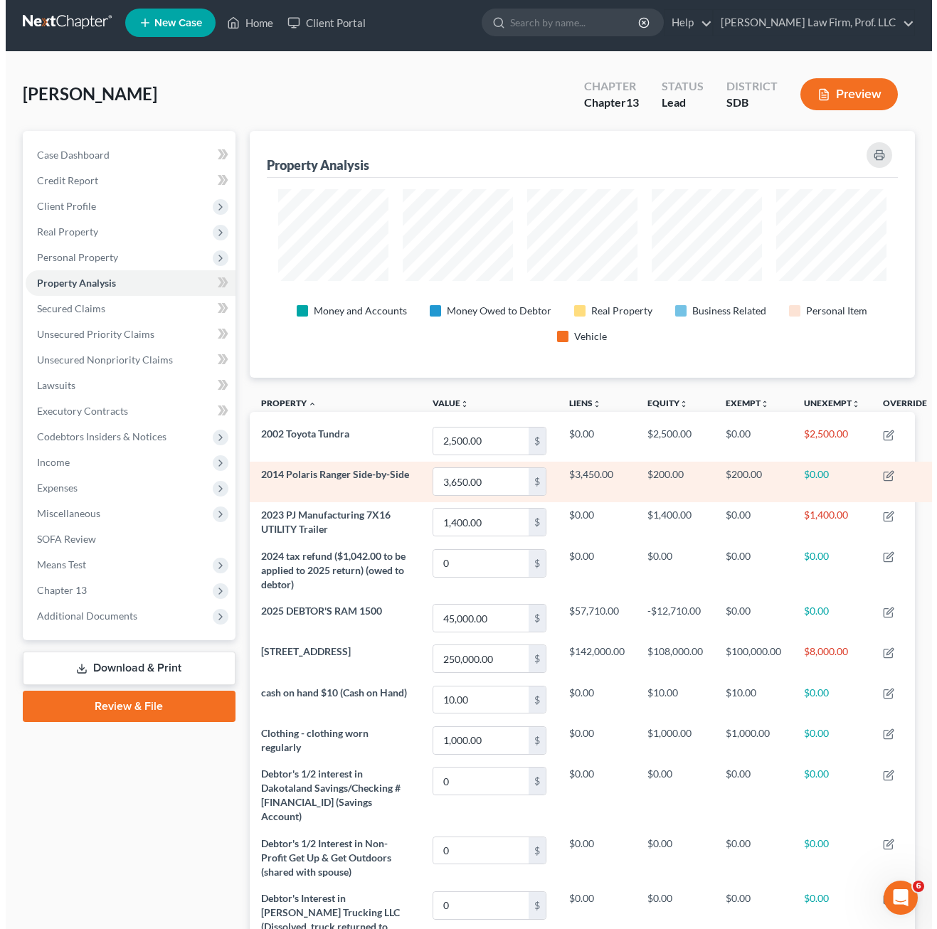
scroll to position [0, 0]
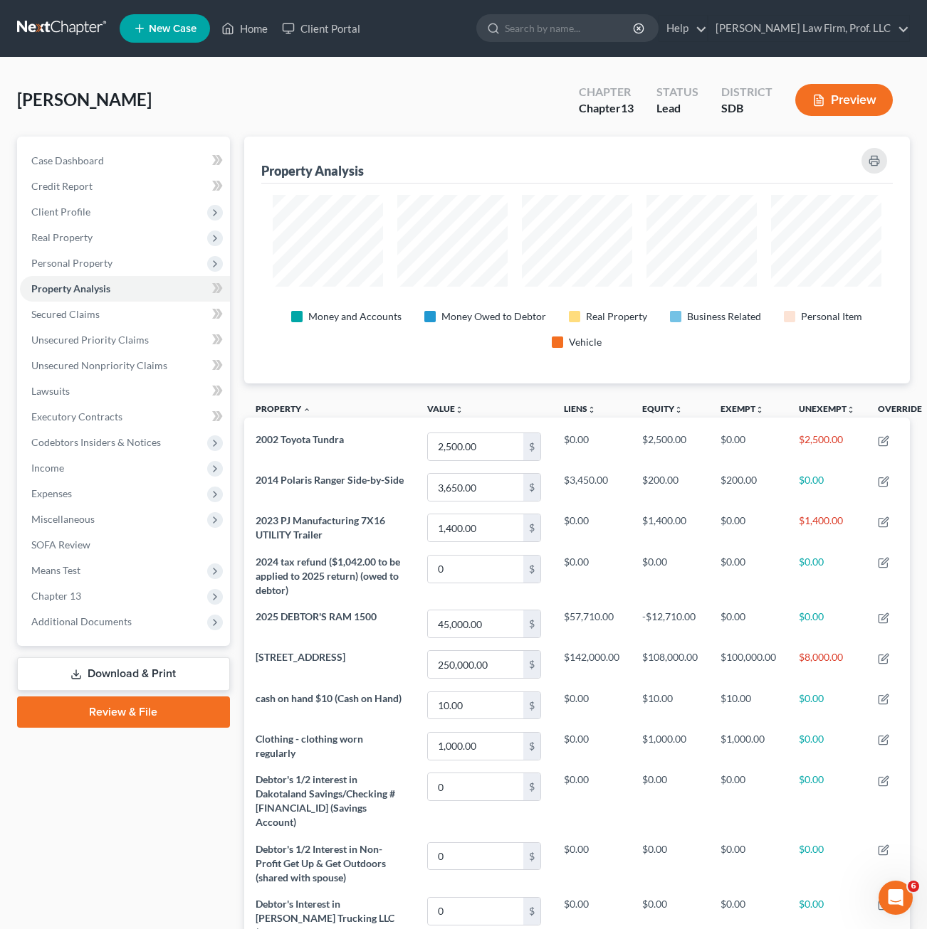
drag, startPoint x: 164, startPoint y: 872, endPoint x: 177, endPoint y: 849, distance: 26.1
click at [164, 872] on div "Case Dashboard Payments Invoices Payments Payments Credit Report Client Profile" at bounding box center [123, 863] width 227 height 1453
click at [100, 228] on span "Real Property" at bounding box center [125, 238] width 210 height 26
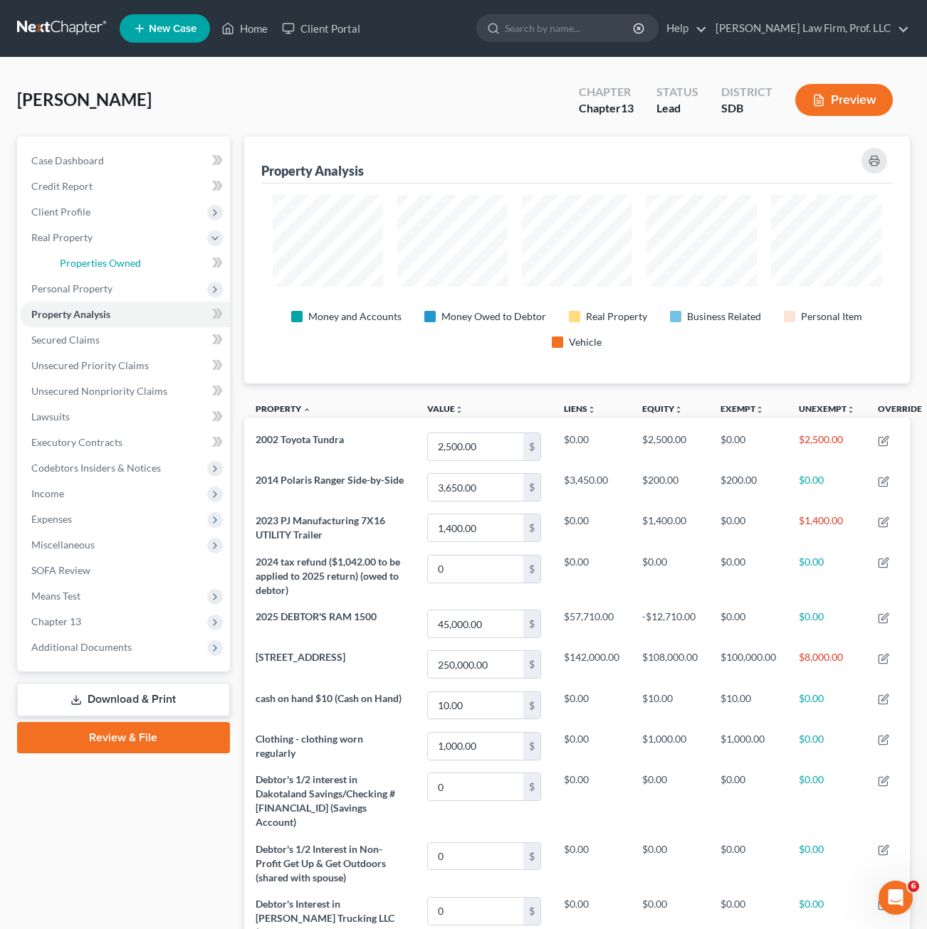
click at [122, 265] on span "Properties Owned" at bounding box center [100, 263] width 81 height 12
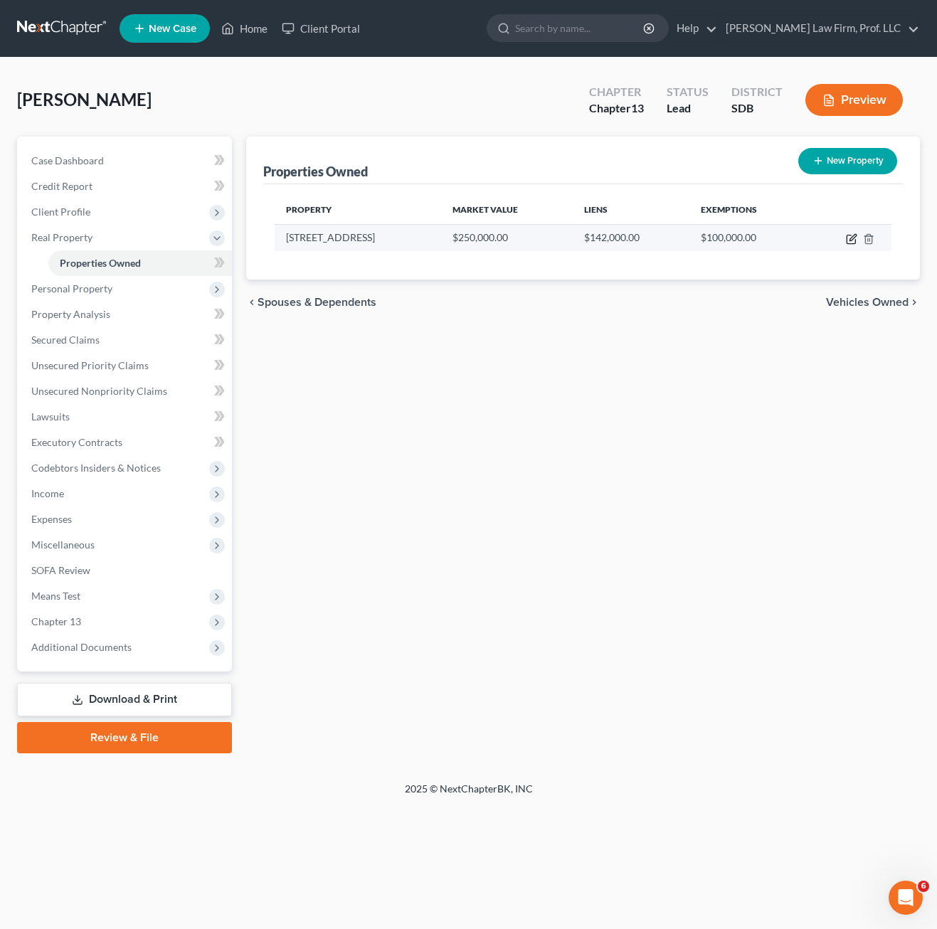
click at [846, 236] on icon "button" at bounding box center [851, 238] width 11 height 11
select select "43"
select select "5"
select select "0"
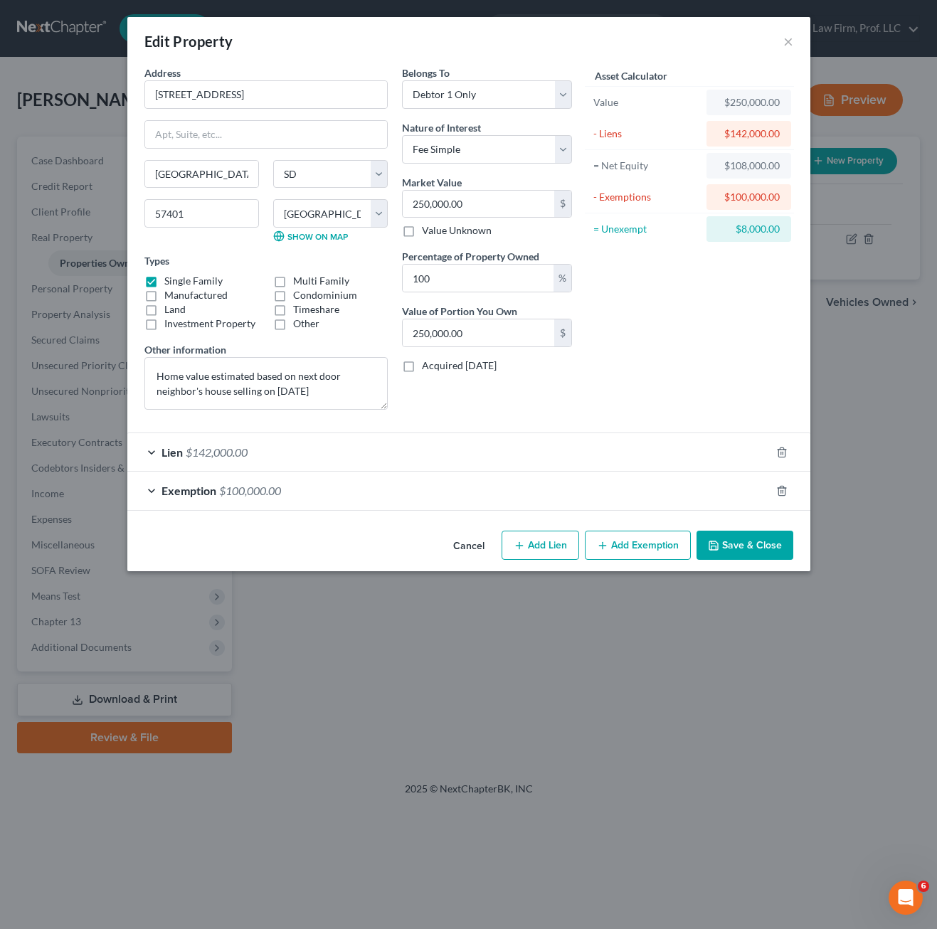
drag, startPoint x: 451, startPoint y: 396, endPoint x: 448, endPoint y: 249, distance: 147.3
click at [451, 396] on div "Belongs To * Select Debtor 1 Only Debtor 2 Only Debtor 1 And Debtor 2 Only At L…" at bounding box center [487, 243] width 184 height 356
click at [488, 204] on input "250,000.00" at bounding box center [479, 204] width 152 height 27
type input "1"
type input "1.00"
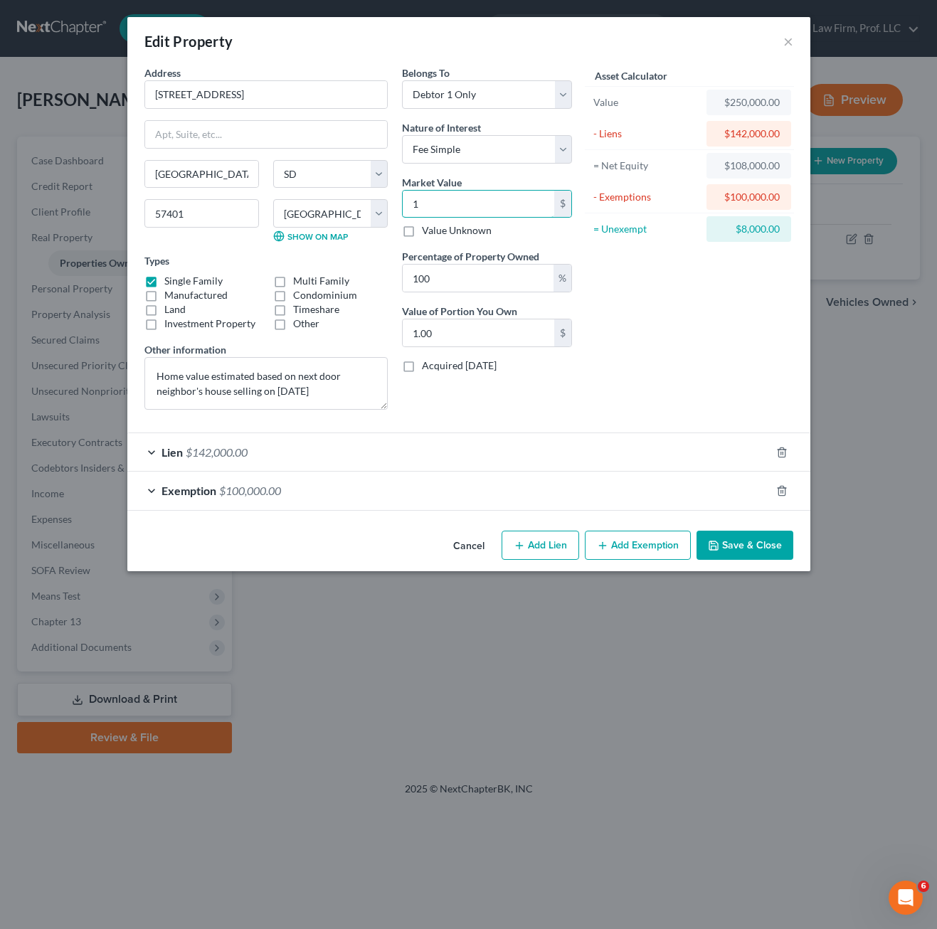
type input "17"
type input "17.00"
type input "170"
type input "170.00"
type input "1700"
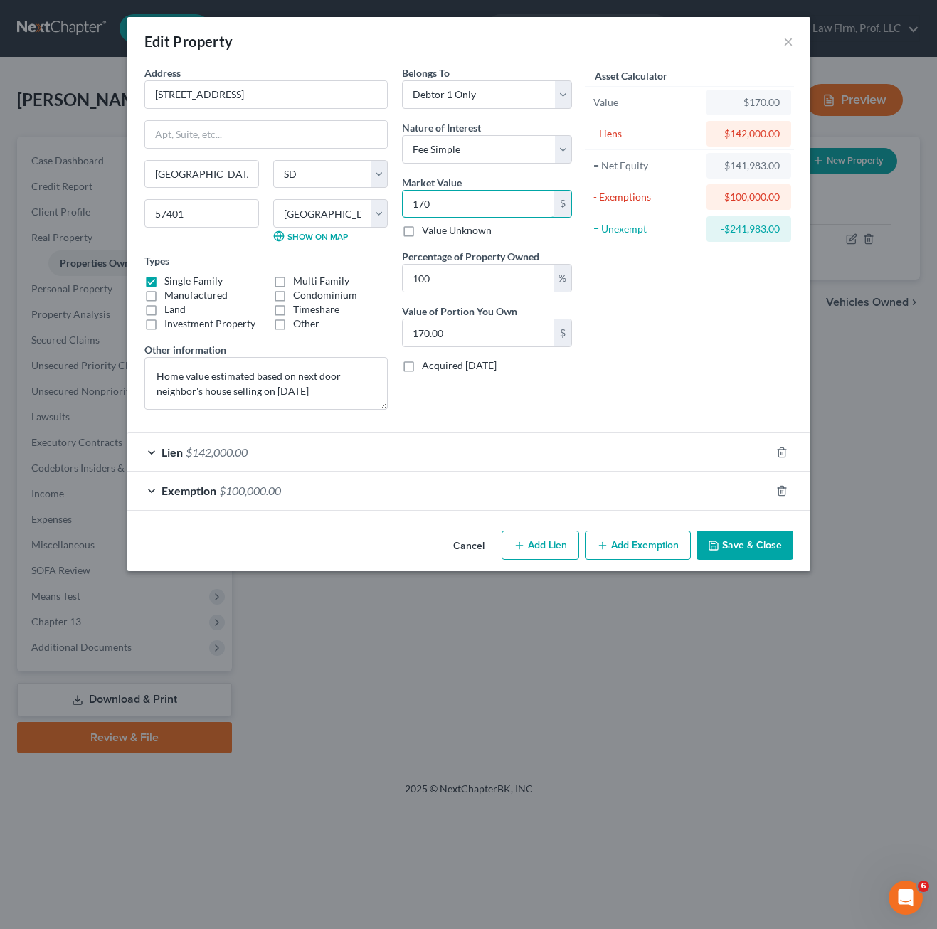
type input "1,700.00"
type input "1,7000"
type input "17,000.00"
type input "17,0000"
type input "170,000.00"
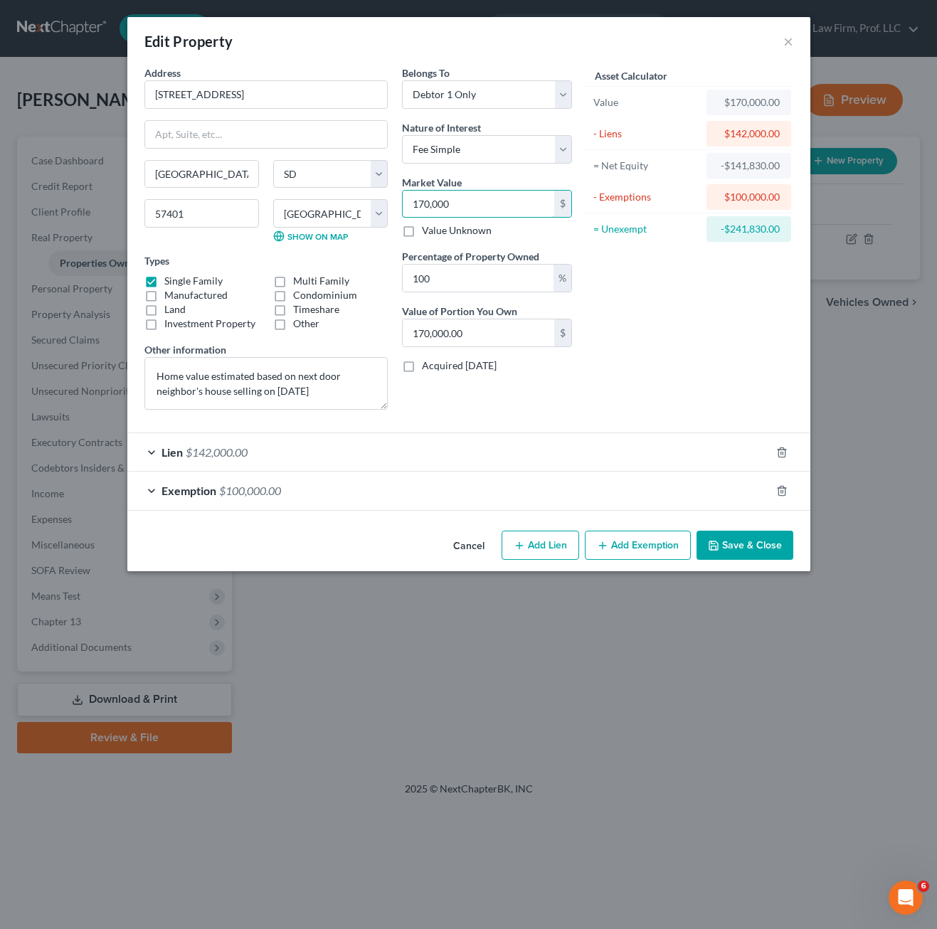
type input "170,000"
click at [676, 338] on div "Asset Calculator Value $170,000.00 - Liens $142,000.00 = Net Equity -$141,830.0…" at bounding box center [689, 243] width 221 height 356
click at [479, 203] on input "170,000" at bounding box center [479, 204] width 152 height 27
drag, startPoint x: 359, startPoint y: 392, endPoint x: 127, endPoint y: 332, distance: 239.8
click at [134, 343] on div "Address * [GEOGRAPHIC_DATA] [GEOGRAPHIC_DATA] [GEOGRAPHIC_DATA] [US_STATE][GEOG…" at bounding box center [468, 295] width 683 height 460
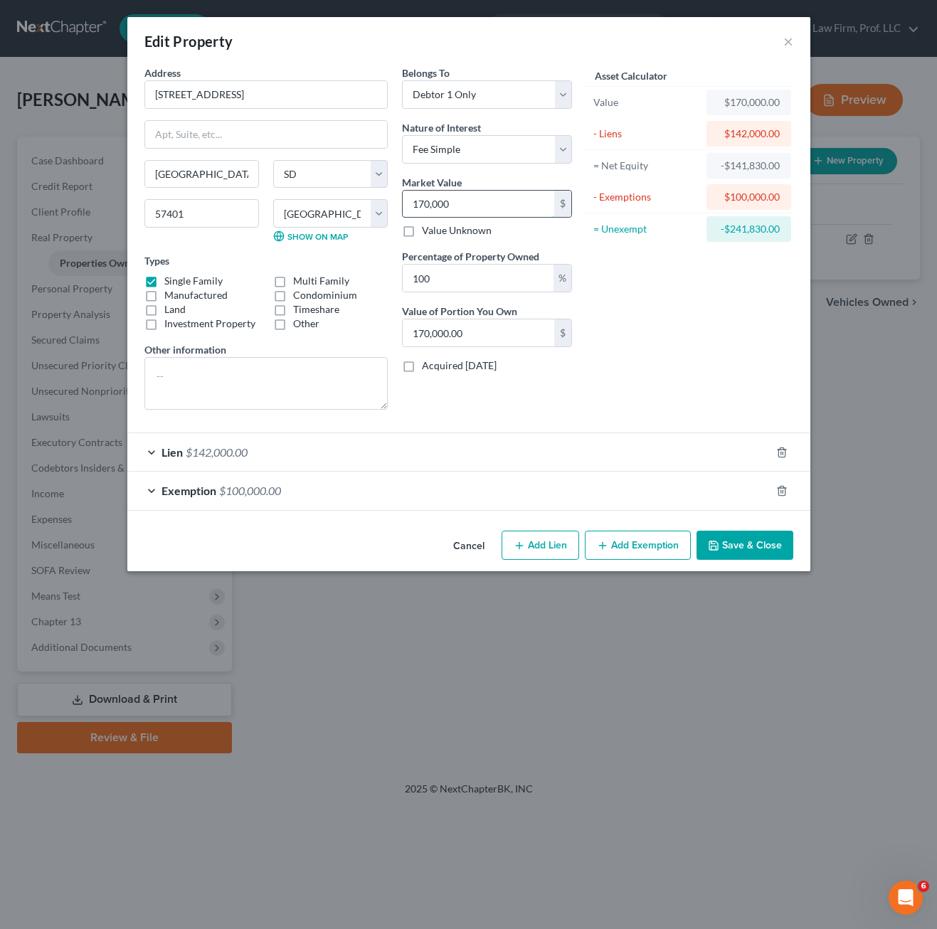
click at [478, 199] on input "170,000" at bounding box center [479, 204] width 152 height 27
type input "1"
type input "1.00"
type input "19"
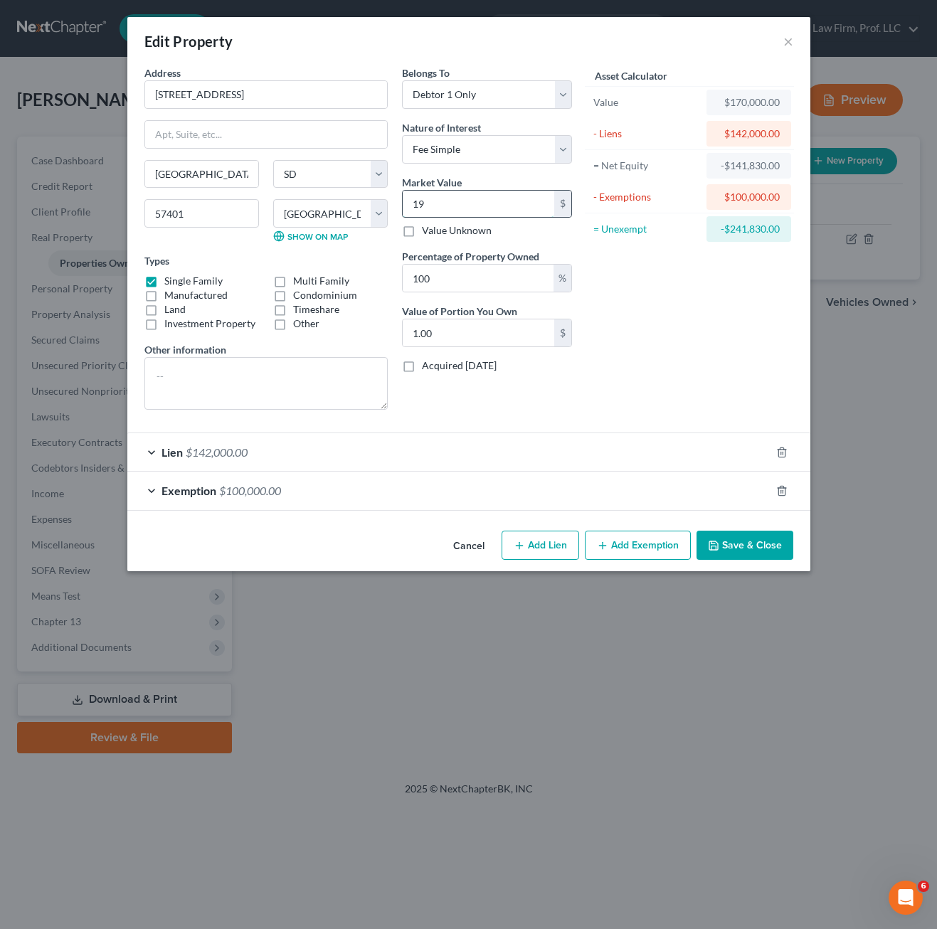
type input "19.00"
type input "190"
type input "190.00"
type input "1900"
type input "1,900.00"
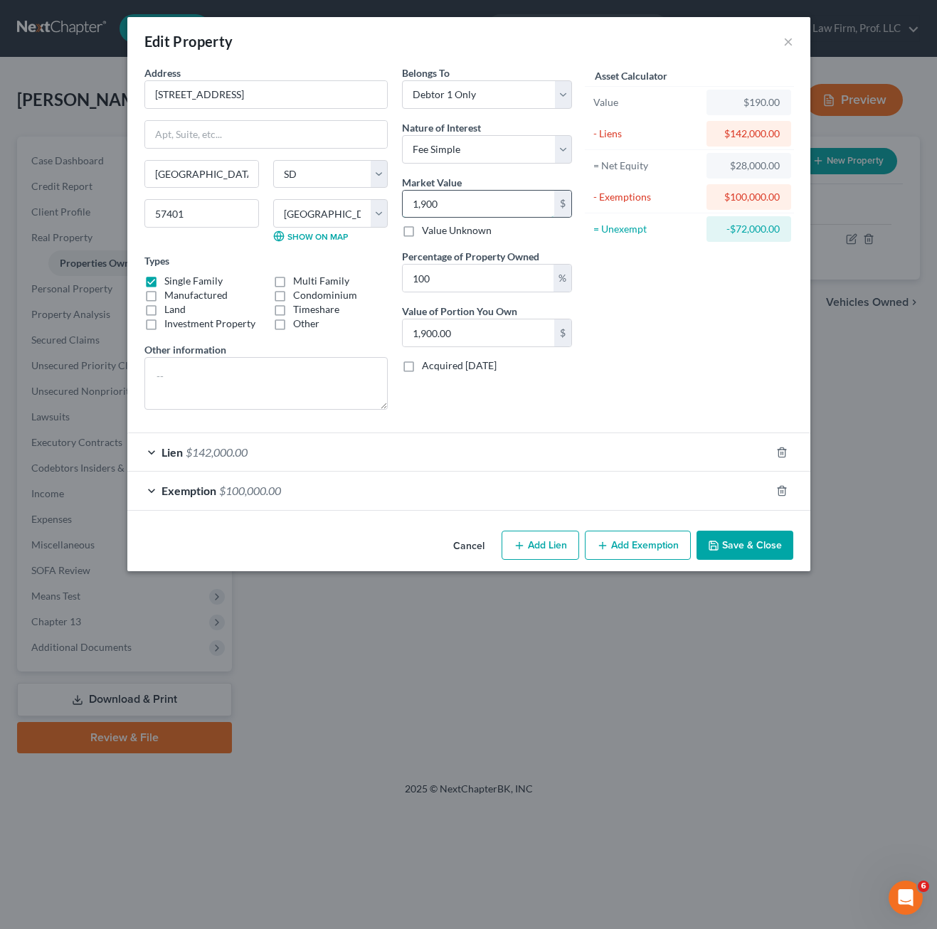
type input "1,9000"
type input "19,000.00"
type input "19,0000"
type input "190,000.00"
type input "190,000"
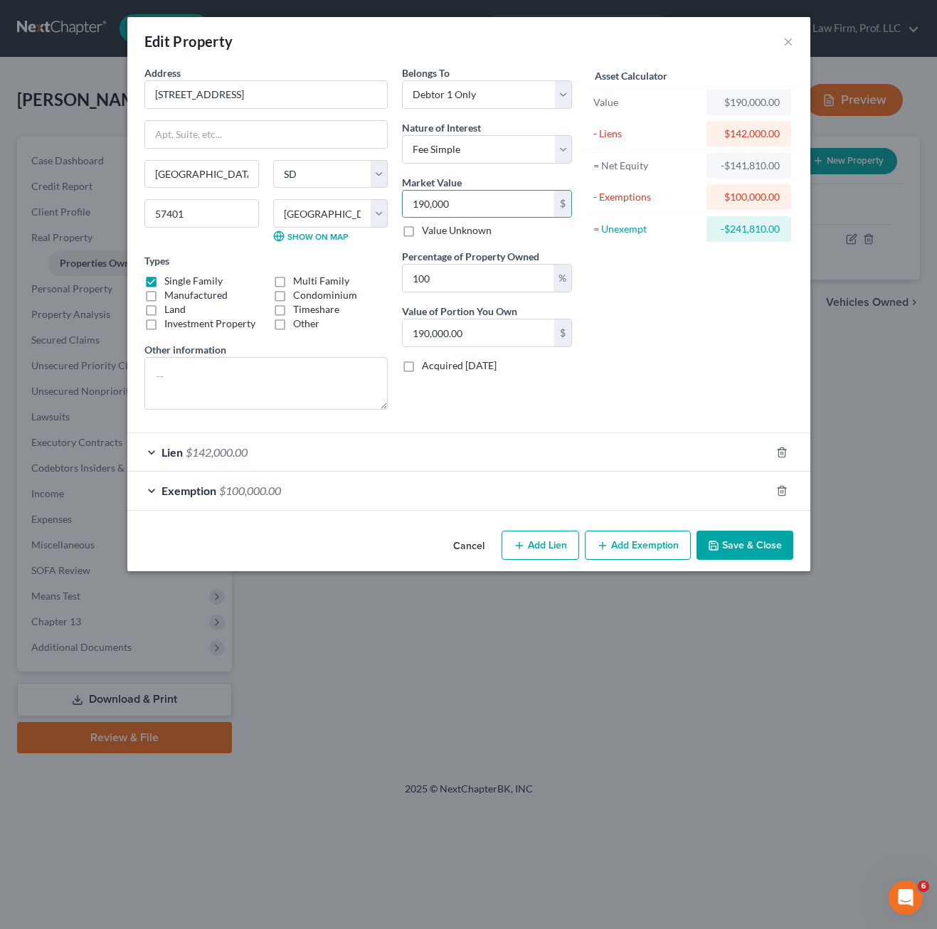
click at [714, 364] on div "Asset Calculator Value $190,000.00 - Liens $142,000.00 = Net Equity -$141,810.0…" at bounding box center [689, 243] width 221 height 356
click at [223, 397] on textarea at bounding box center [265, 383] width 243 height 53
type textarea "H"
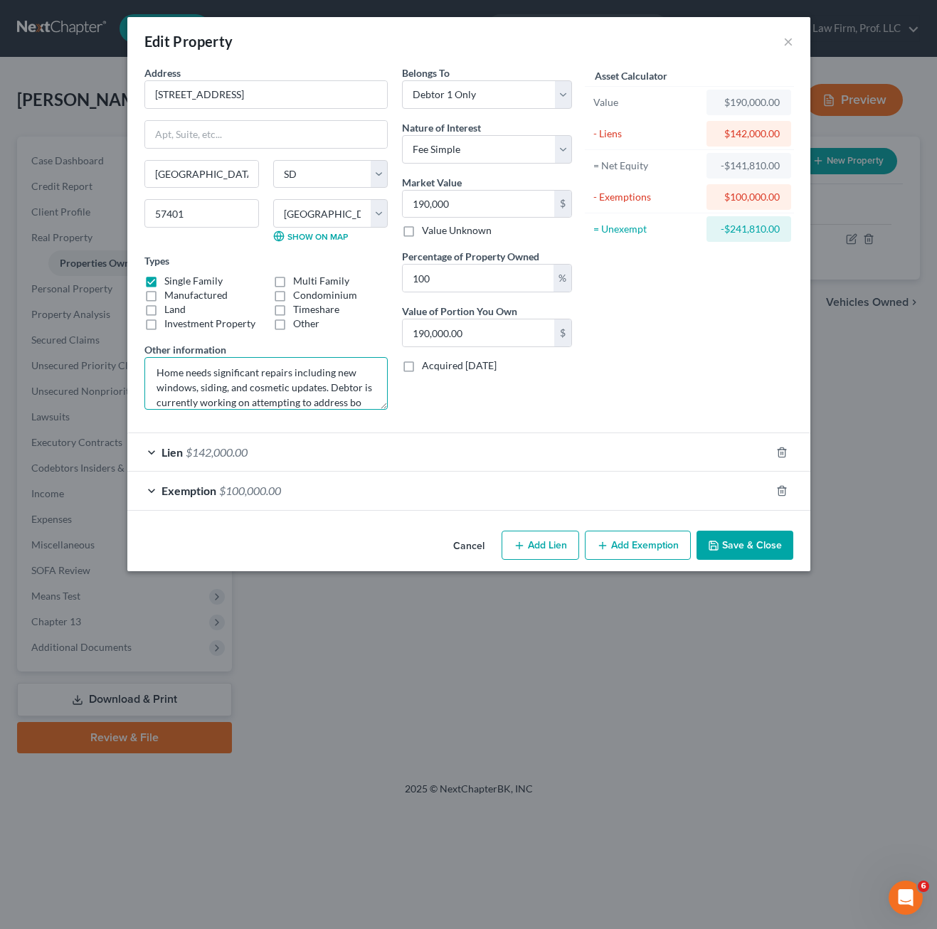
scroll to position [19, 0]
drag, startPoint x: 306, startPoint y: 399, endPoint x: 330, endPoint y: 377, distance: 31.7
click at [330, 377] on textarea "Home needs significant repairs including new windows, siding, and cosmetic upda…" at bounding box center [265, 383] width 243 height 53
drag, startPoint x: 334, startPoint y: 394, endPoint x: 334, endPoint y: 379, distance: 15.0
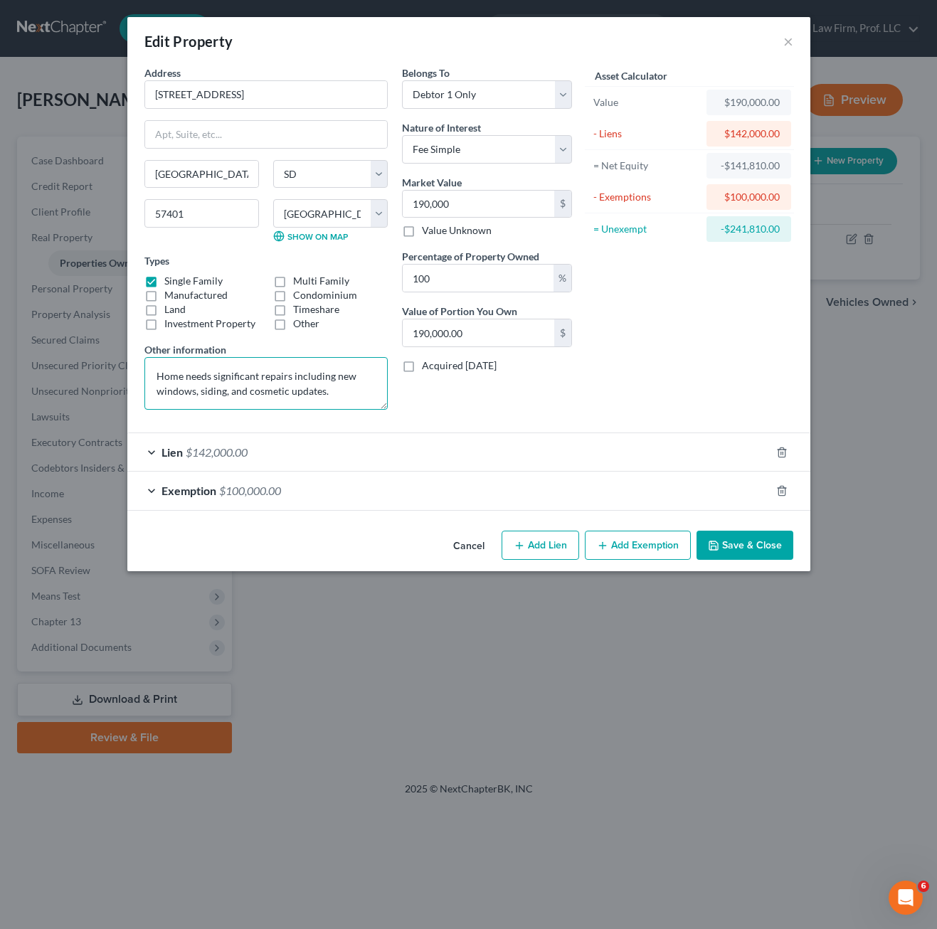
click at [334, 391] on textarea "Home needs significant repairs including new windows, siding, and cosmetic upda…" at bounding box center [265, 383] width 243 height 53
click at [238, 391] on textarea "Home needs significant repairs including new windows, siding, and cosmetic upda…" at bounding box center [265, 383] width 243 height 53
click at [342, 389] on textarea "Home needs significant repairs including new windows, siding, cosmetic updates." at bounding box center [265, 383] width 243 height 53
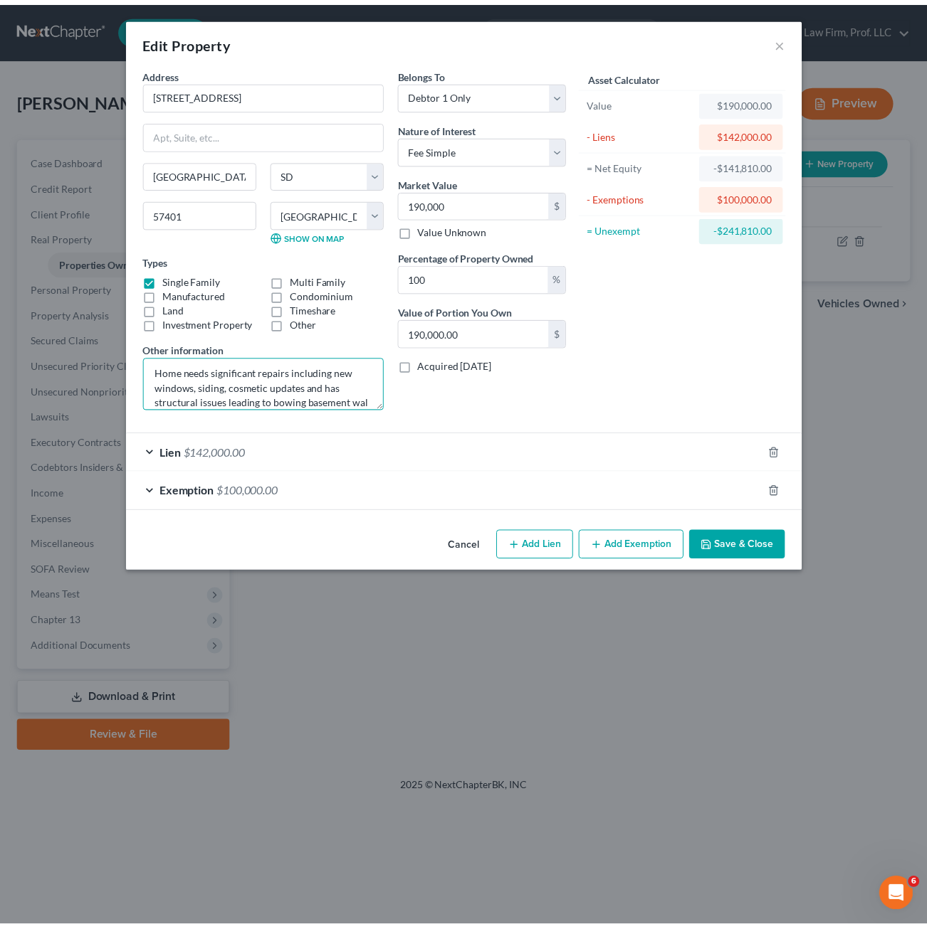
scroll to position [19, 0]
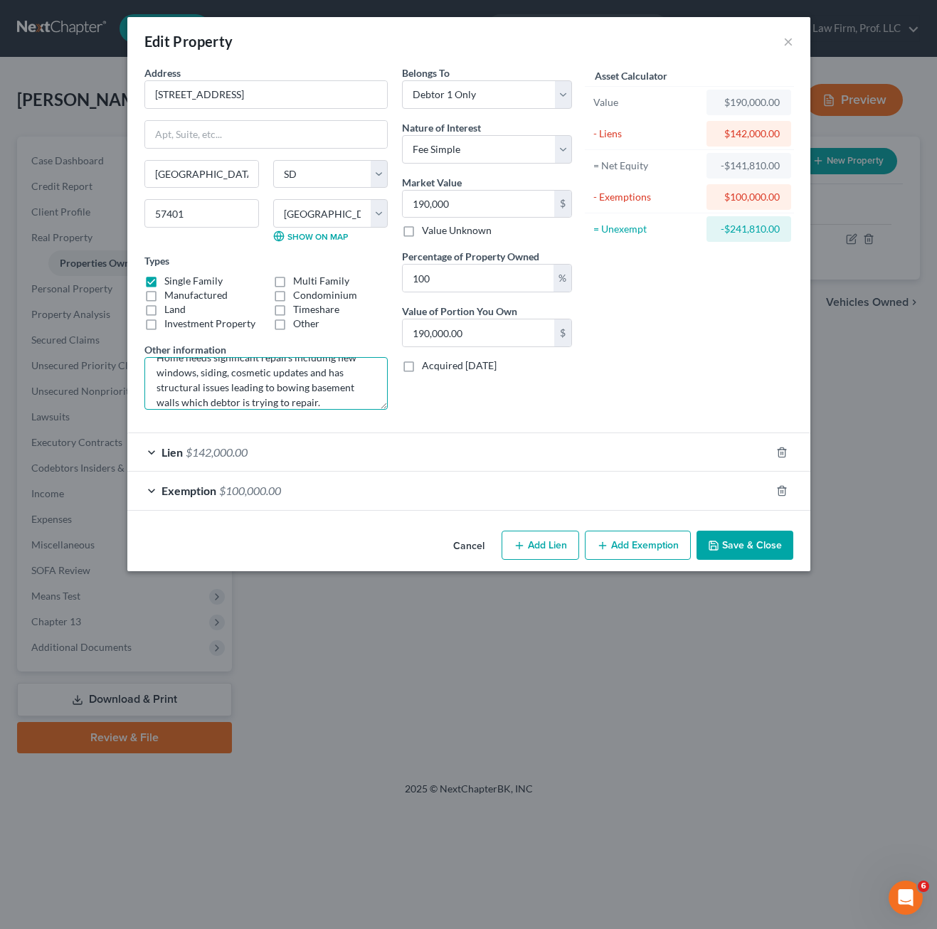
type textarea "Home needs significant repairs including new windows, siding, cosmetic updates …"
click at [438, 407] on div "Belongs To * Select Debtor 1 Only Debtor 2 Only Debtor 1 And Debtor 2 Only At L…" at bounding box center [487, 243] width 184 height 356
click at [767, 539] on button "Save & Close" at bounding box center [745, 546] width 97 height 30
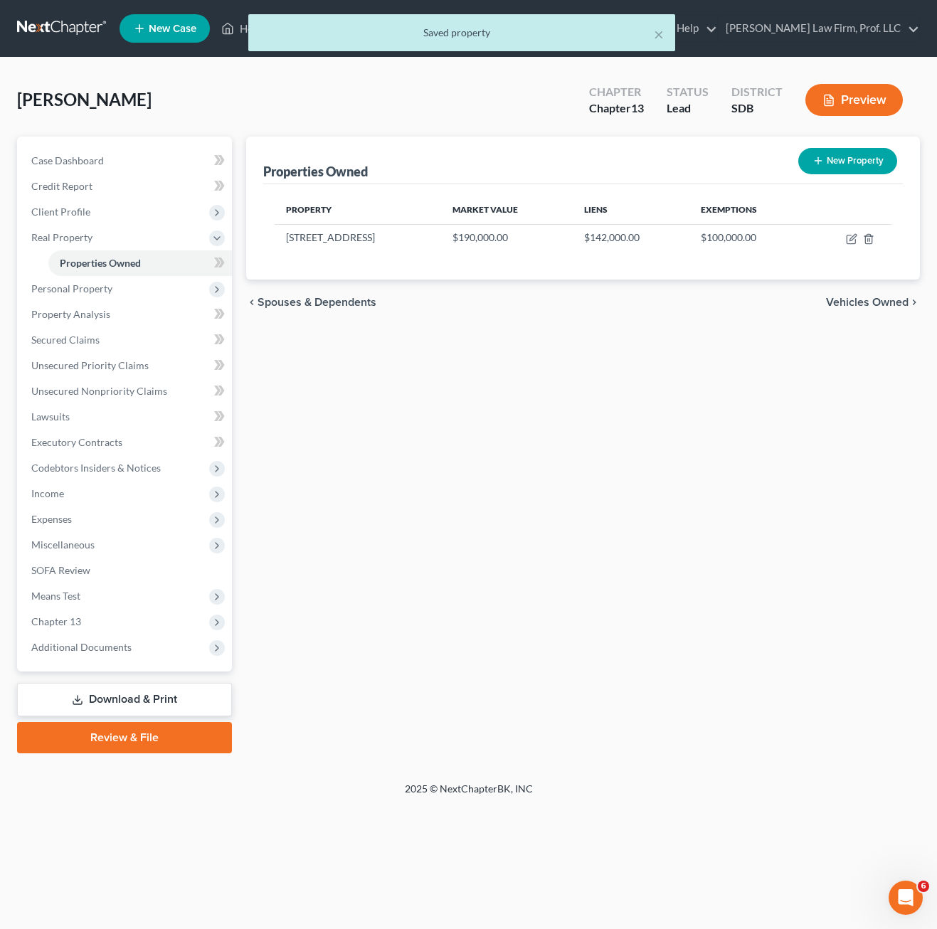
click at [578, 606] on div "Properties Owned New Property Property Market Value Liens Exemptions [STREET_AD…" at bounding box center [583, 445] width 688 height 617
drag, startPoint x: 102, startPoint y: 321, endPoint x: 261, endPoint y: 327, distance: 159.5
click at [102, 321] on link "Property Analysis" at bounding box center [126, 315] width 212 height 26
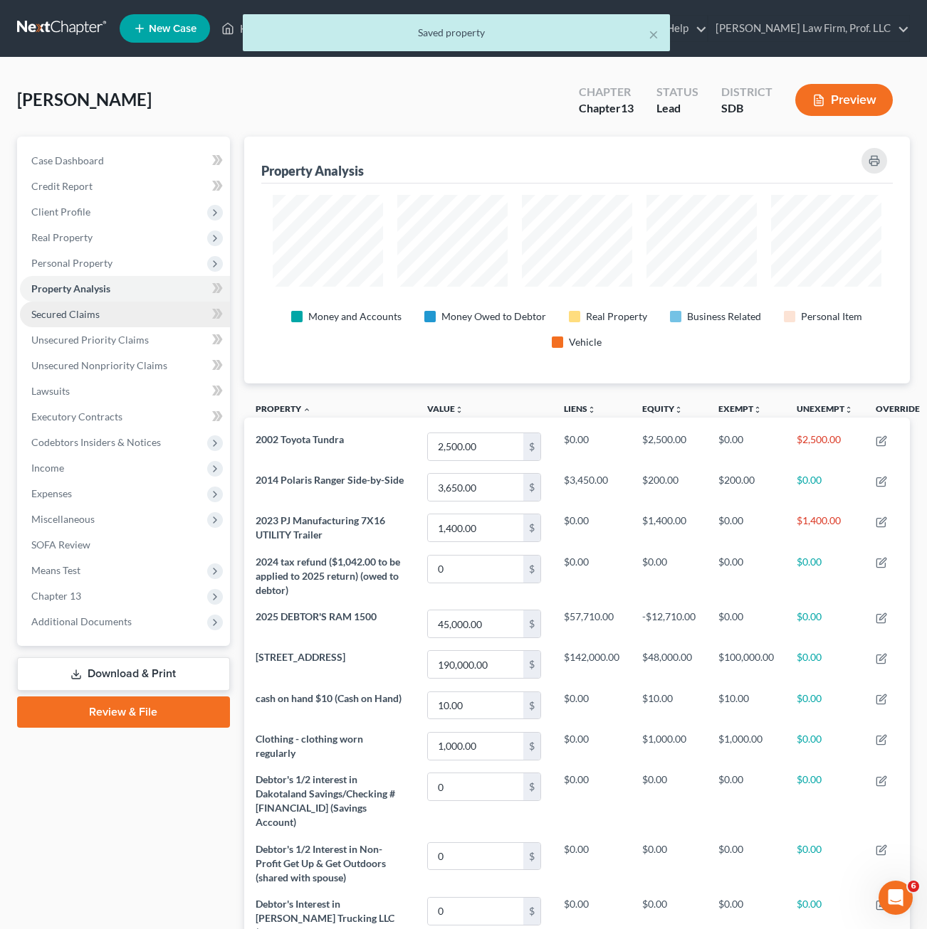
scroll to position [247, 665]
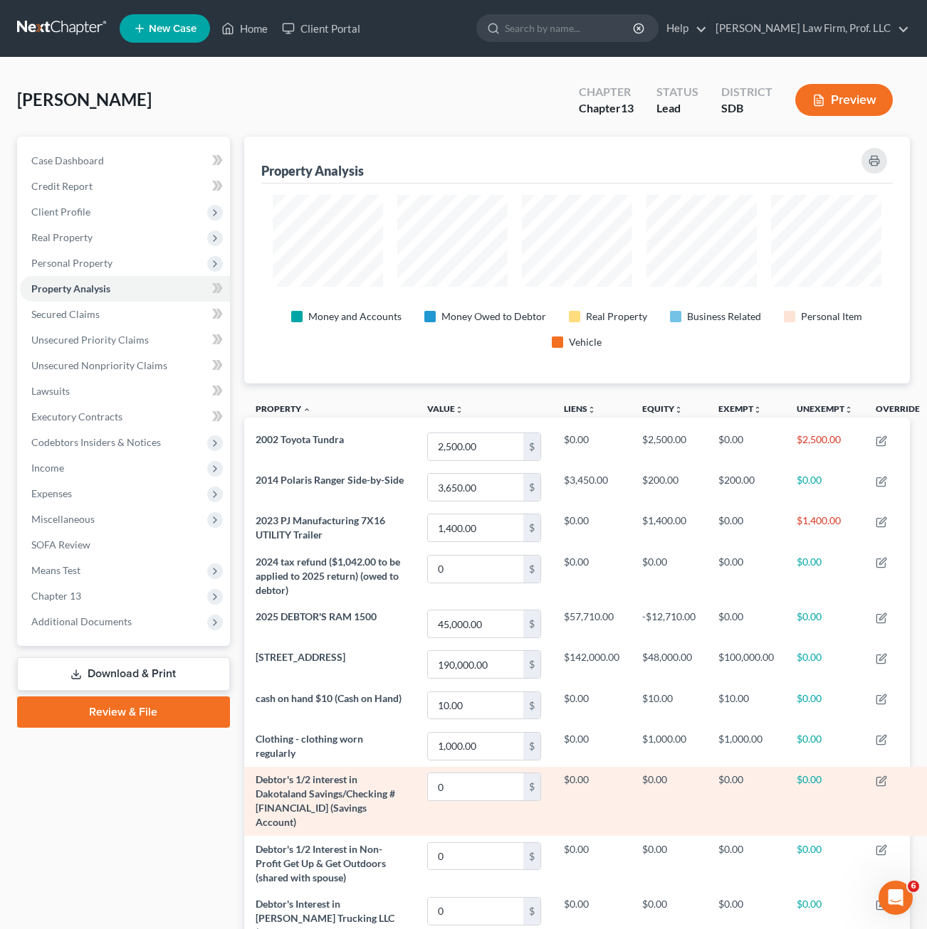
drag, startPoint x: 179, startPoint y: 823, endPoint x: 280, endPoint y: 801, distance: 102.7
click at [179, 823] on div "Case Dashboard Payments Invoices Payments Payments Credit Report Client Profile" at bounding box center [123, 863] width 227 height 1453
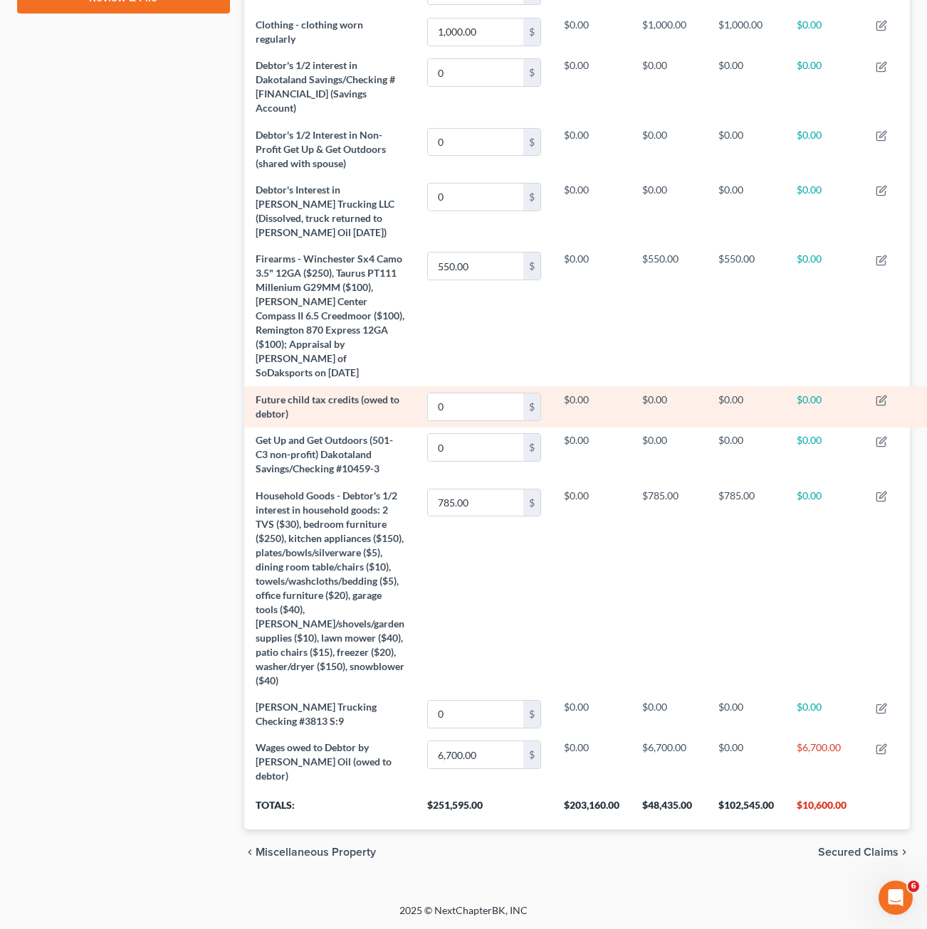
scroll to position [772, 0]
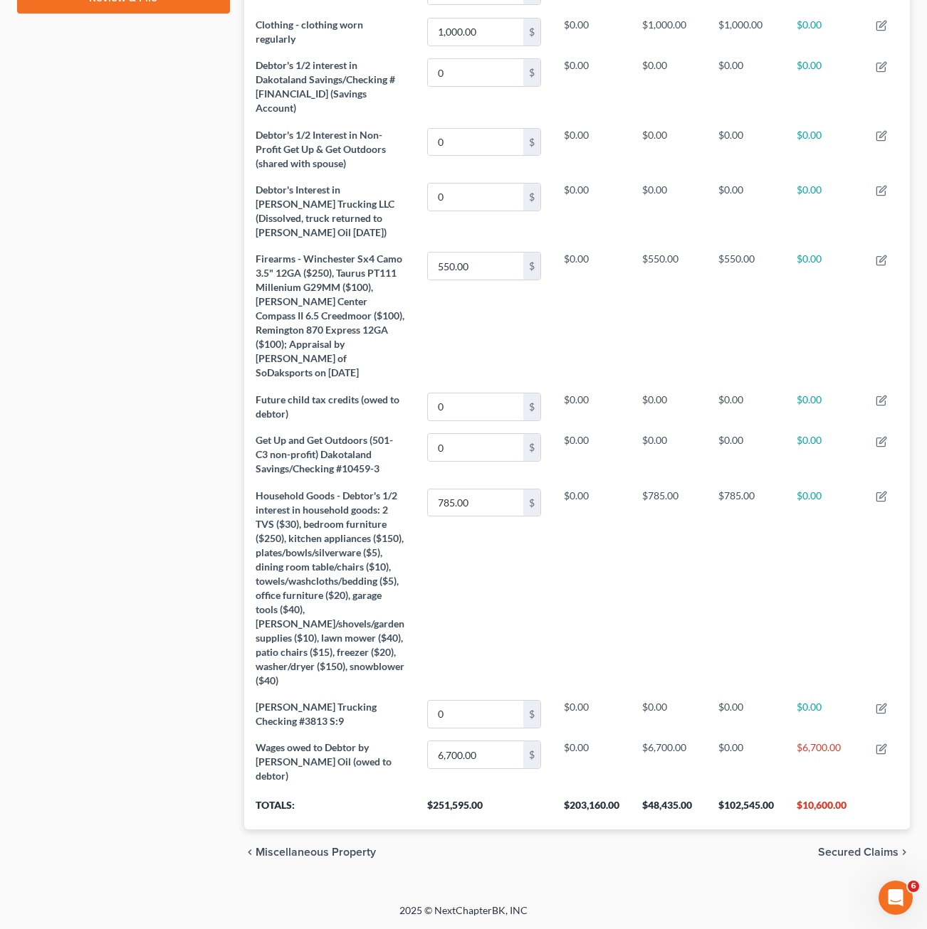
click at [147, 860] on div "Case Dashboard Payments Invoices Payments Payments Credit Report Client Profile" at bounding box center [123, 148] width 227 height 1453
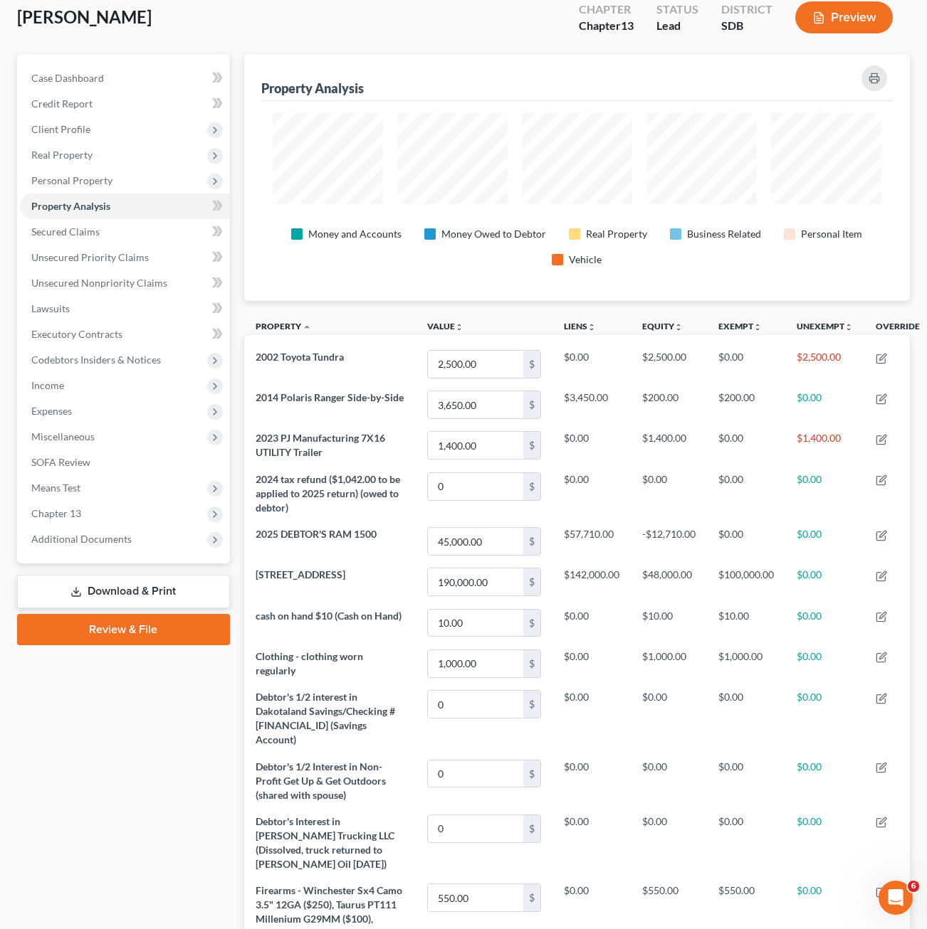
scroll to position [0, 0]
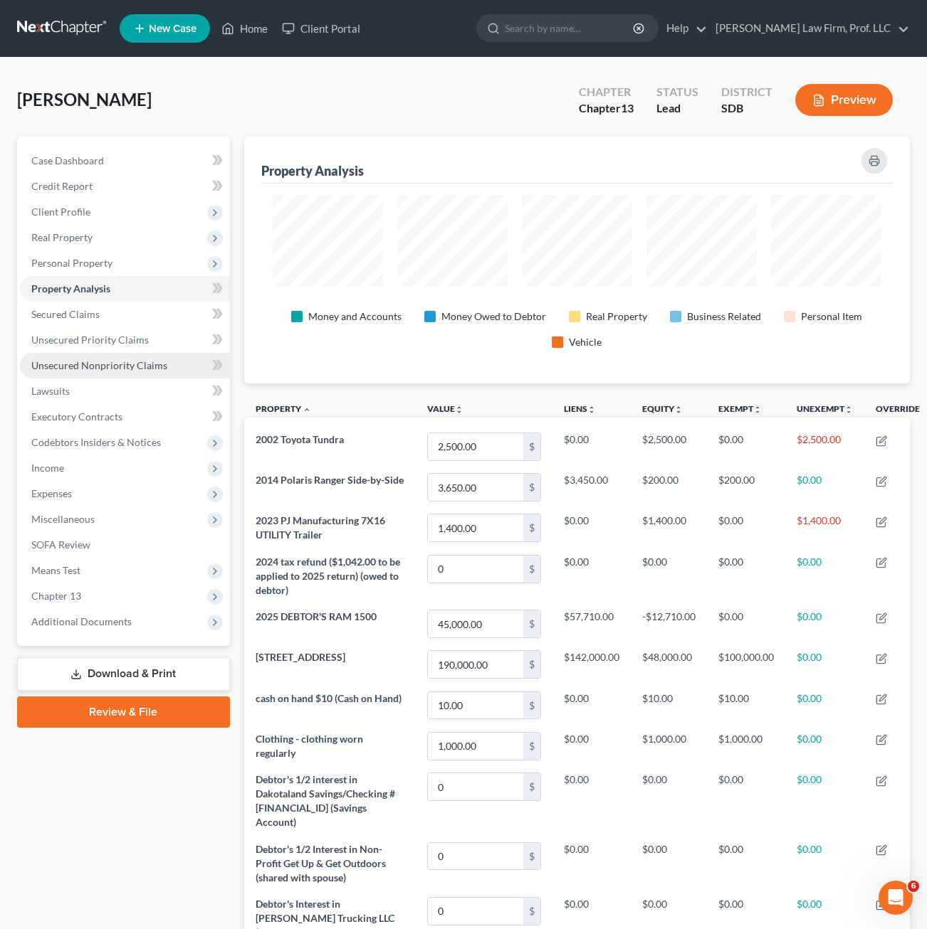
click at [123, 354] on link "Unsecured Nonpriority Claims" at bounding box center [125, 366] width 210 height 26
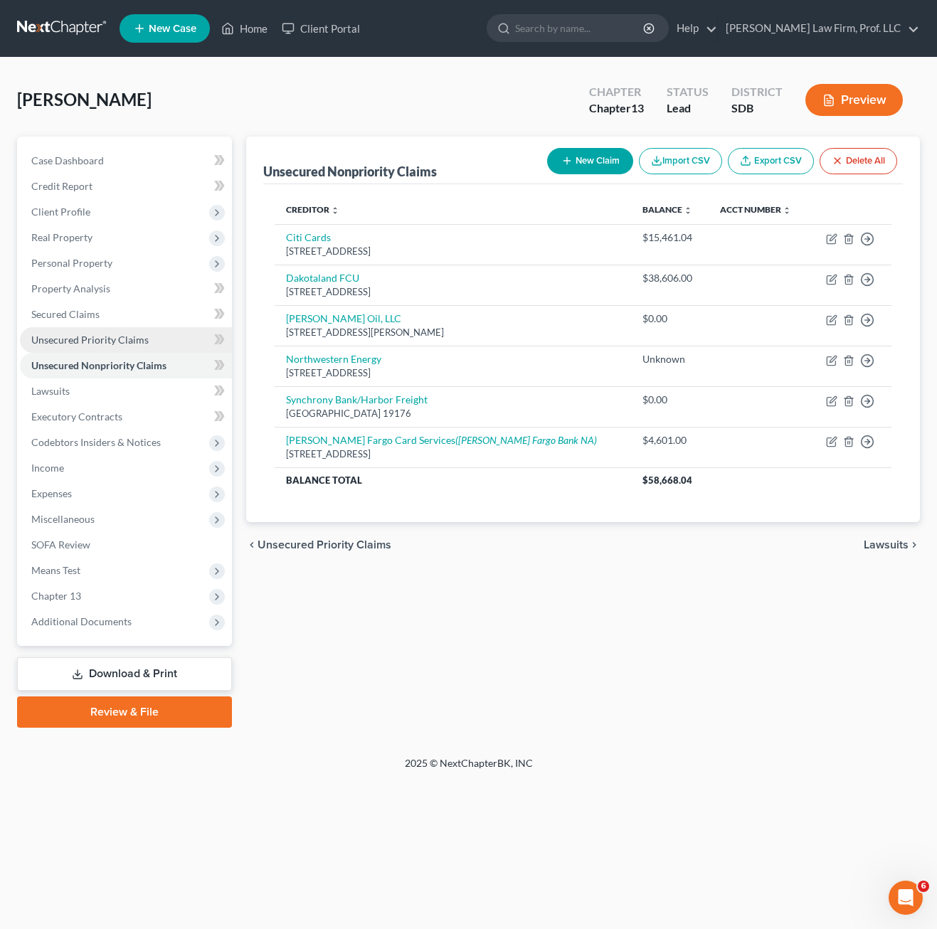
click at [66, 332] on link "Unsecured Priority Claims" at bounding box center [126, 340] width 212 height 26
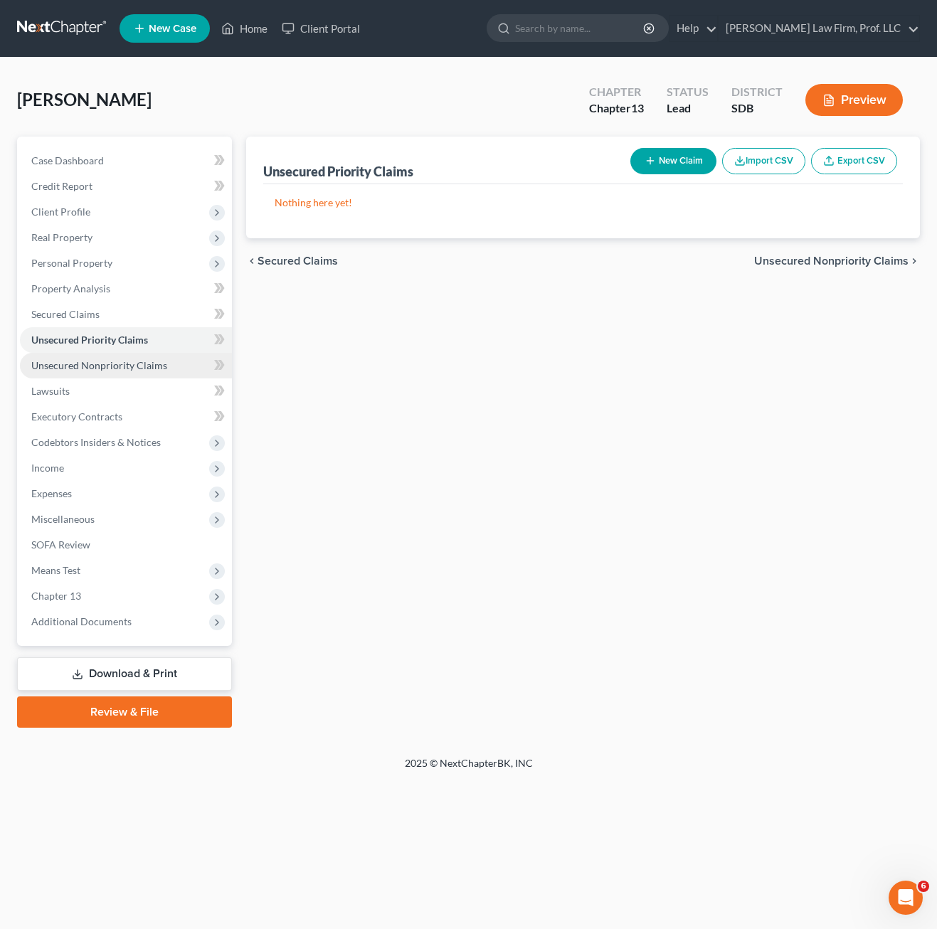
click at [154, 368] on span "Unsecured Nonpriority Claims" at bounding box center [99, 365] width 136 height 12
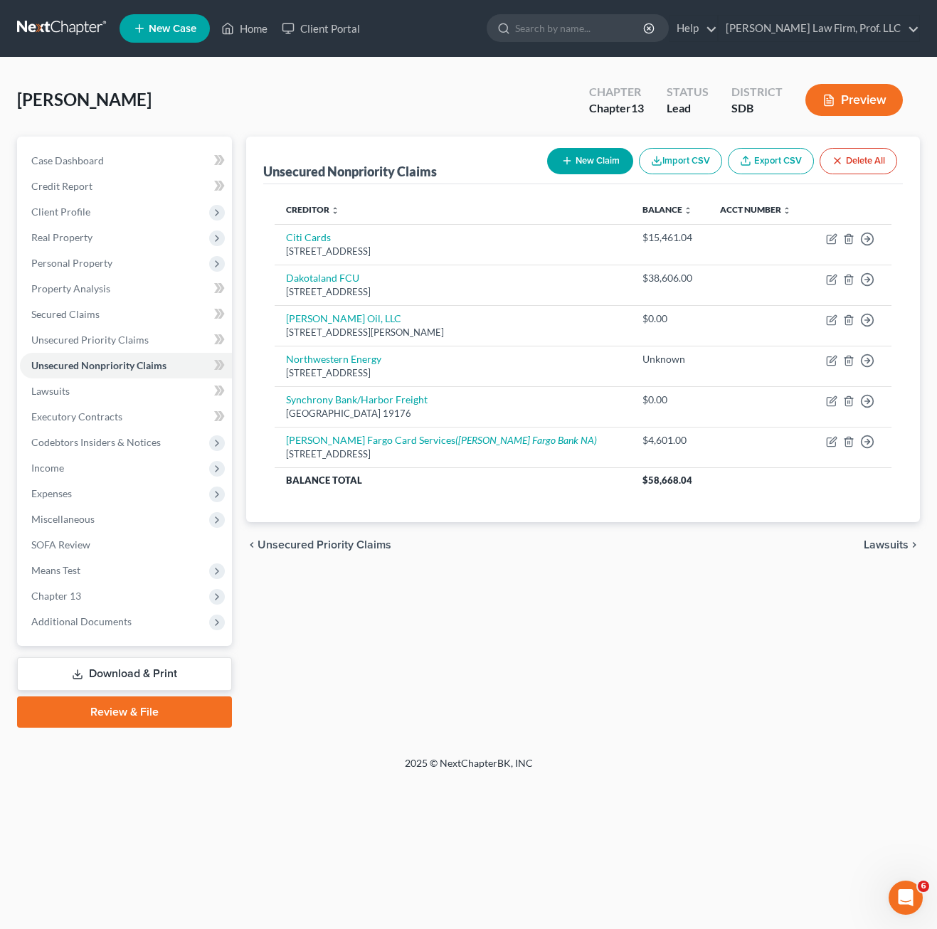
click at [581, 621] on div "Unsecured Nonpriority Claims New Claim Import CSV Export CSV Delete All Credito…" at bounding box center [583, 432] width 688 height 591
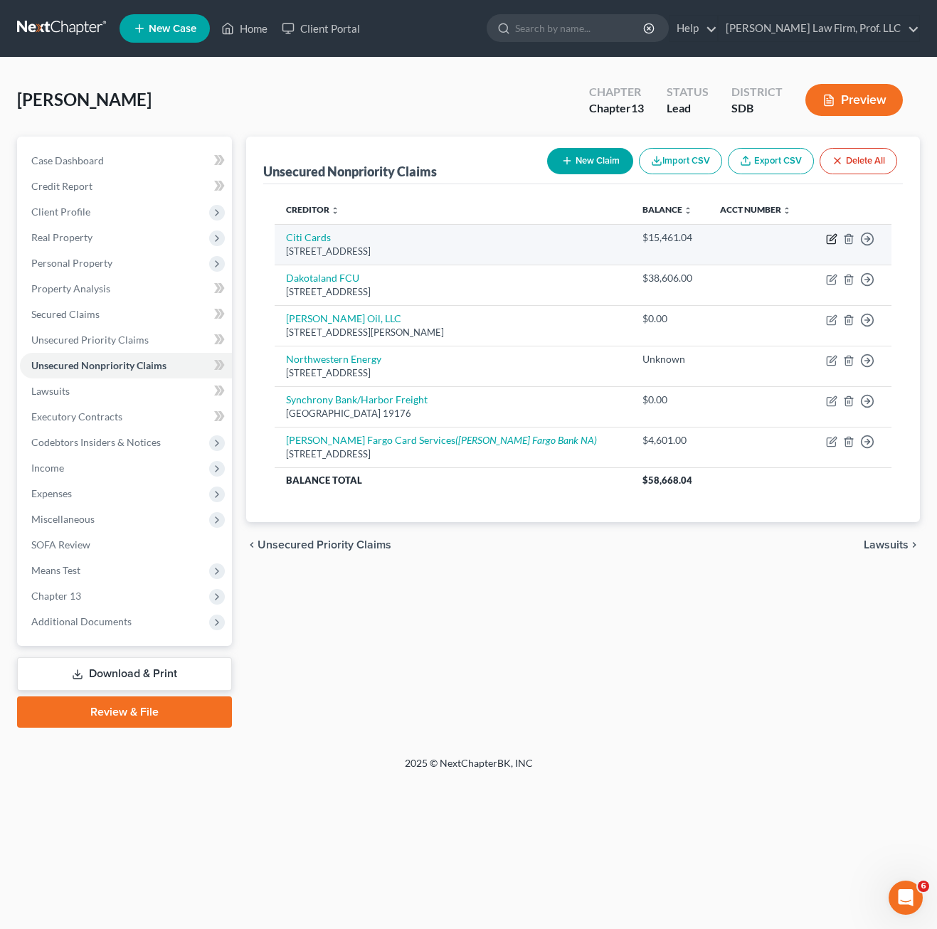
click at [832, 241] on icon "button" at bounding box center [833, 237] width 6 height 6
select select "14"
select select "0"
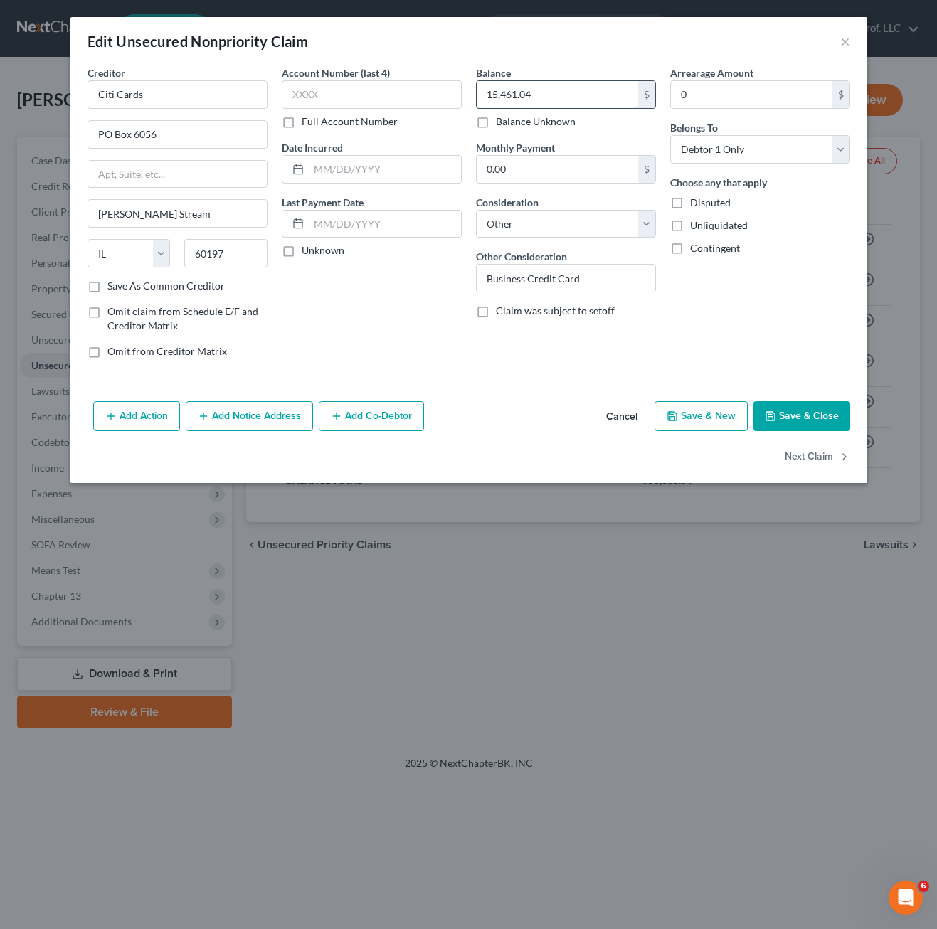
click at [557, 102] on input "15,461.04" at bounding box center [558, 94] width 162 height 27
type input "23,127"
click at [822, 423] on button "Save & Close" at bounding box center [802, 416] width 97 height 30
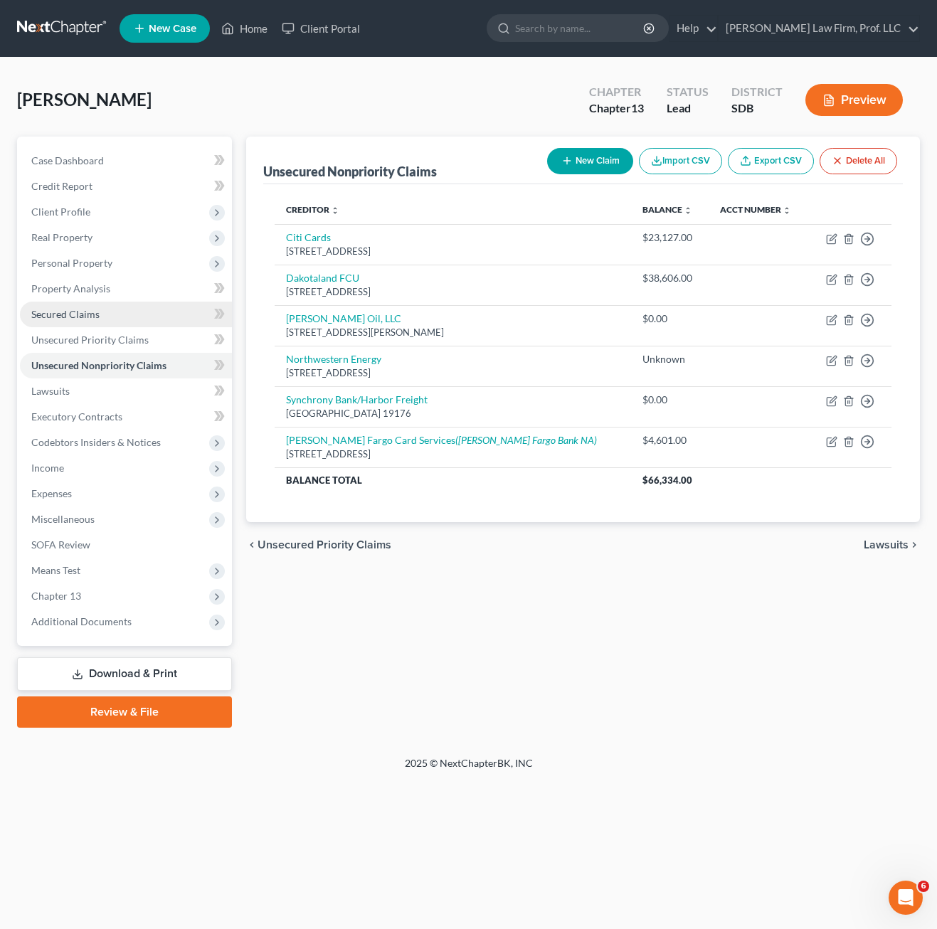
click at [85, 315] on span "Secured Claims" at bounding box center [65, 314] width 68 height 12
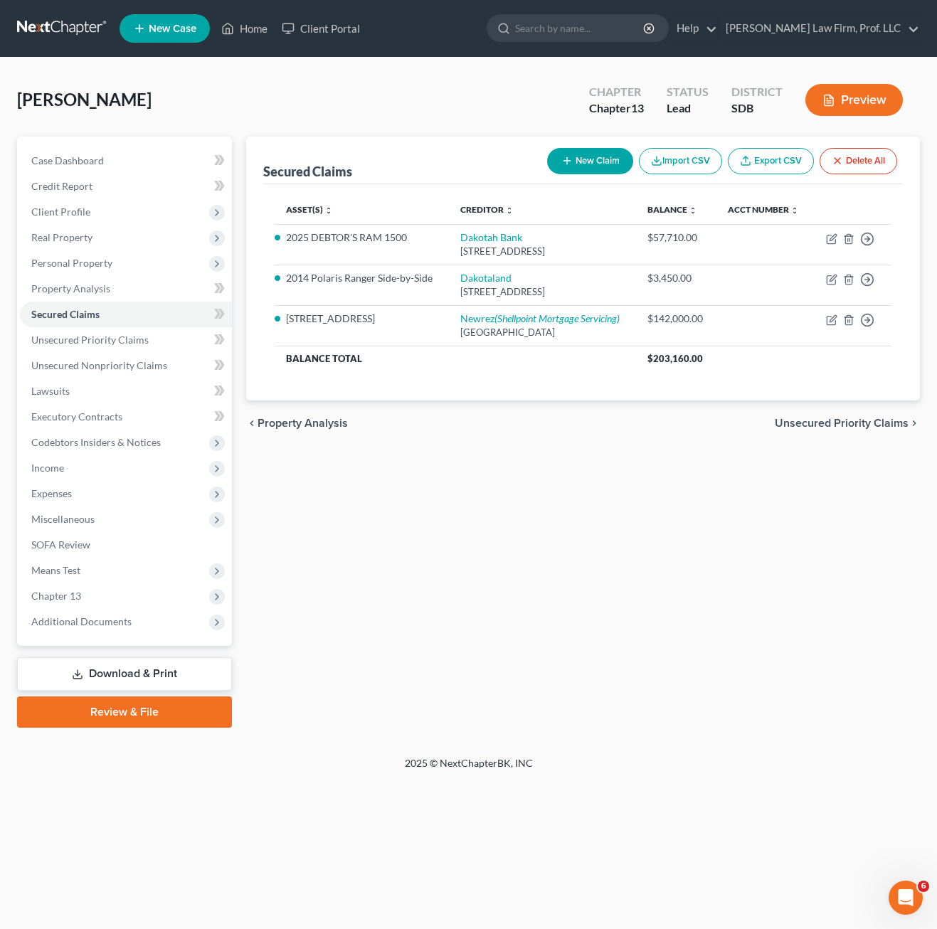
click at [749, 554] on div "Secured Claims New Claim Import CSV Export CSV Delete All Asset(s) expand_more …" at bounding box center [583, 432] width 688 height 591
drag, startPoint x: 397, startPoint y: 530, endPoint x: 122, endPoint y: 360, distance: 322.7
click at [396, 530] on div "Secured Claims New Claim Import CSV Export CSV Delete All Asset(s) expand_more …" at bounding box center [583, 432] width 688 height 591
click at [510, 496] on div "Secured Claims New Claim Import CSV Export CSV Delete All Asset(s) expand_more …" at bounding box center [583, 432] width 688 height 591
click at [521, 454] on div "Secured Claims New Claim Import CSV Export CSV Delete All Asset(s) expand_more …" at bounding box center [583, 432] width 688 height 591
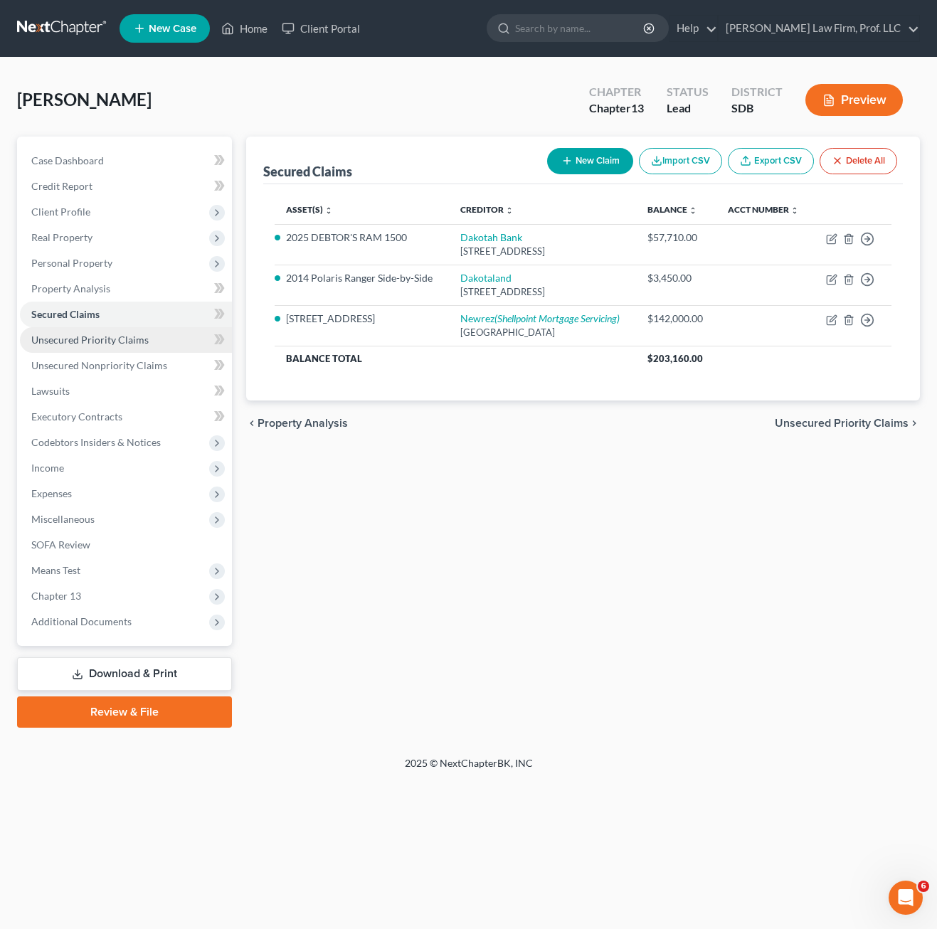
click at [122, 352] on link "Unsecured Priority Claims" at bounding box center [126, 340] width 212 height 26
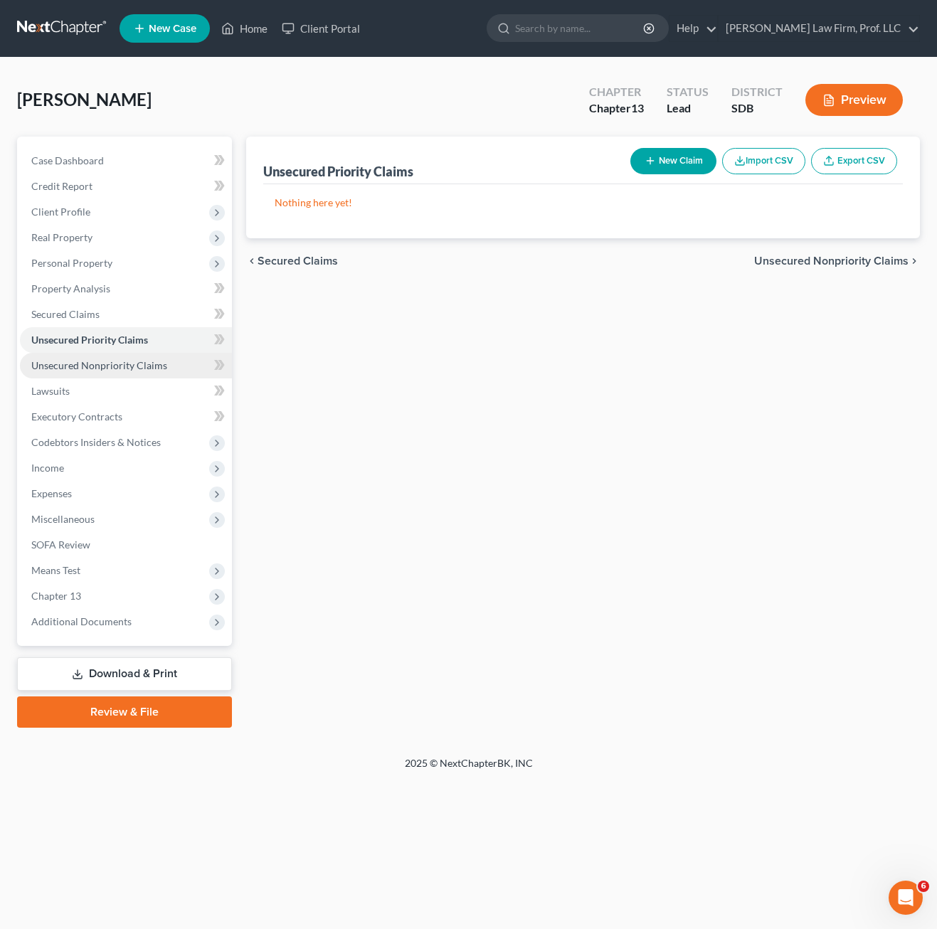
click at [129, 370] on span "Unsecured Nonpriority Claims" at bounding box center [99, 365] width 136 height 12
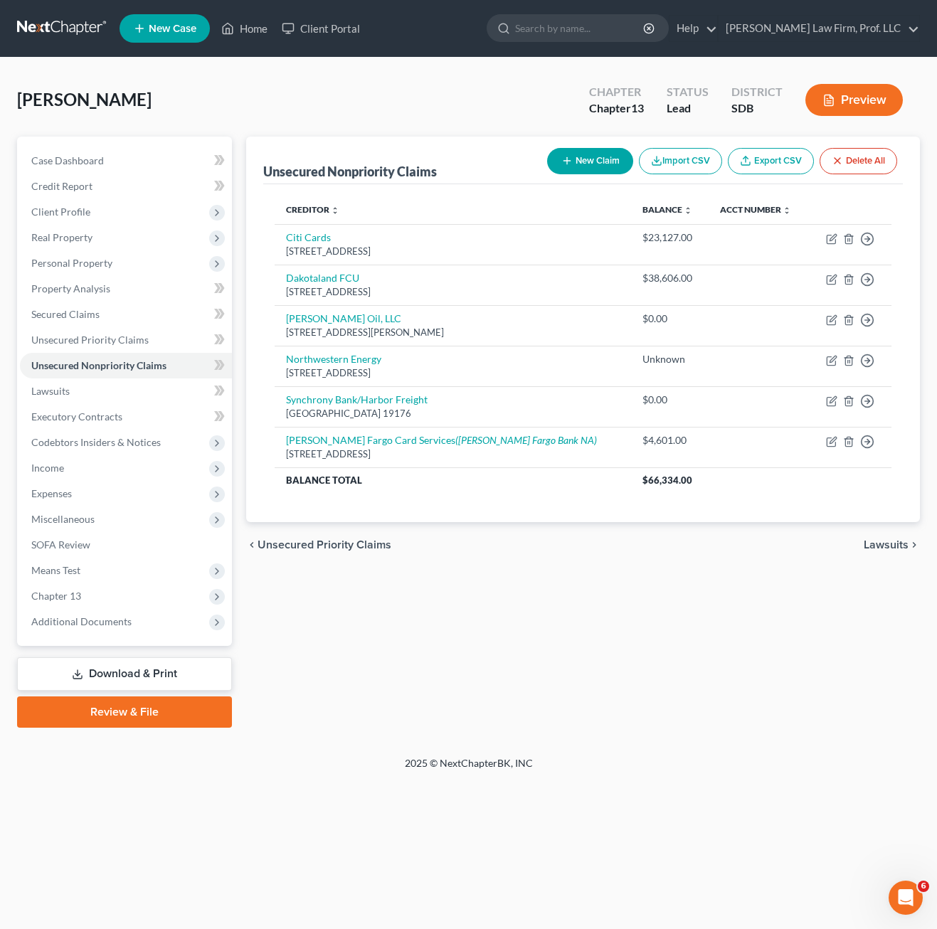
click at [558, 648] on div "Unsecured Nonpriority Claims New Claim Import CSV Export CSV Delete All Credito…" at bounding box center [583, 432] width 688 height 591
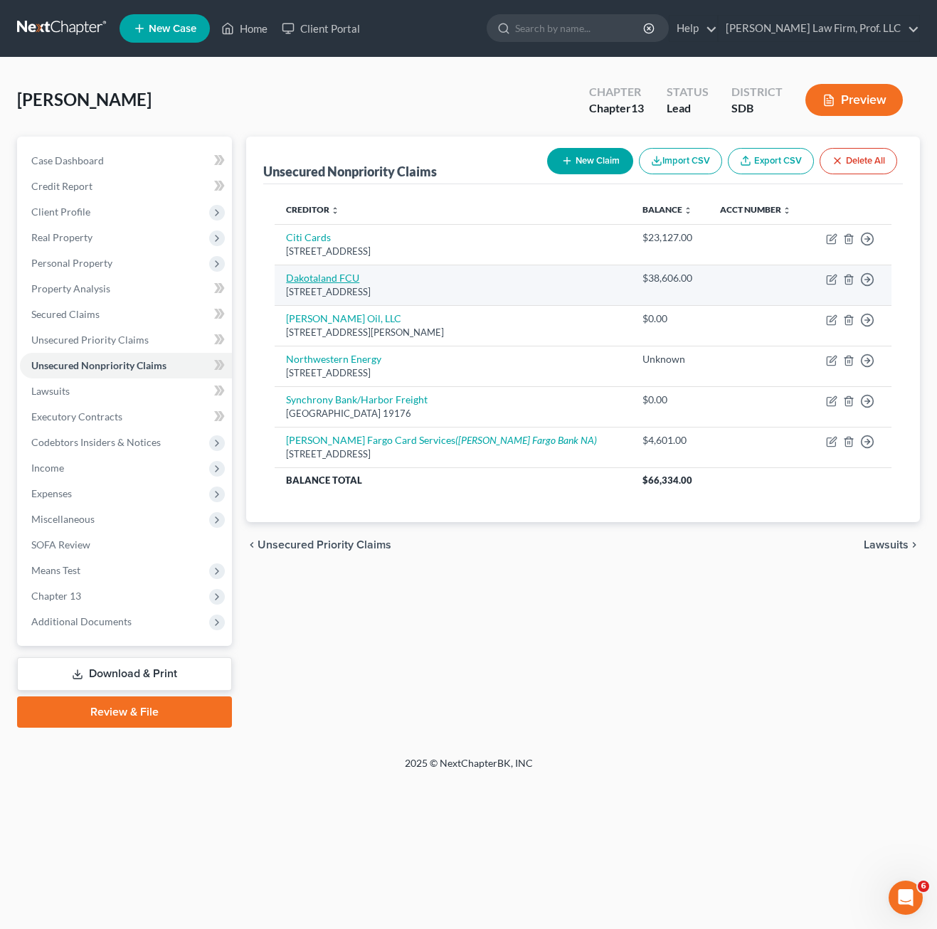
click at [344, 275] on link "Dakotaland FCU" at bounding box center [322, 278] width 73 height 12
select select "43"
select select "2"
select select "0"
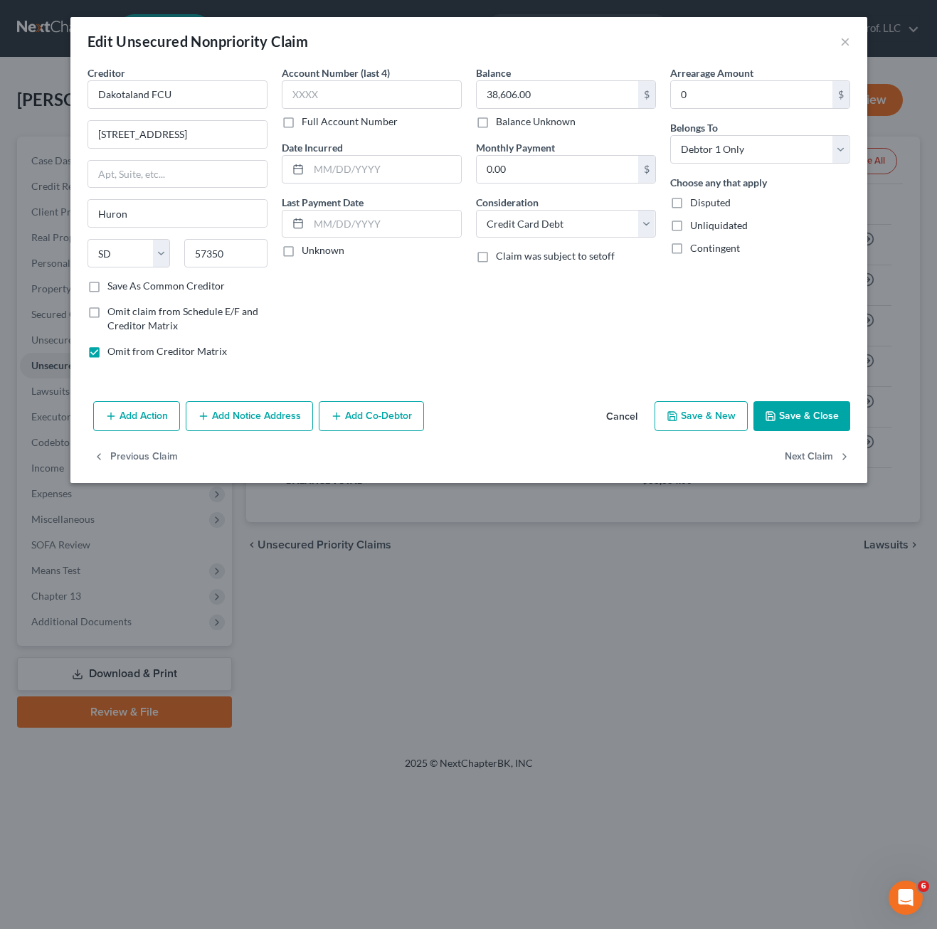
click at [458, 303] on div "Account Number (last 4) Full Account Number Date Incurred Last Payment Date Unk…" at bounding box center [372, 217] width 194 height 305
click at [586, 219] on select "Select Cable / Satellite Services Collection Agency Credit Card Debt Debt Couns…" at bounding box center [566, 224] width 180 height 28
click at [423, 306] on div "Account Number (last 4) Full Account Number Date Incurred Last Payment Date Unk…" at bounding box center [372, 217] width 194 height 305
click at [843, 42] on button "×" at bounding box center [846, 41] width 10 height 17
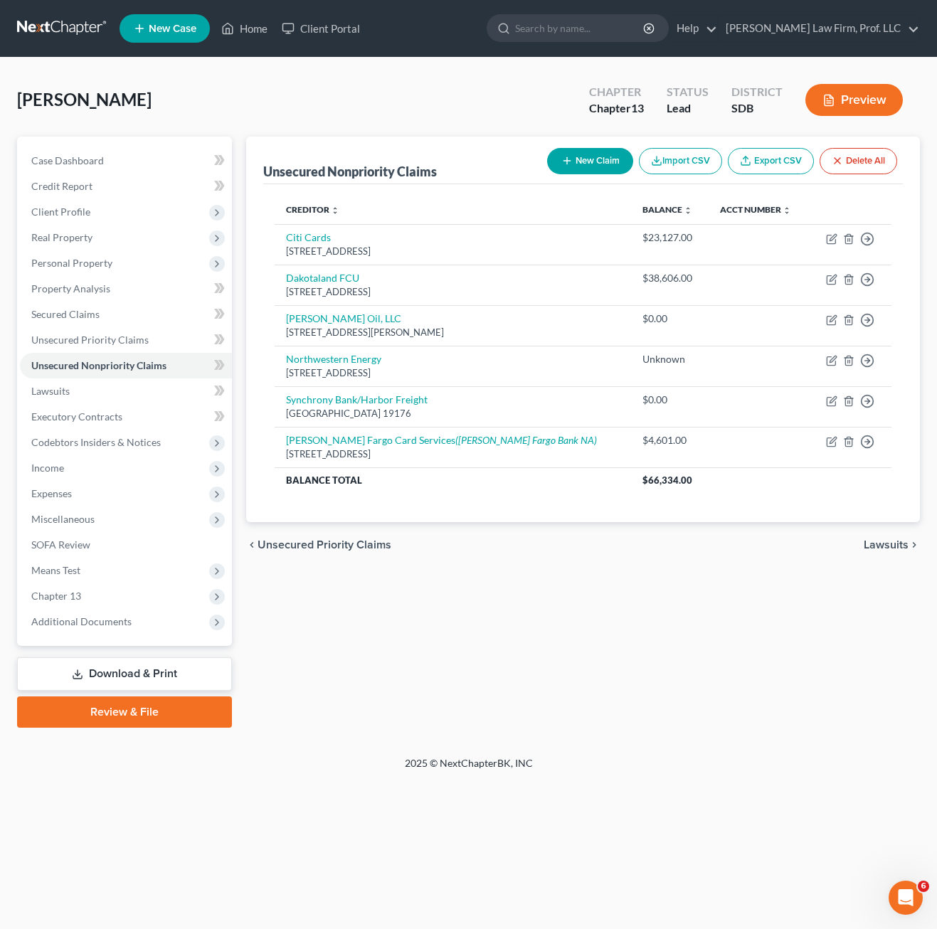
click at [595, 792] on div "Home New Case Client Portal [PERSON_NAME] Law Firm, Prof. LLC [PERSON_NAME][EMA…" at bounding box center [468, 464] width 937 height 929
drag, startPoint x: 382, startPoint y: 601, endPoint x: 216, endPoint y: 11, distance: 613.1
click at [393, 572] on div "Unsecured Nonpriority Claims New Claim Import CSV Export CSV Delete All Credito…" at bounding box center [583, 432] width 688 height 591
click at [240, 40] on link "Home" at bounding box center [244, 29] width 60 height 26
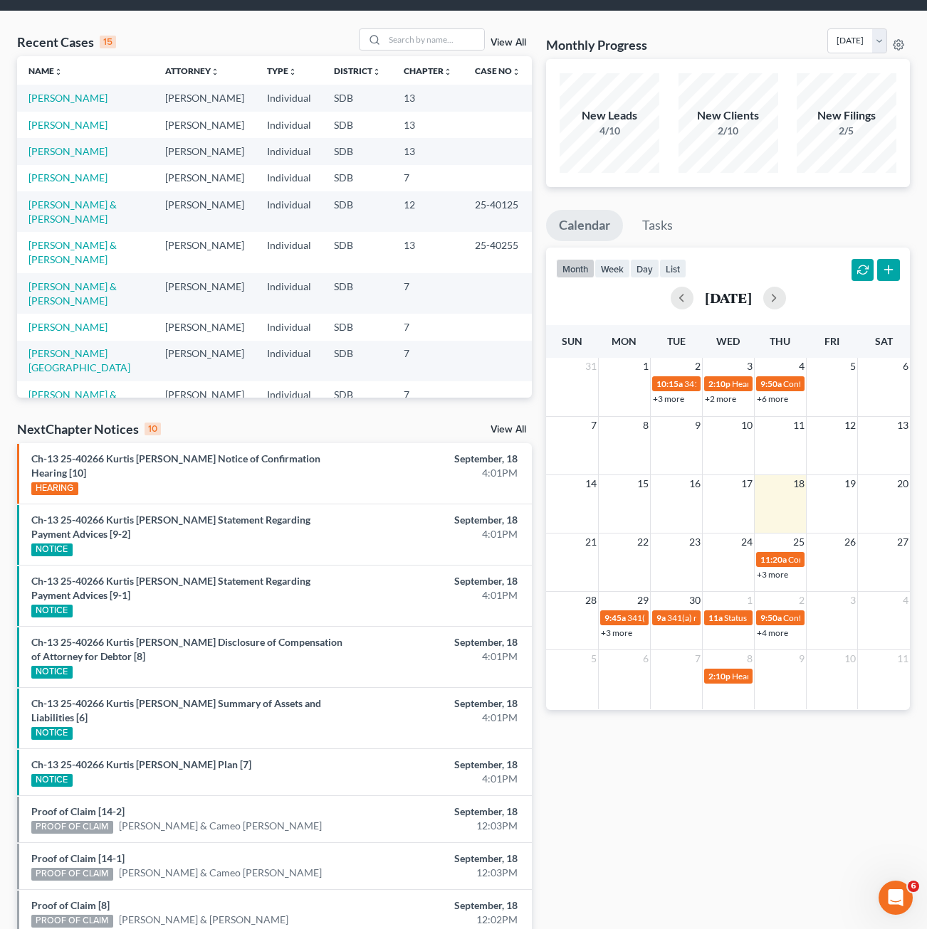
scroll to position [137, 0]
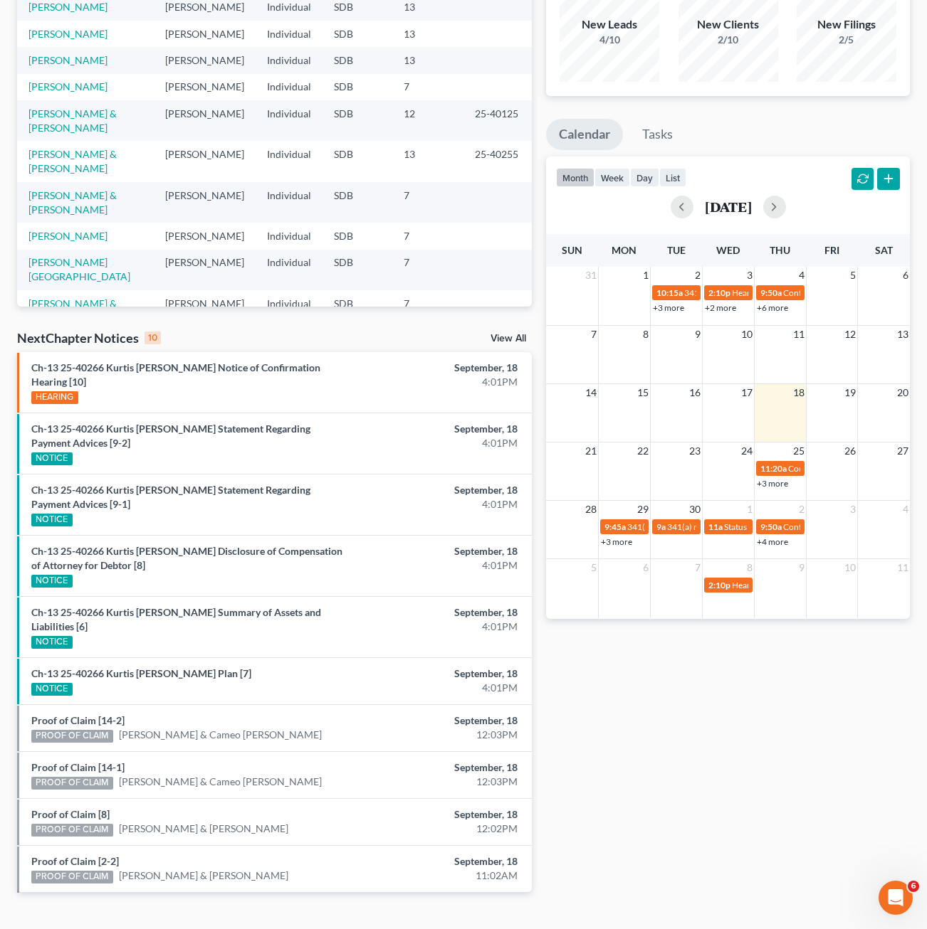
drag, startPoint x: 636, startPoint y: 710, endPoint x: 662, endPoint y: 705, distance: 26.0
click at [638, 710] on div "Monthly Progress Bankruptcy Bankruptcy [DATE] [DATE] [DATE] [DATE] [DATE] [DATE…" at bounding box center [728, 426] width 378 height 978
